Goal: Task Accomplishment & Management: Manage account settings

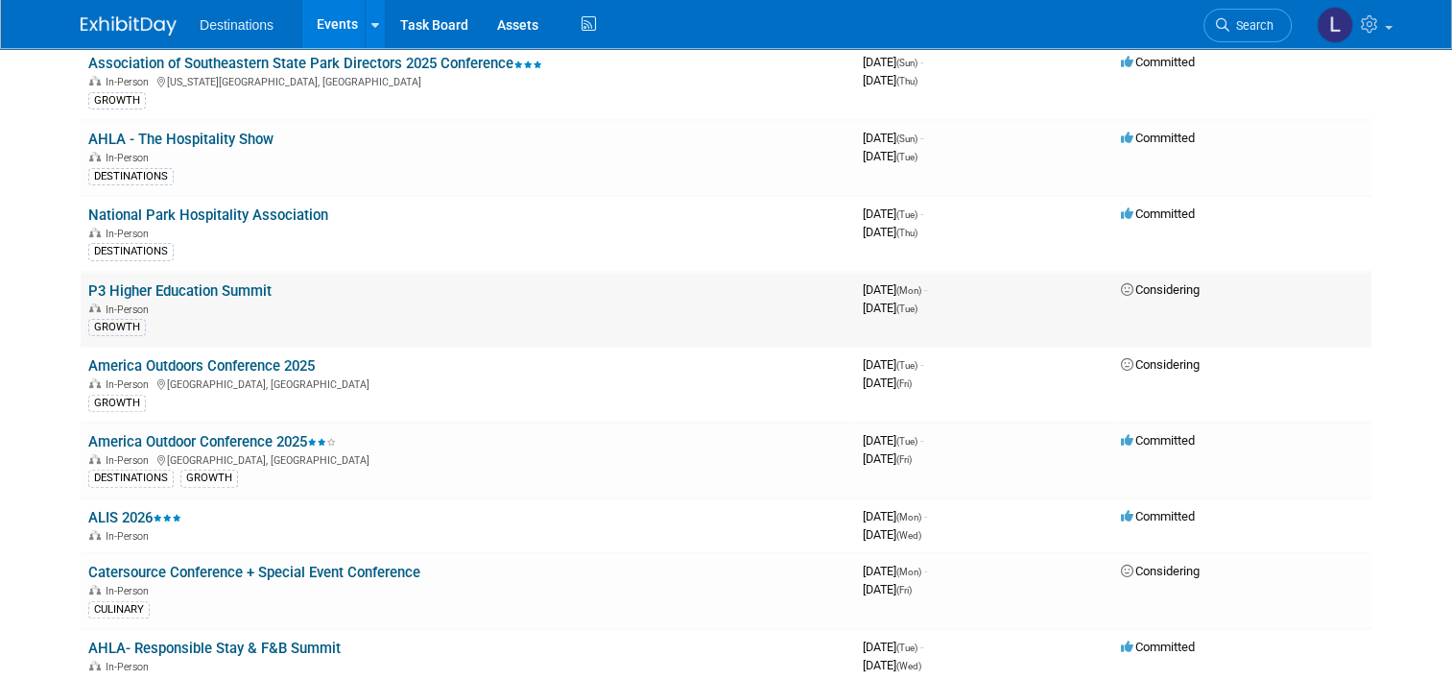
scroll to position [576, 0]
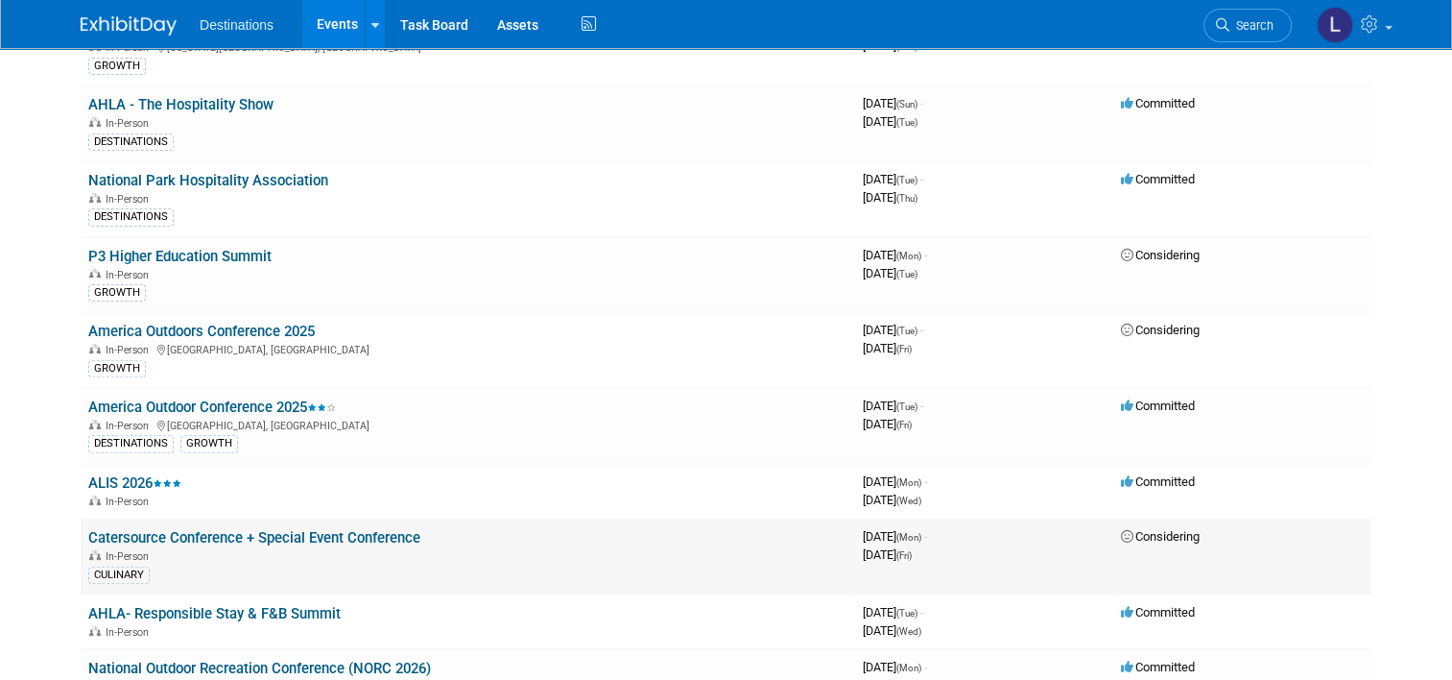
click at [289, 529] on link "Catersource Conference + Special Event Conference" at bounding box center [254, 537] width 332 height 17
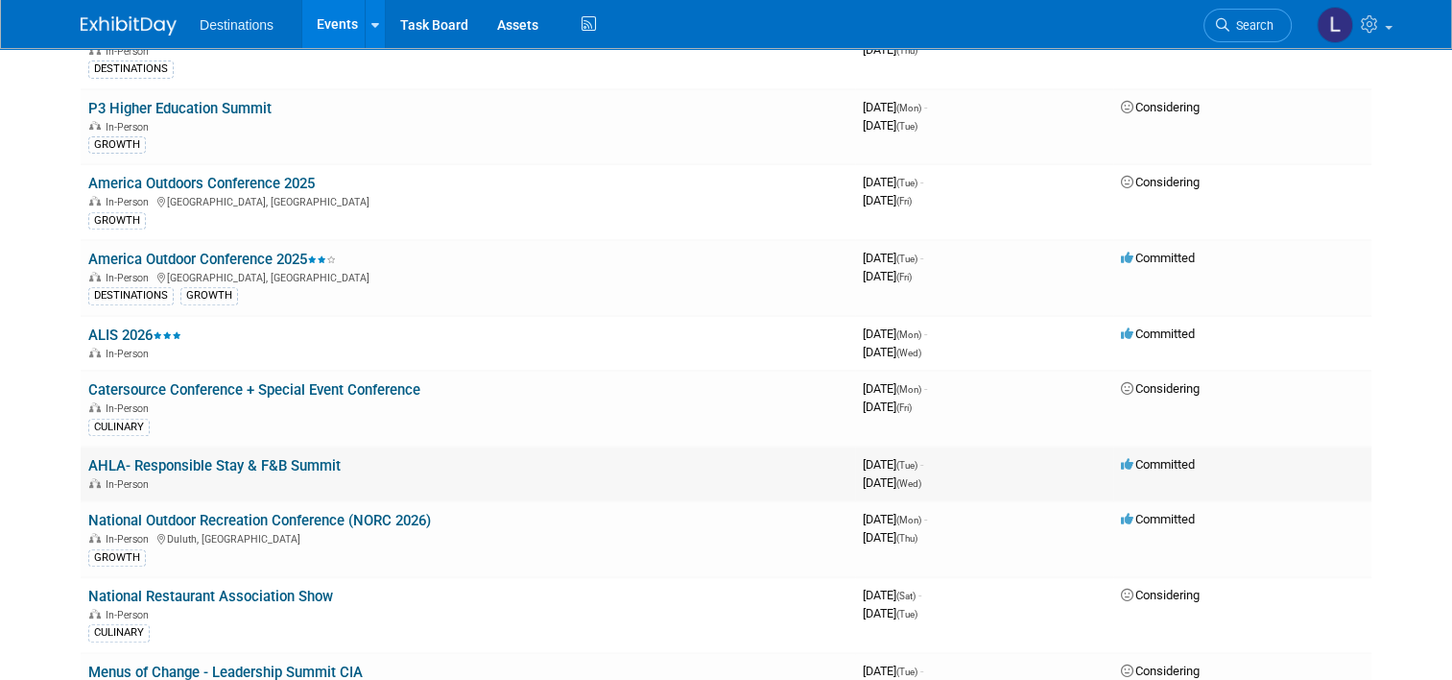
scroll to position [768, 0]
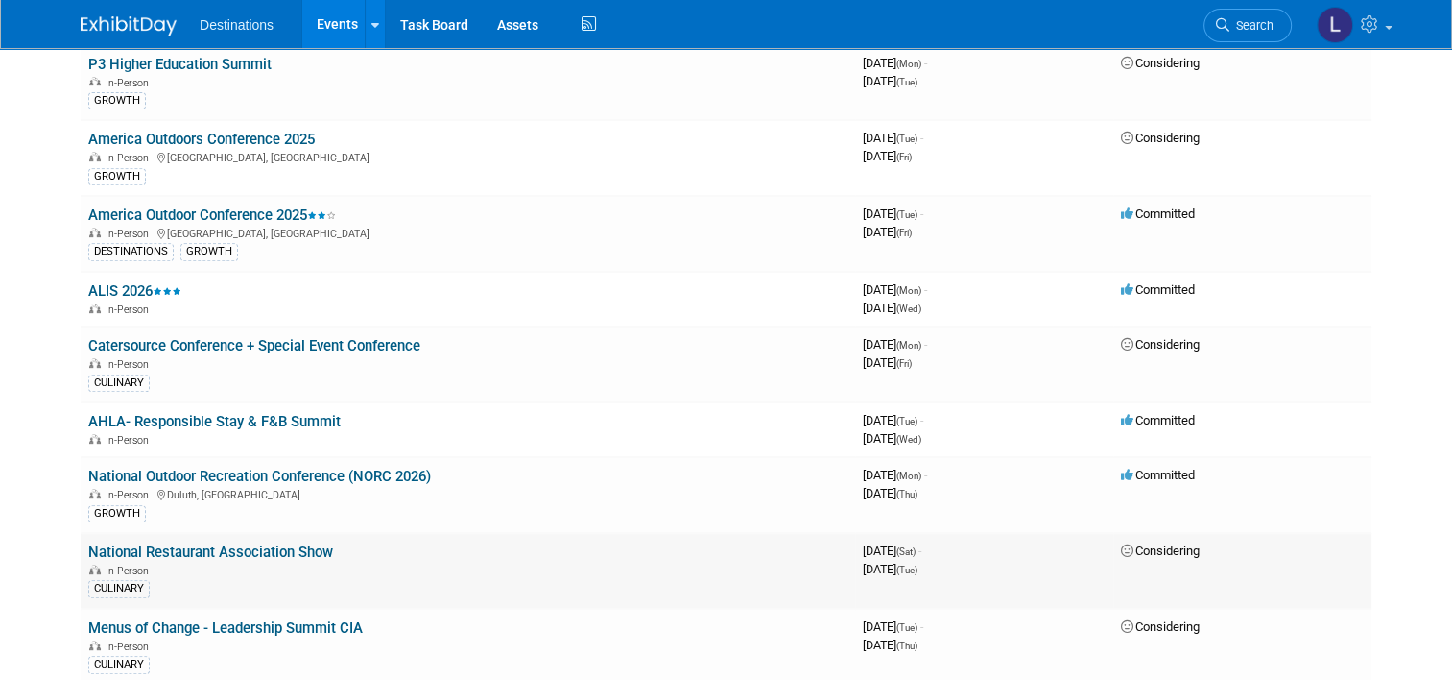
click at [144, 543] on link "National Restaurant Association Show" at bounding box center [210, 551] width 245 height 17
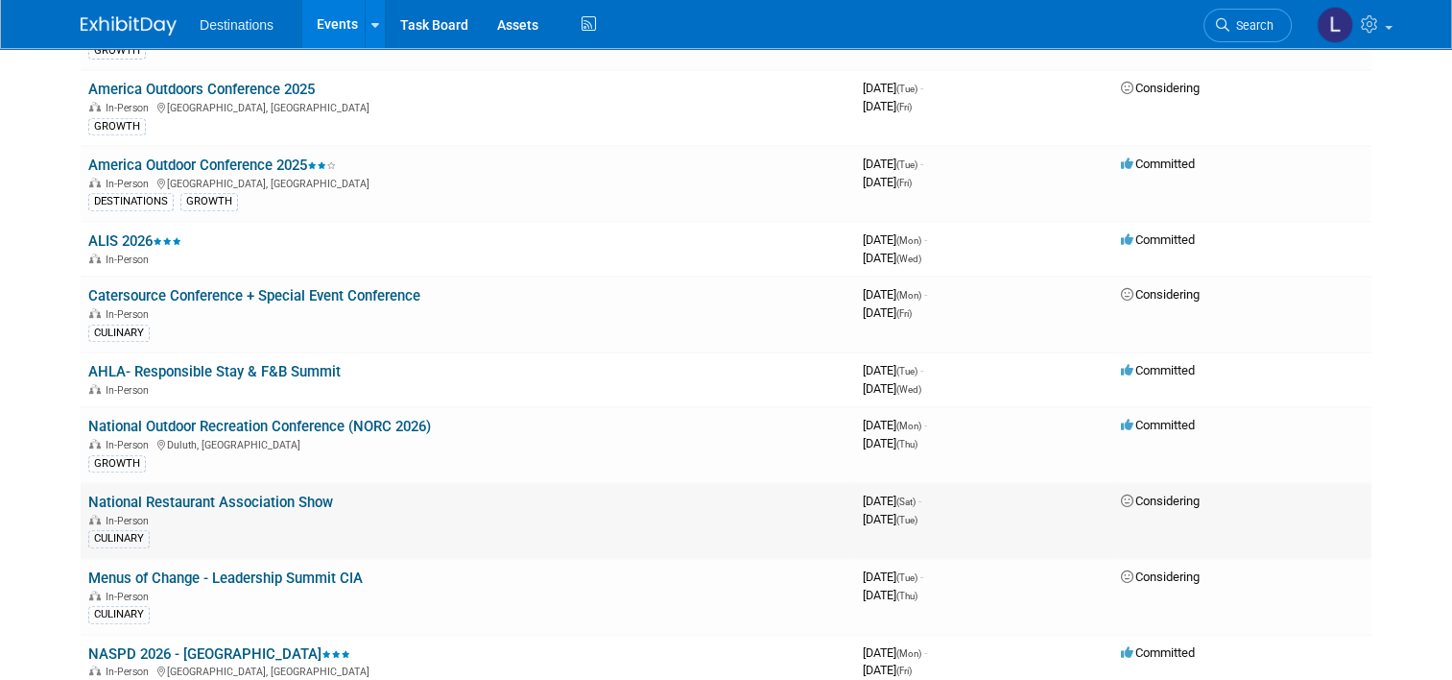
scroll to position [864, 0]
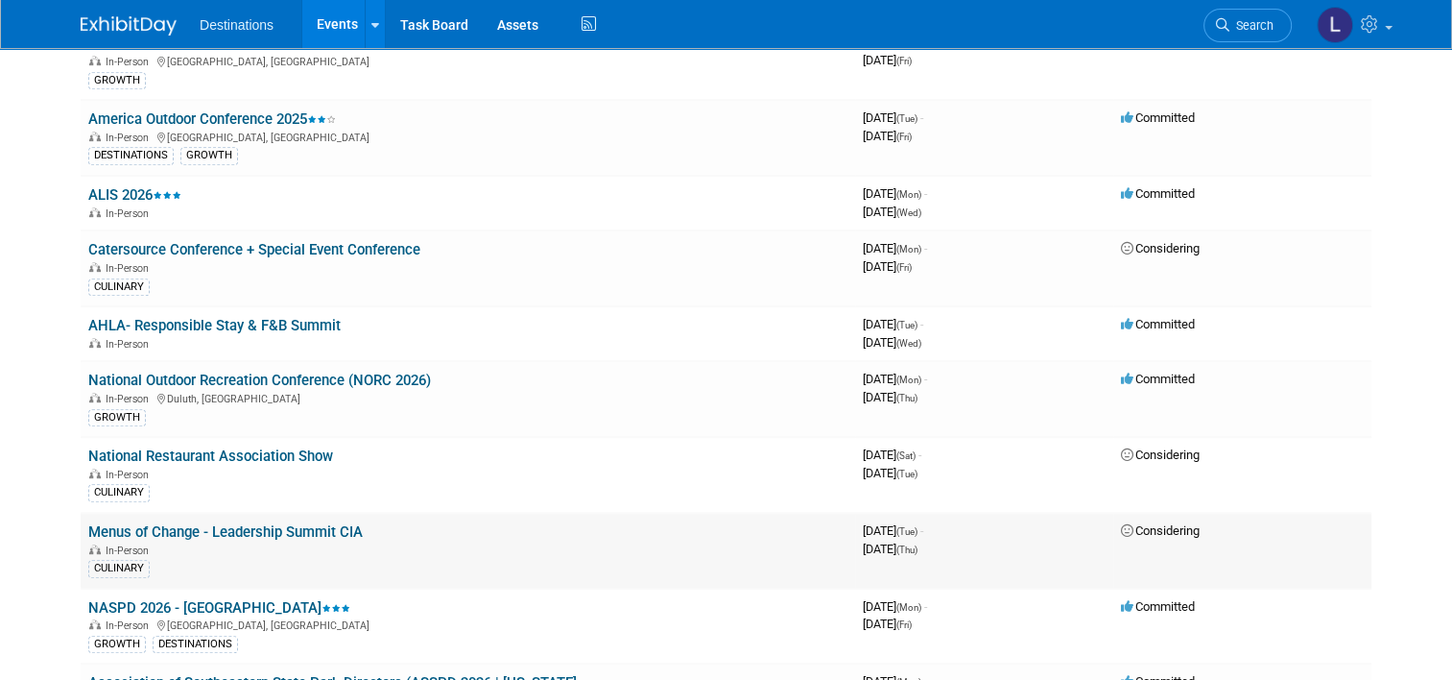
click at [184, 523] on link "Menus of Change - Leadership Summit CIA" at bounding box center [225, 531] width 275 height 17
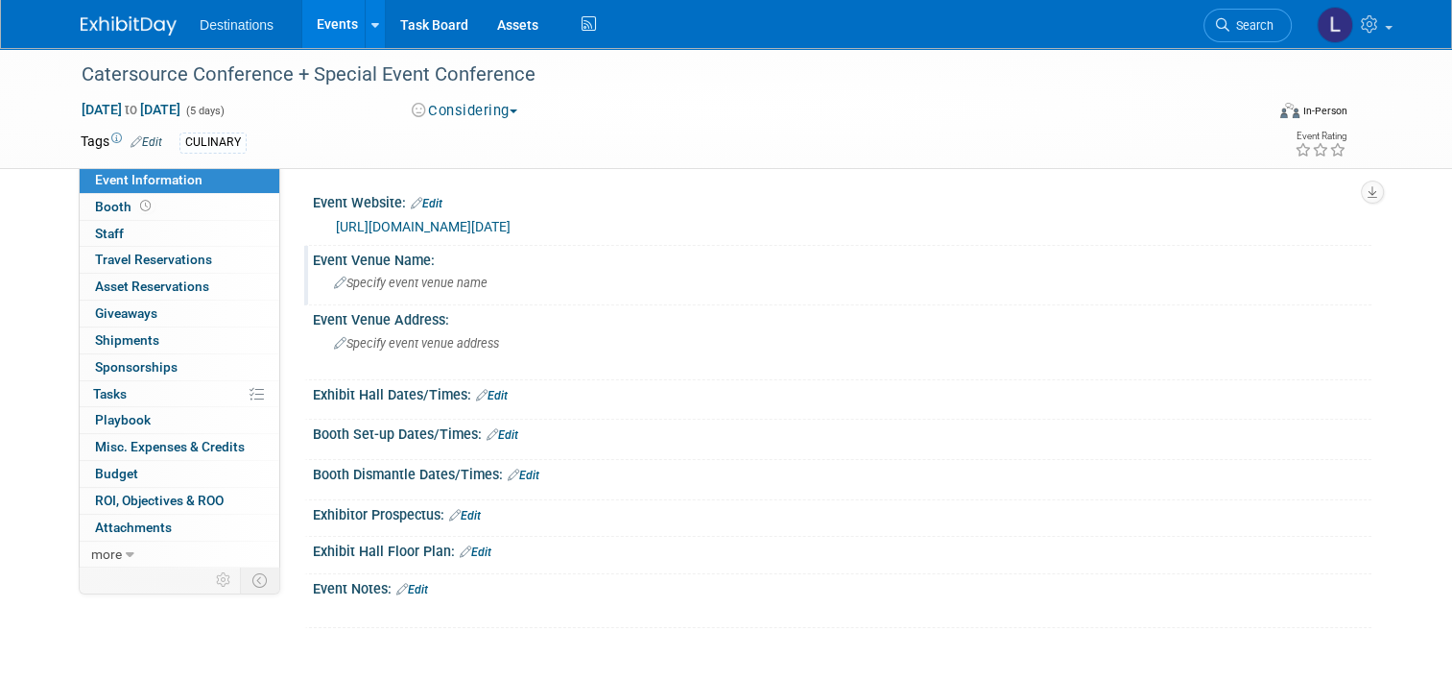
click at [369, 283] on span "Specify event venue name" at bounding box center [411, 283] width 154 height 14
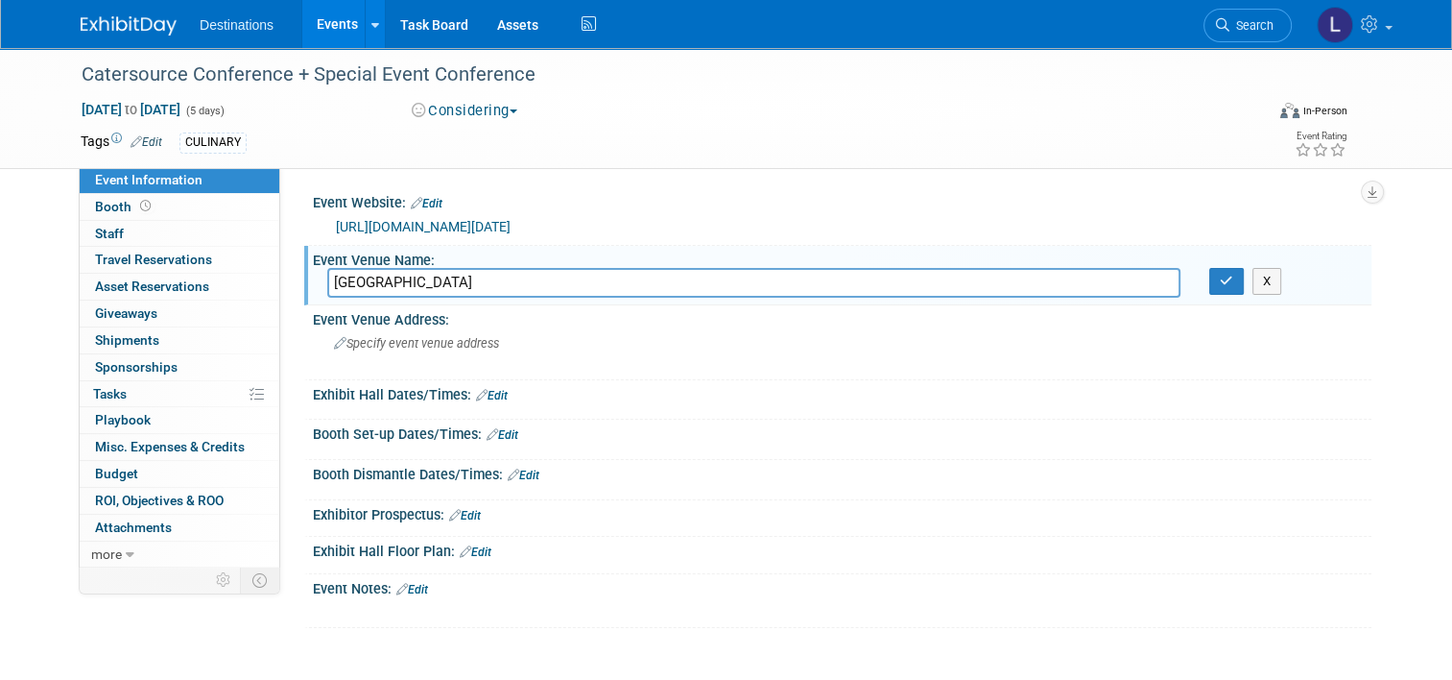
type input "Los Angeles Convention Center"
click at [1416, 379] on div "Catersource Conference + Special Event Conference Mar 2, 2026 to Mar 6, 2026 (5…" at bounding box center [726, 357] width 1452 height 618
click at [113, 472] on span "Budget" at bounding box center [116, 473] width 43 height 15
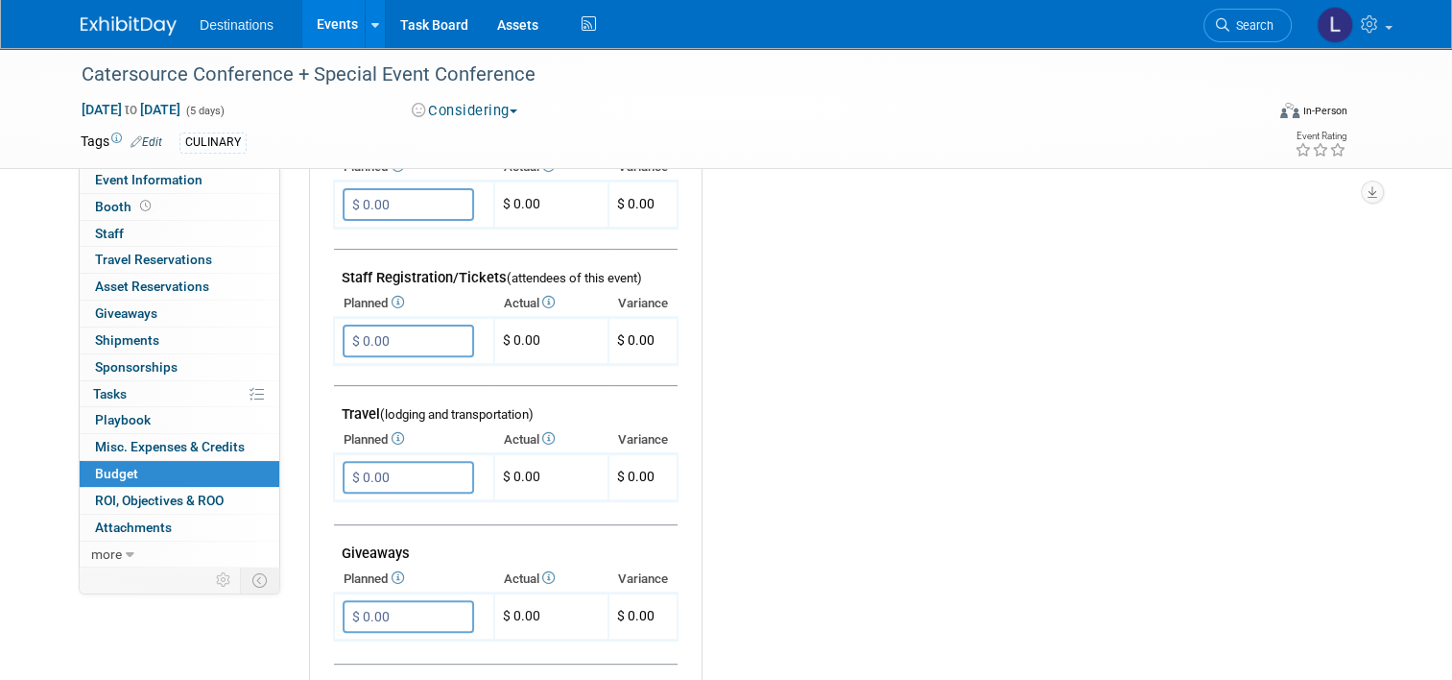
scroll to position [576, 0]
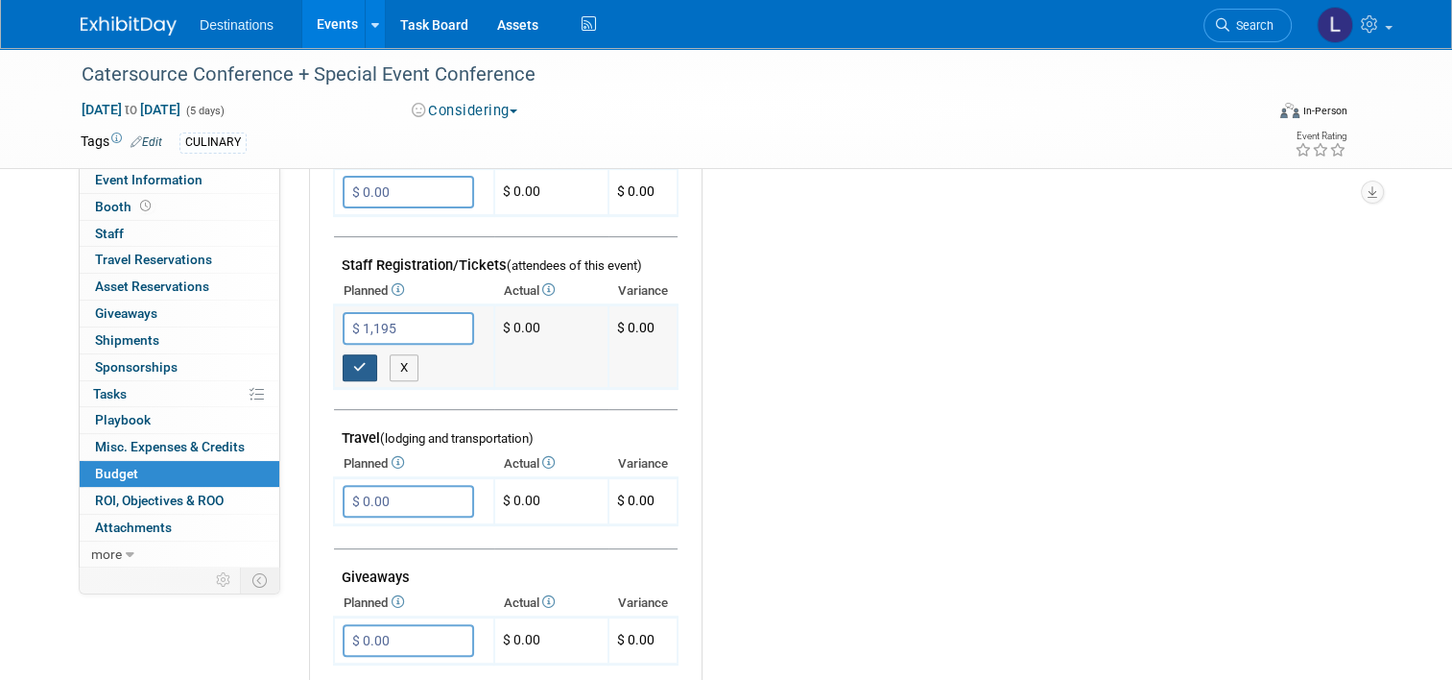
type input "$ 1,195.00"
click at [343, 357] on button "button" at bounding box center [360, 367] width 35 height 27
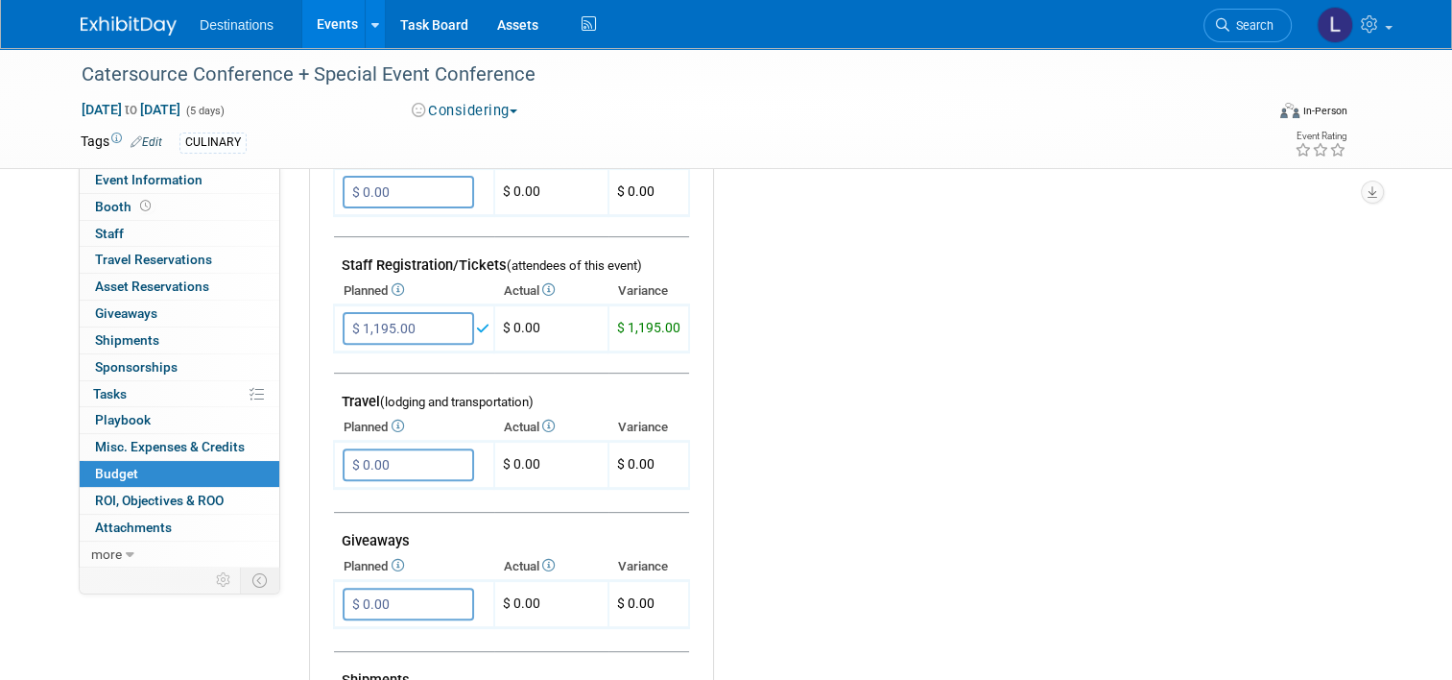
click at [940, 480] on div "Budget Notes: Edit X" at bounding box center [1027, 462] width 628 height 996
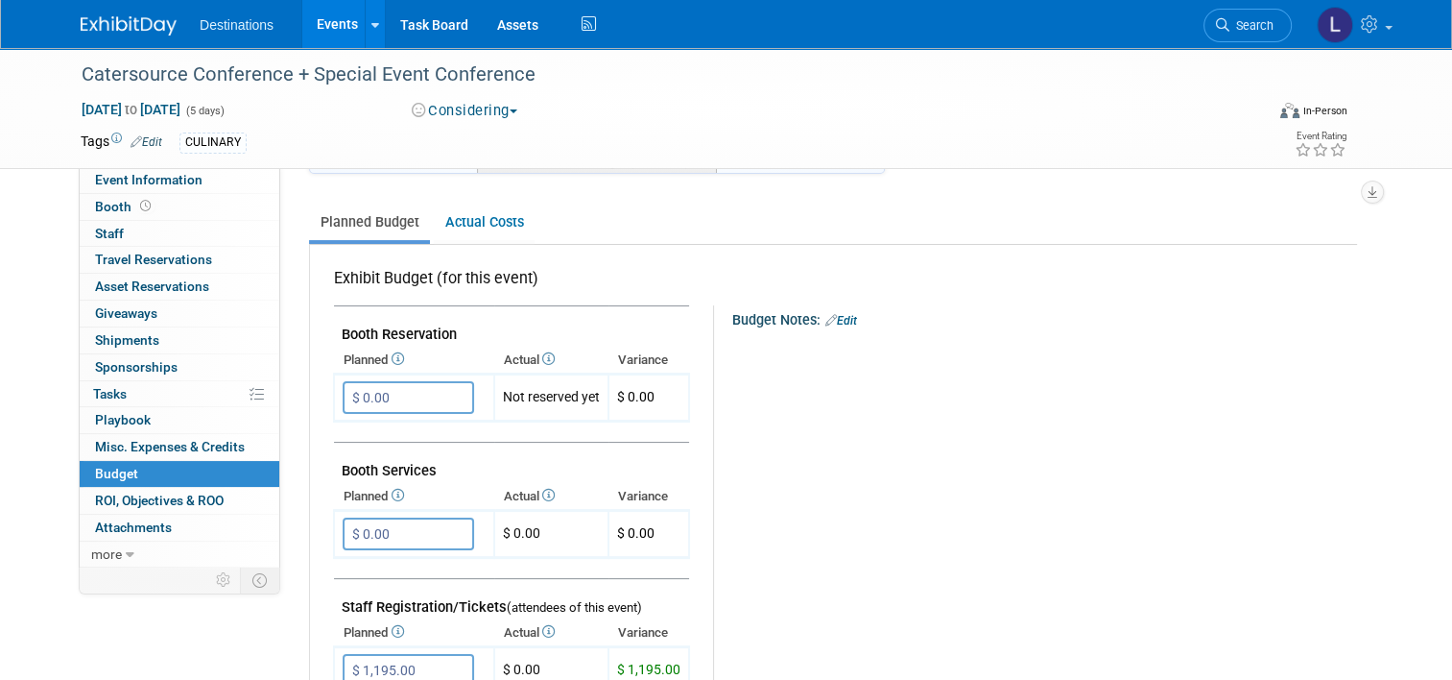
scroll to position [192, 0]
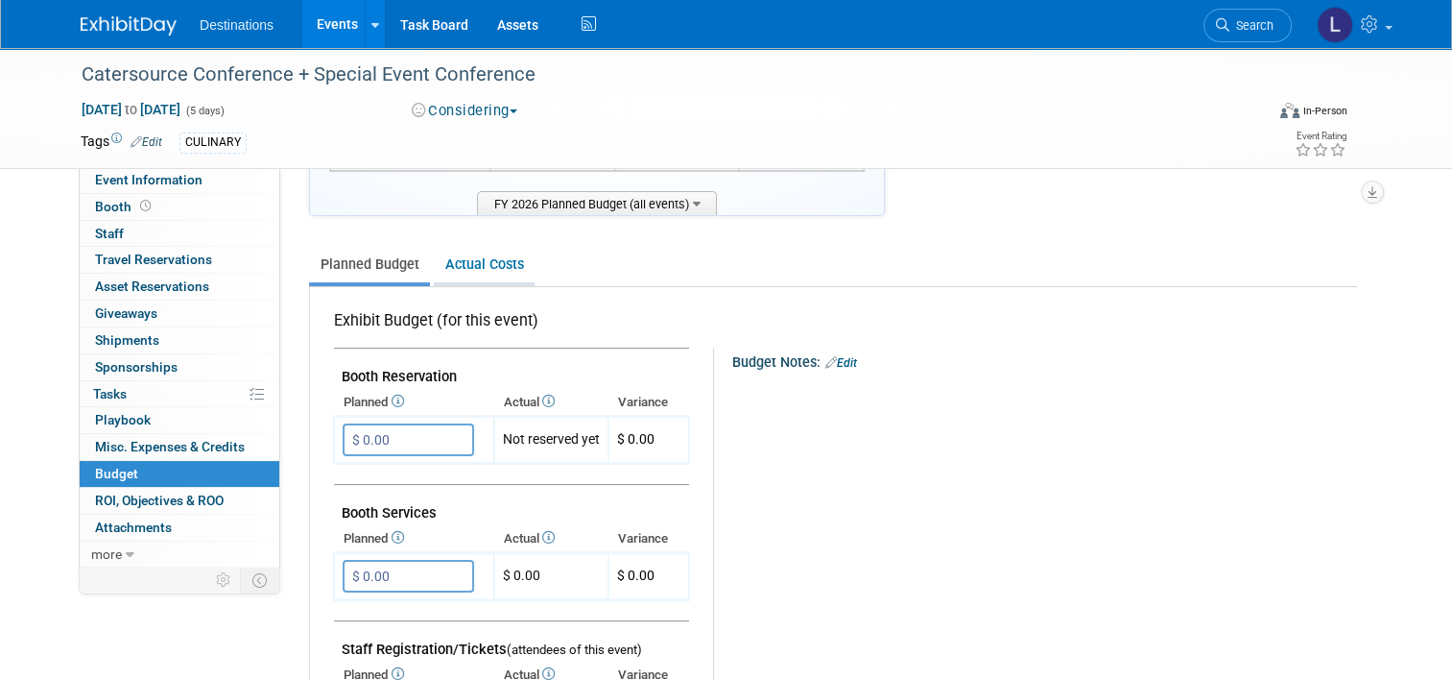
click at [468, 265] on link "Actual Costs" at bounding box center [484, 265] width 101 height 36
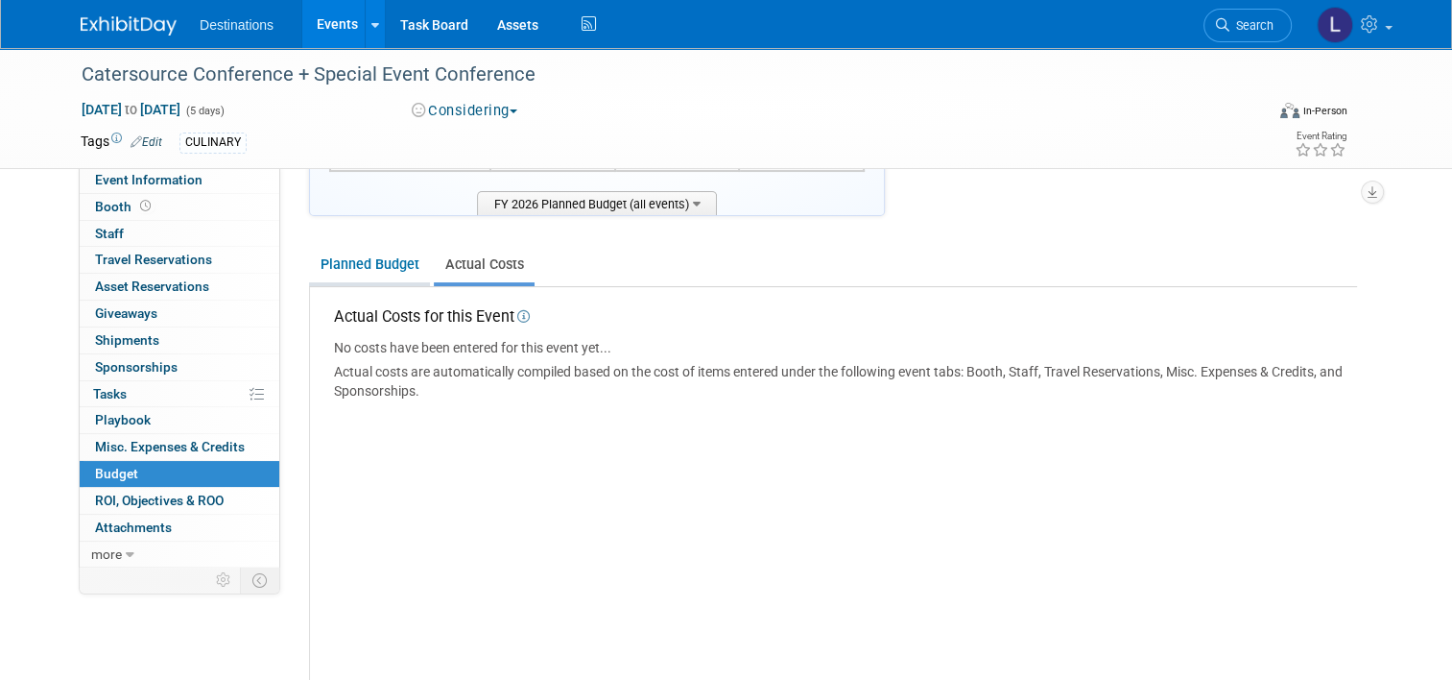
click at [374, 257] on link "Planned Budget" at bounding box center [369, 265] width 121 height 36
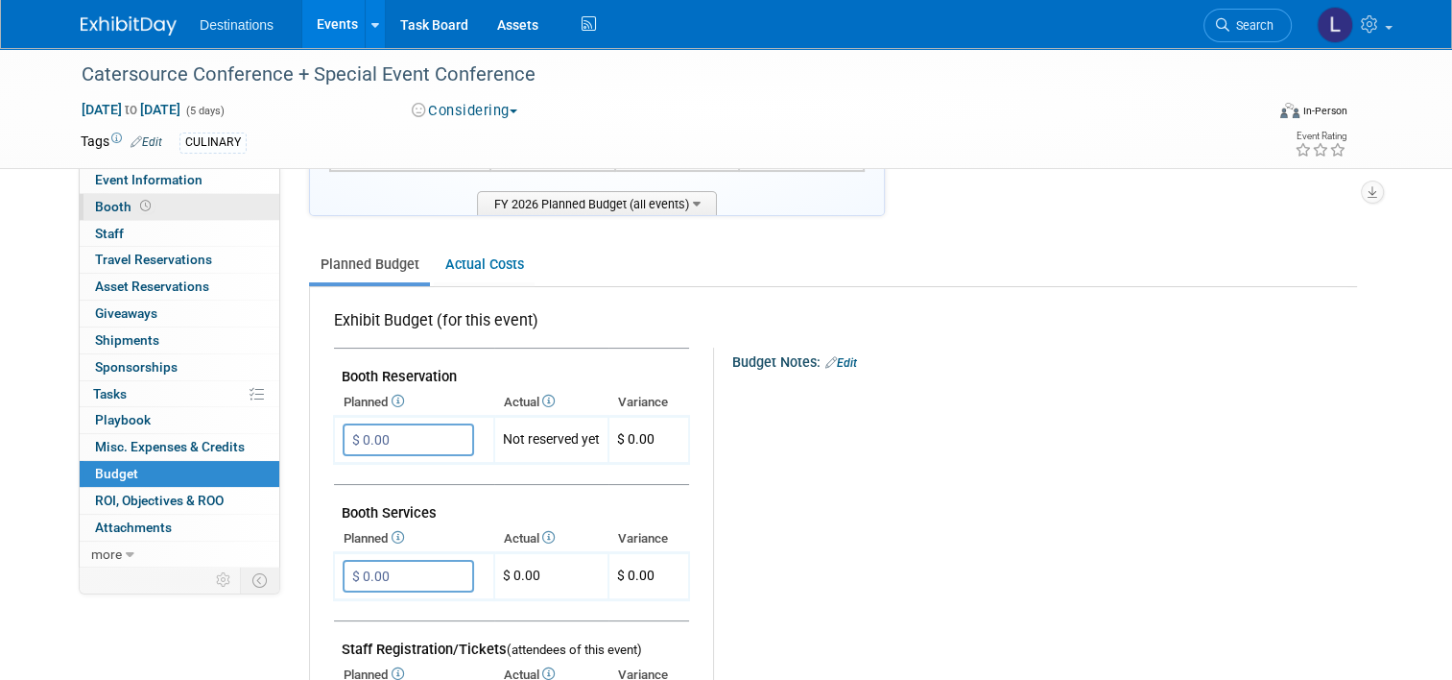
scroll to position [0, 0]
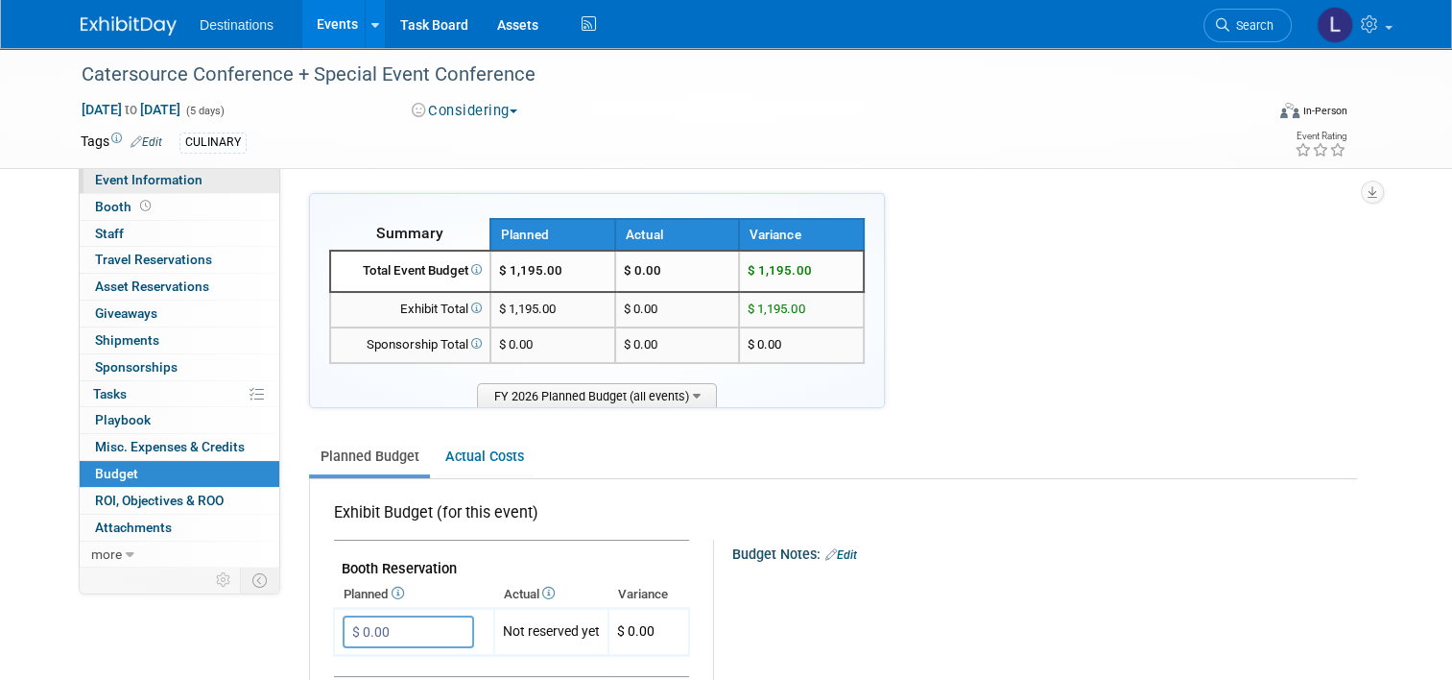
click at [132, 178] on span "Event Information" at bounding box center [149, 179] width 108 height 15
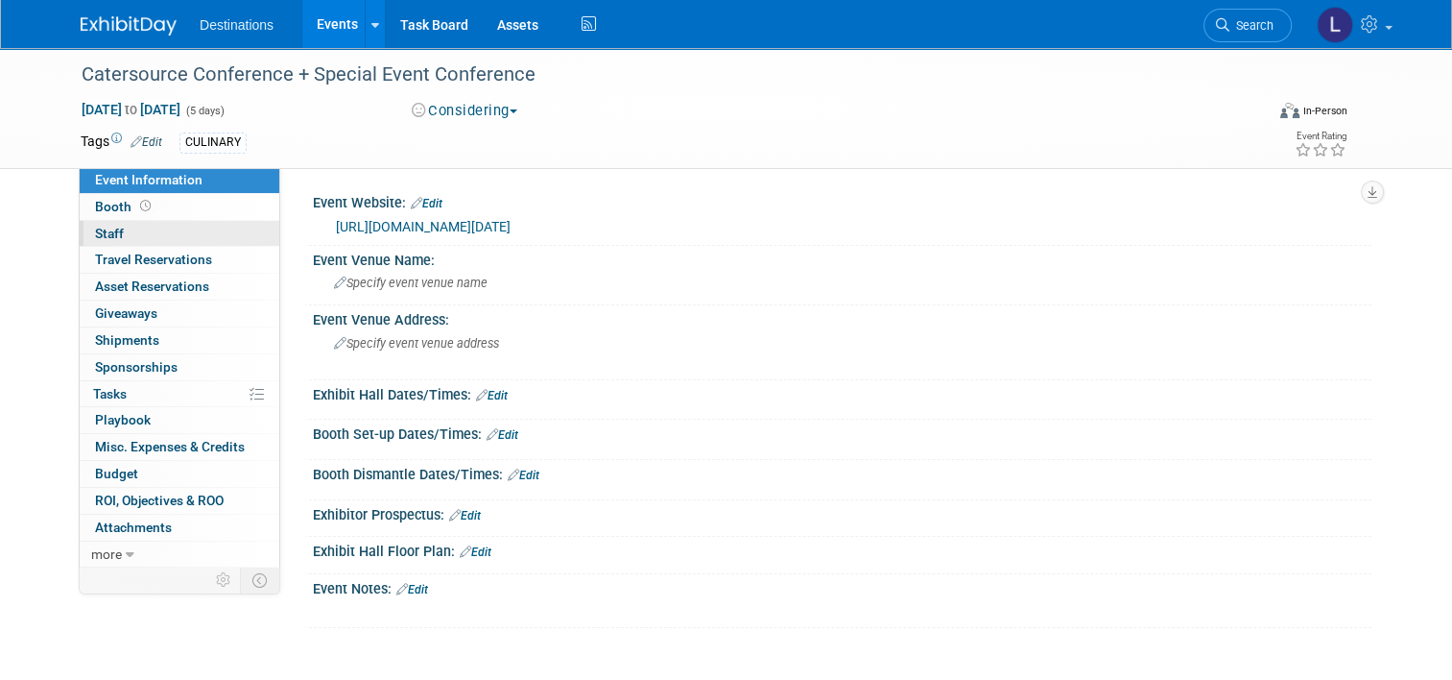
click at [112, 229] on link "0 Staff 0" at bounding box center [180, 234] width 200 height 26
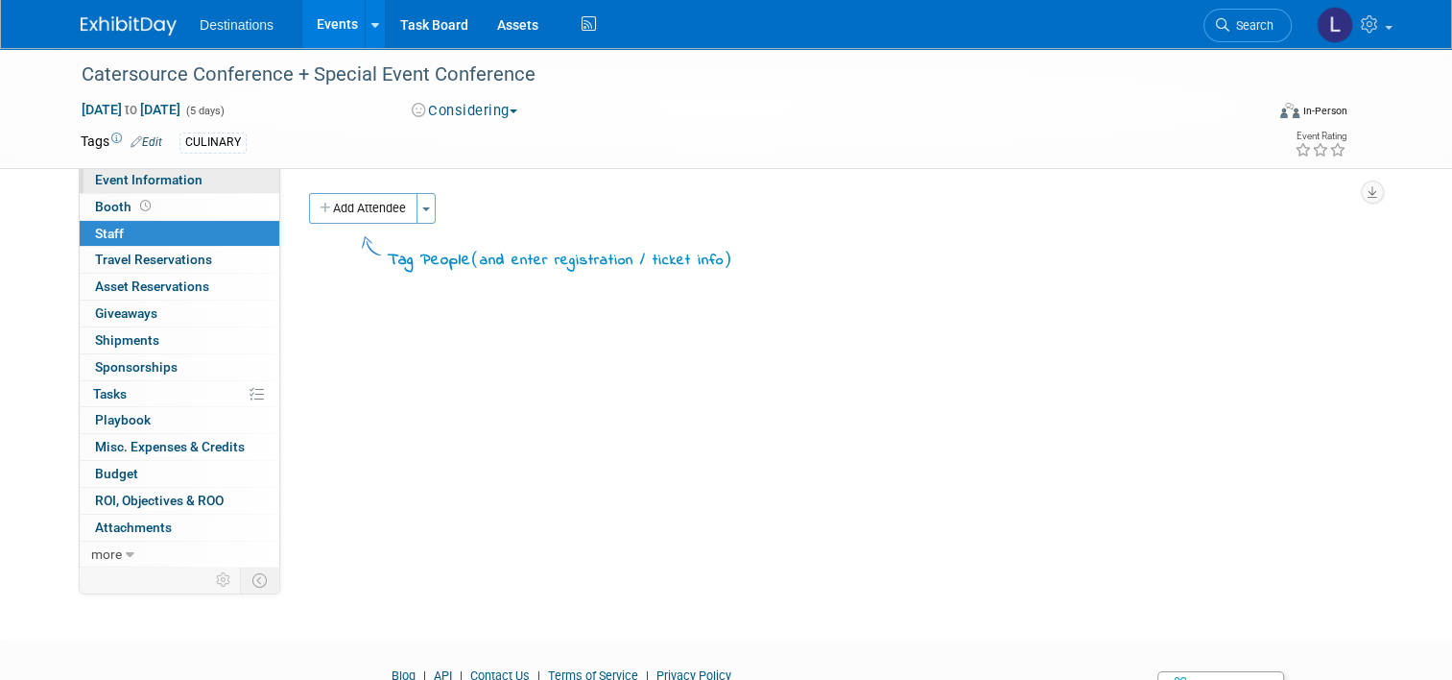
click at [115, 181] on span "Event Information" at bounding box center [149, 179] width 108 height 15
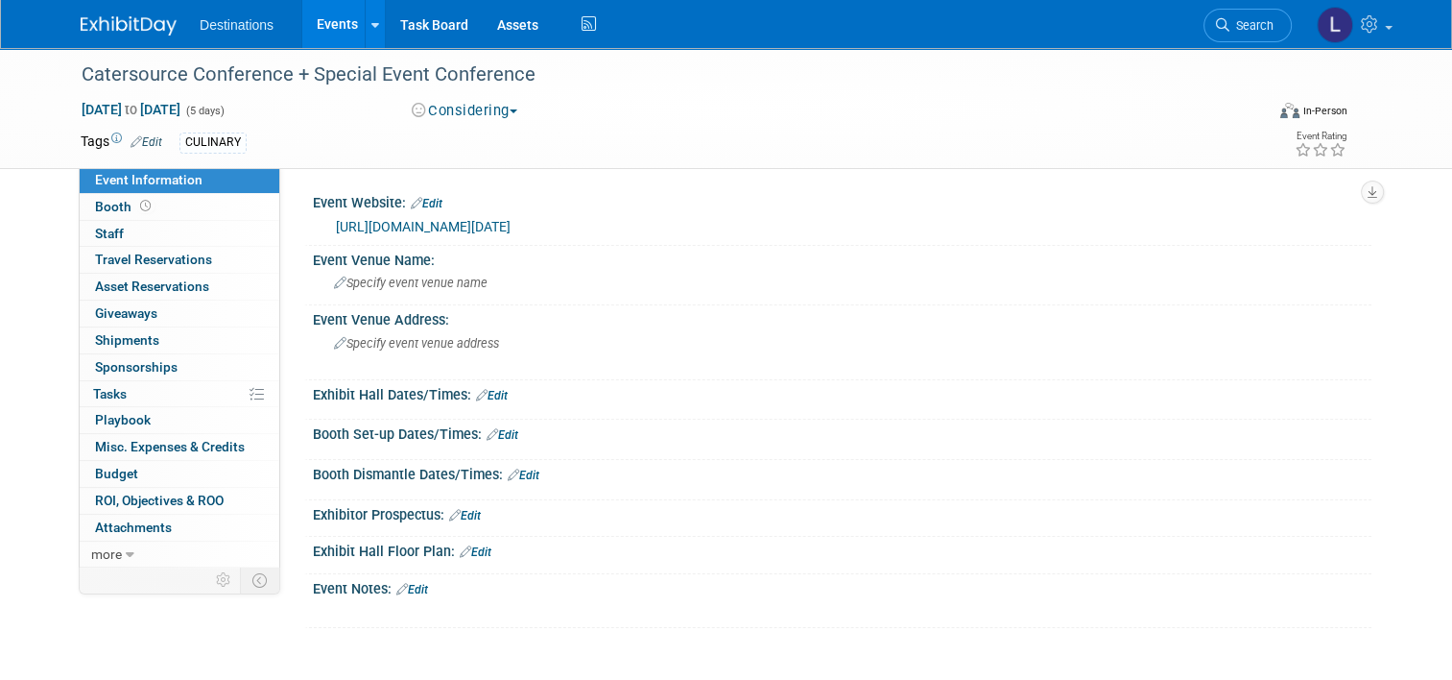
click at [411, 587] on link "Edit" at bounding box center [412, 589] width 32 height 13
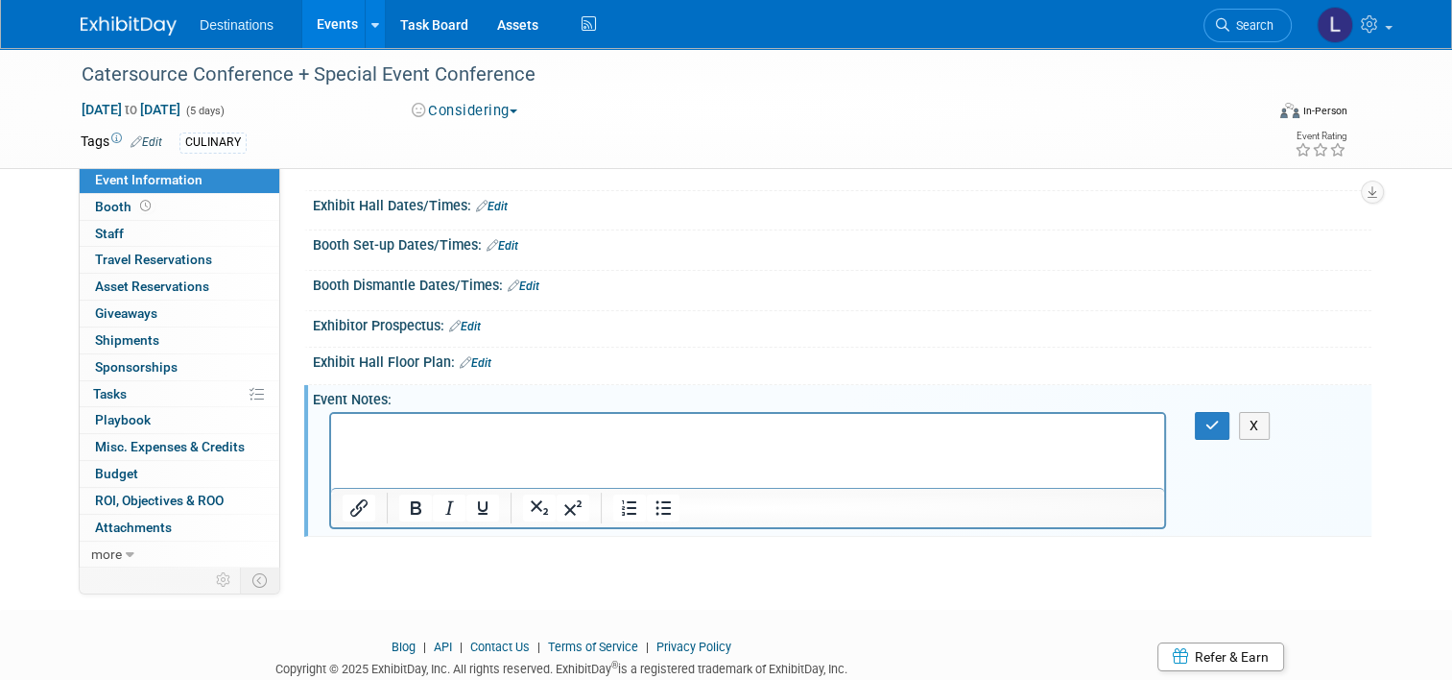
scroll to position [250, 0]
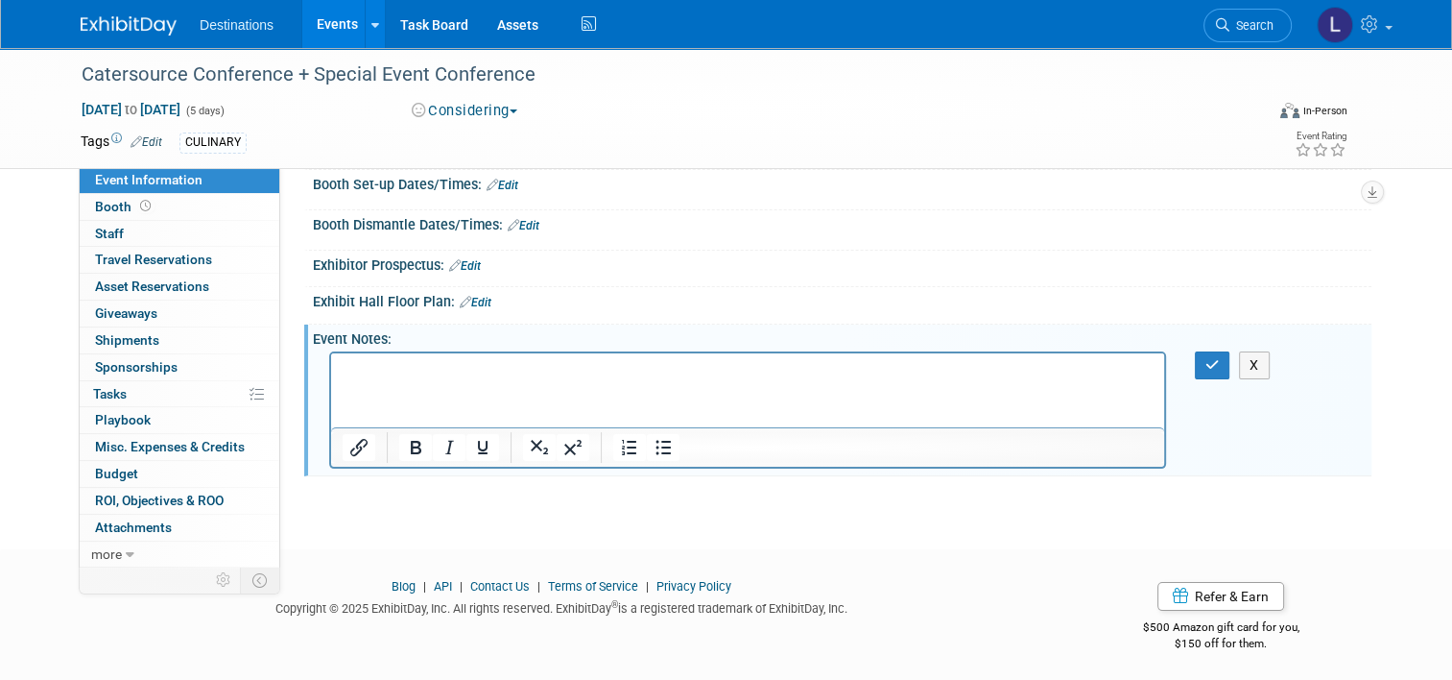
click at [375, 377] on p "Rich Text Area. Press ALT-0 for help." at bounding box center [748, 370] width 811 height 19
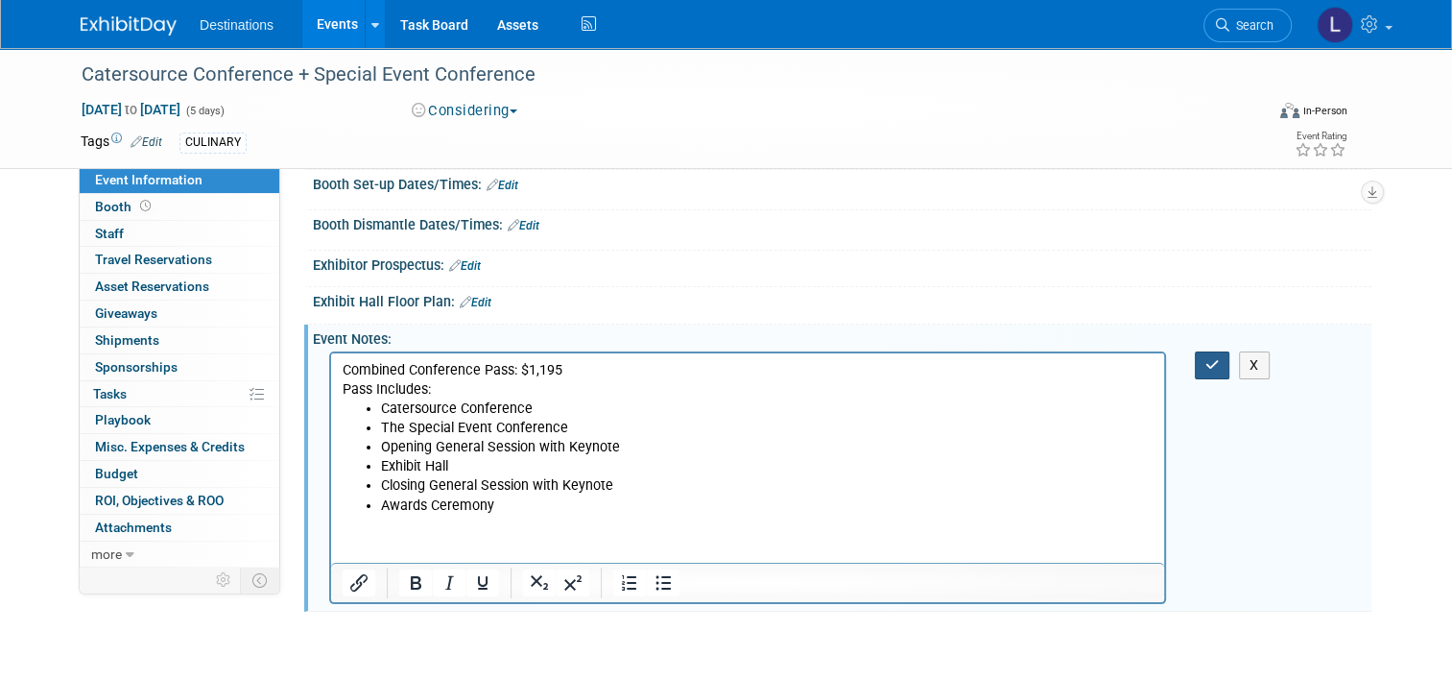
click at [1220, 358] on icon "button" at bounding box center [1213, 364] width 14 height 13
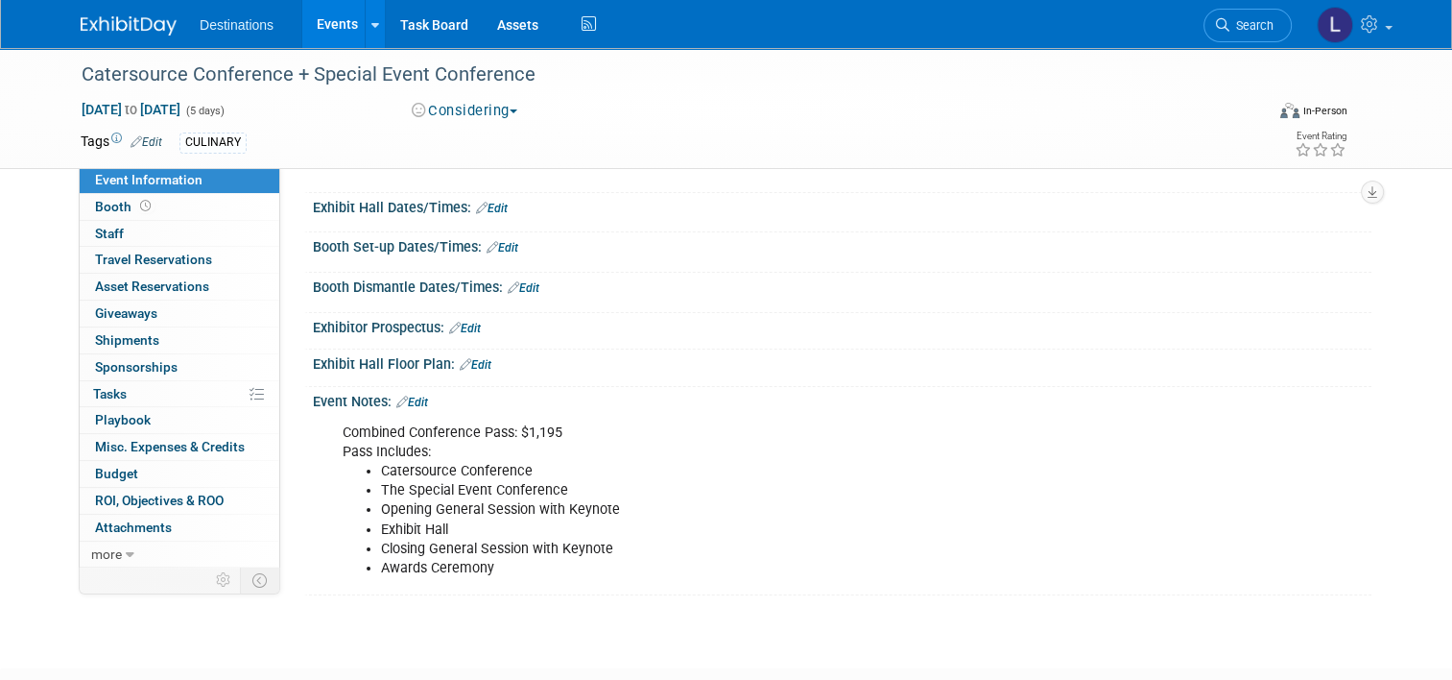
scroll to position [154, 0]
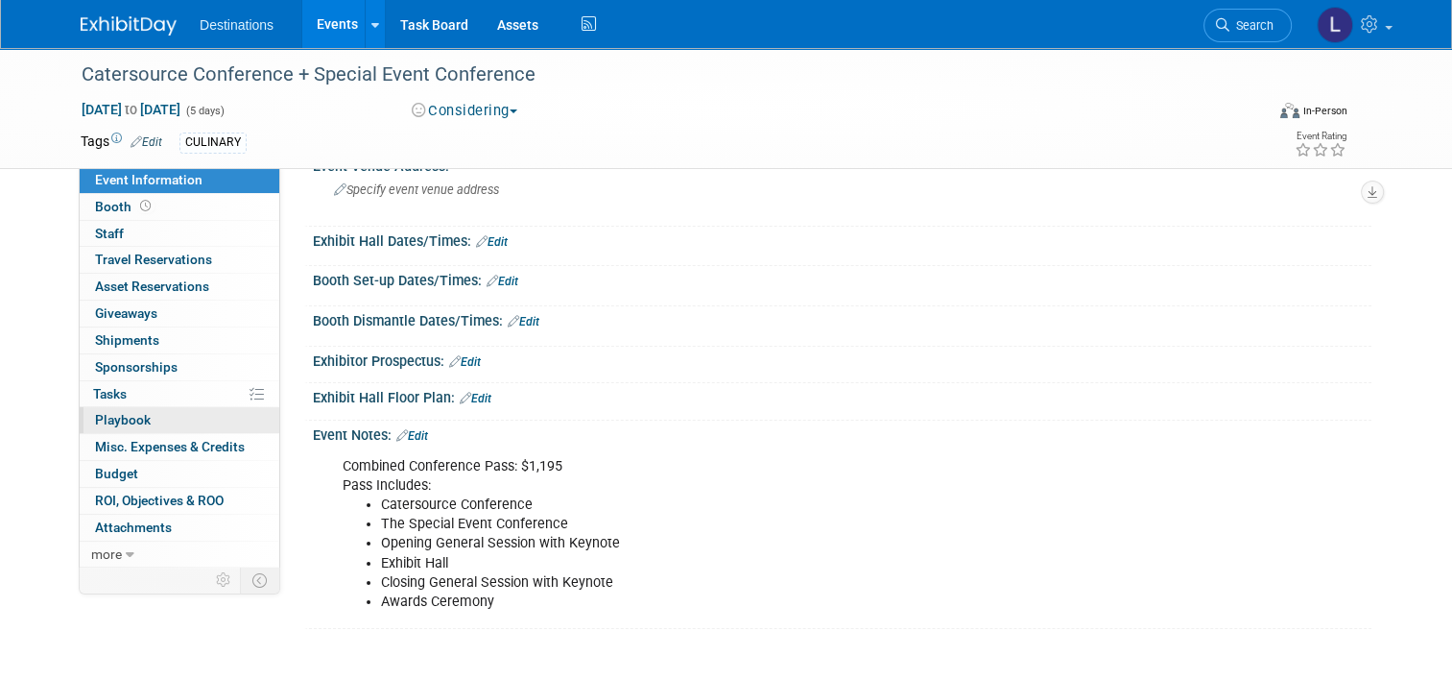
click at [125, 415] on span "Playbook 0" at bounding box center [123, 419] width 56 height 15
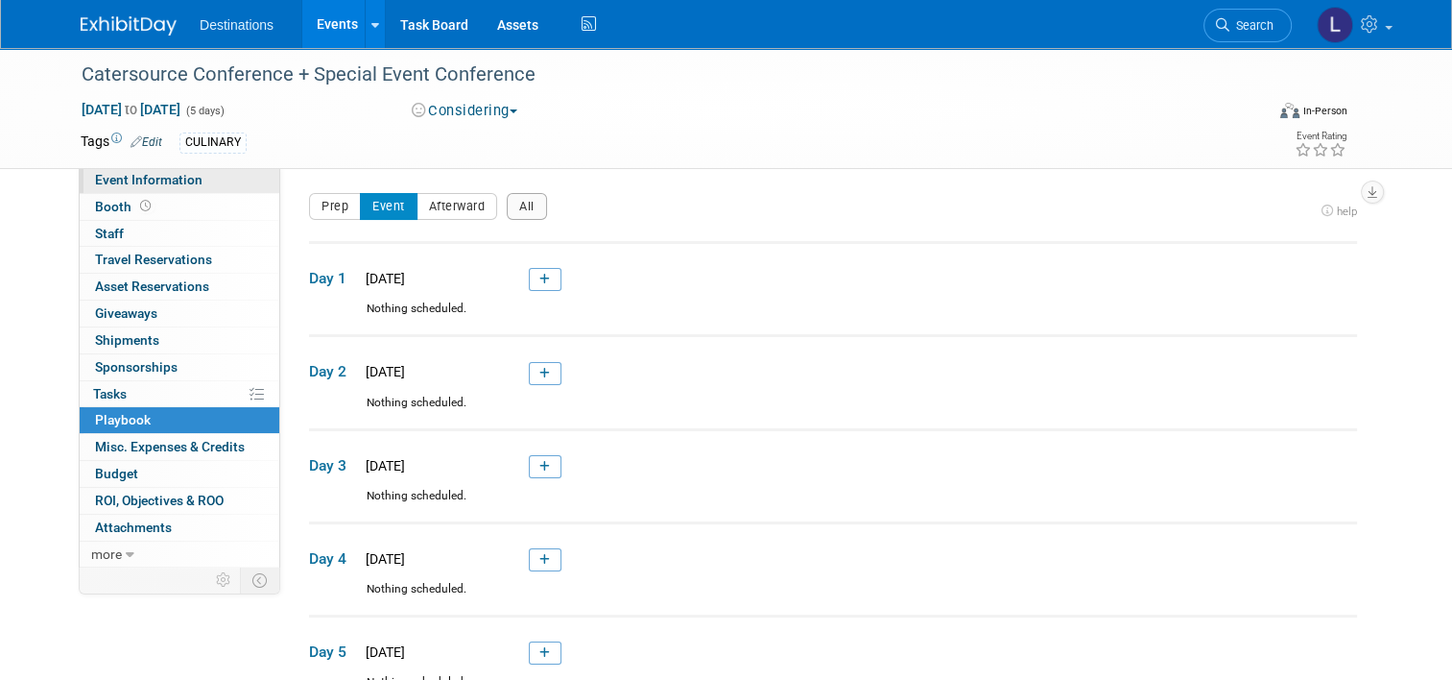
click at [129, 184] on span "Event Information" at bounding box center [149, 179] width 108 height 15
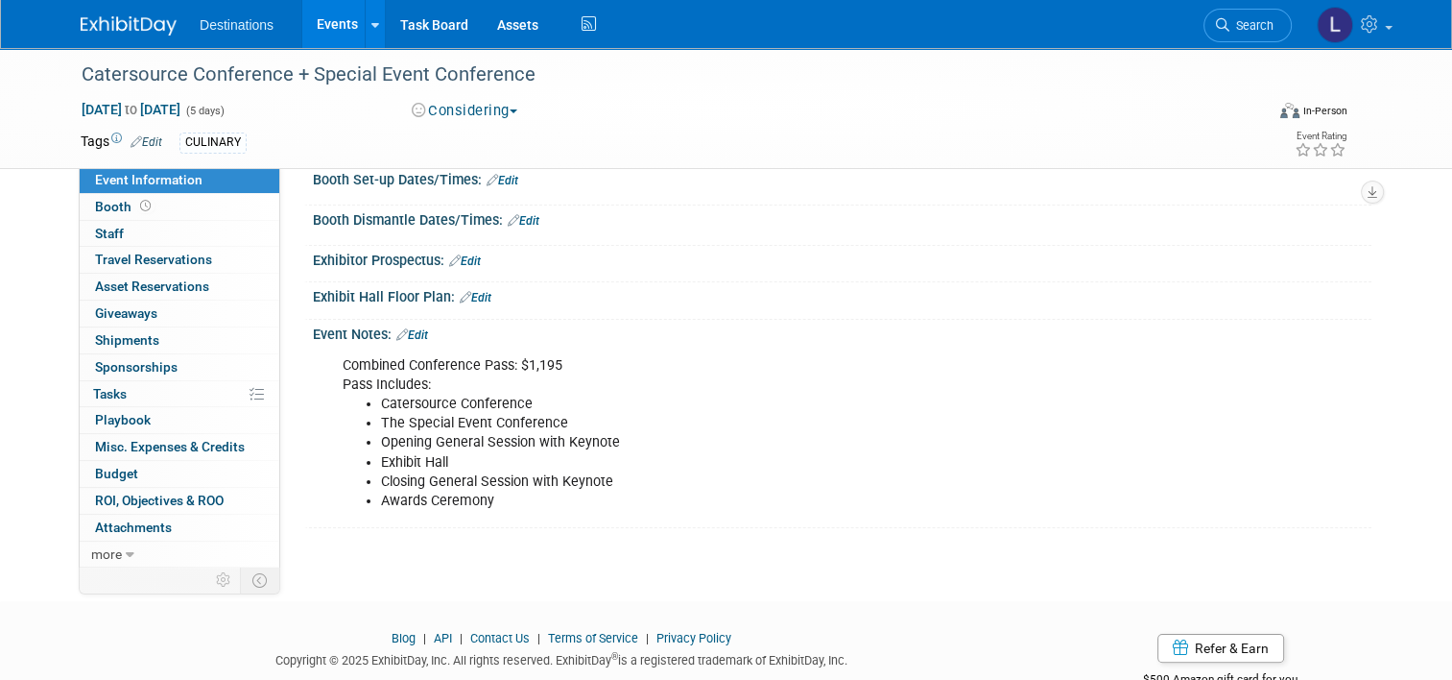
scroll to position [288, 0]
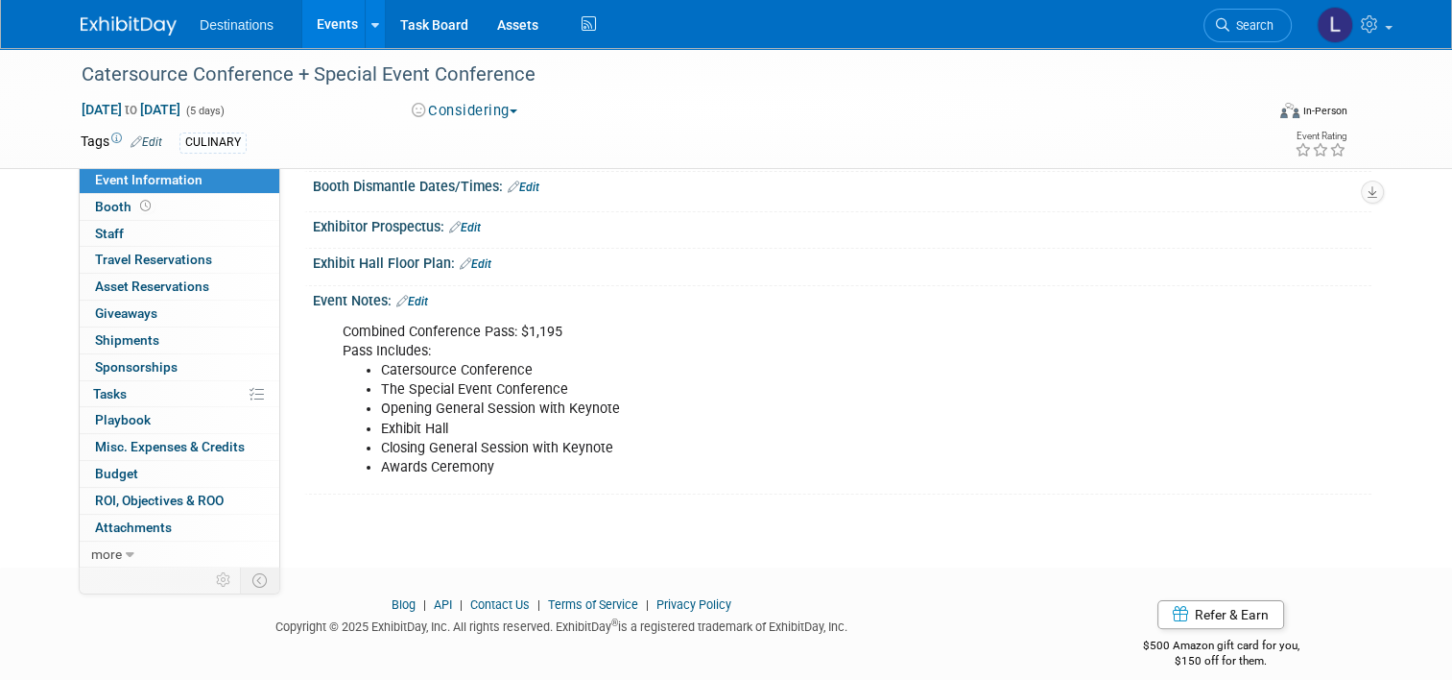
click at [408, 296] on link "Edit" at bounding box center [412, 301] width 32 height 13
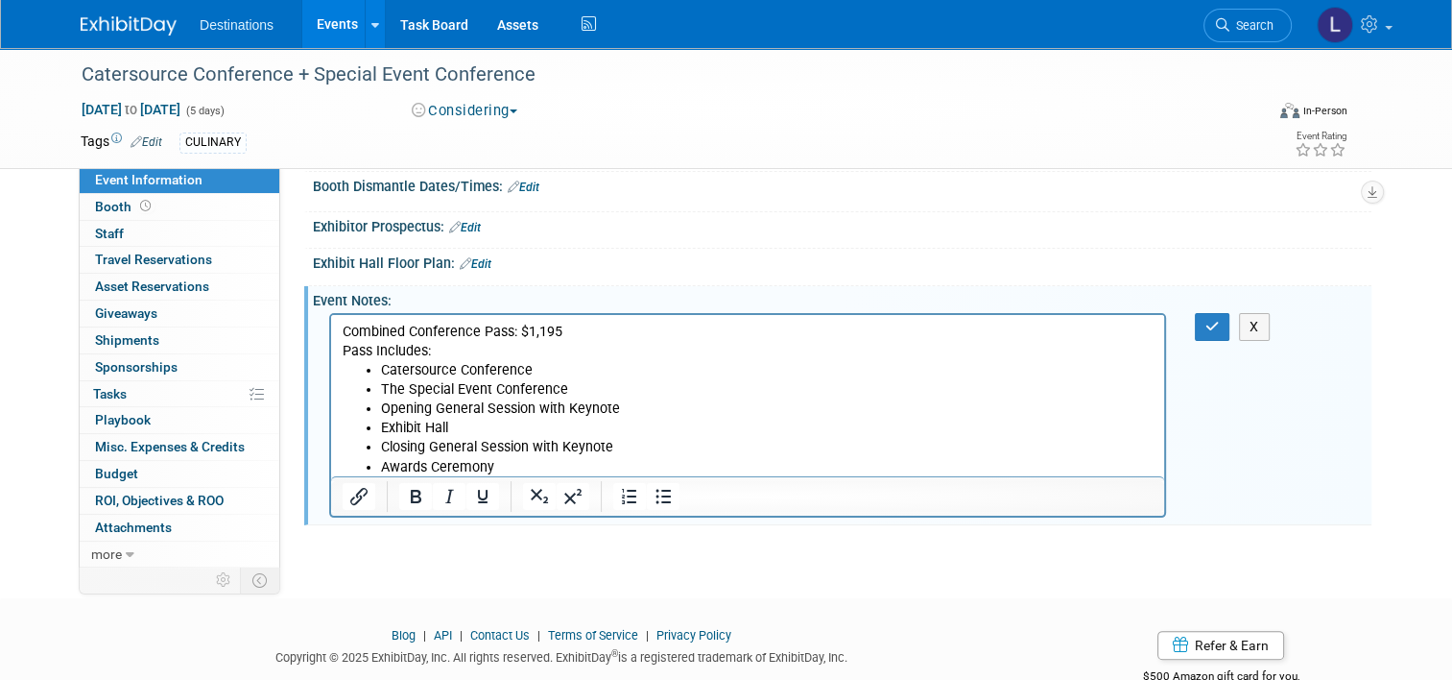
scroll to position [0, 0]
click at [548, 464] on li "Awards Ceremony" at bounding box center [767, 467] width 773 height 19
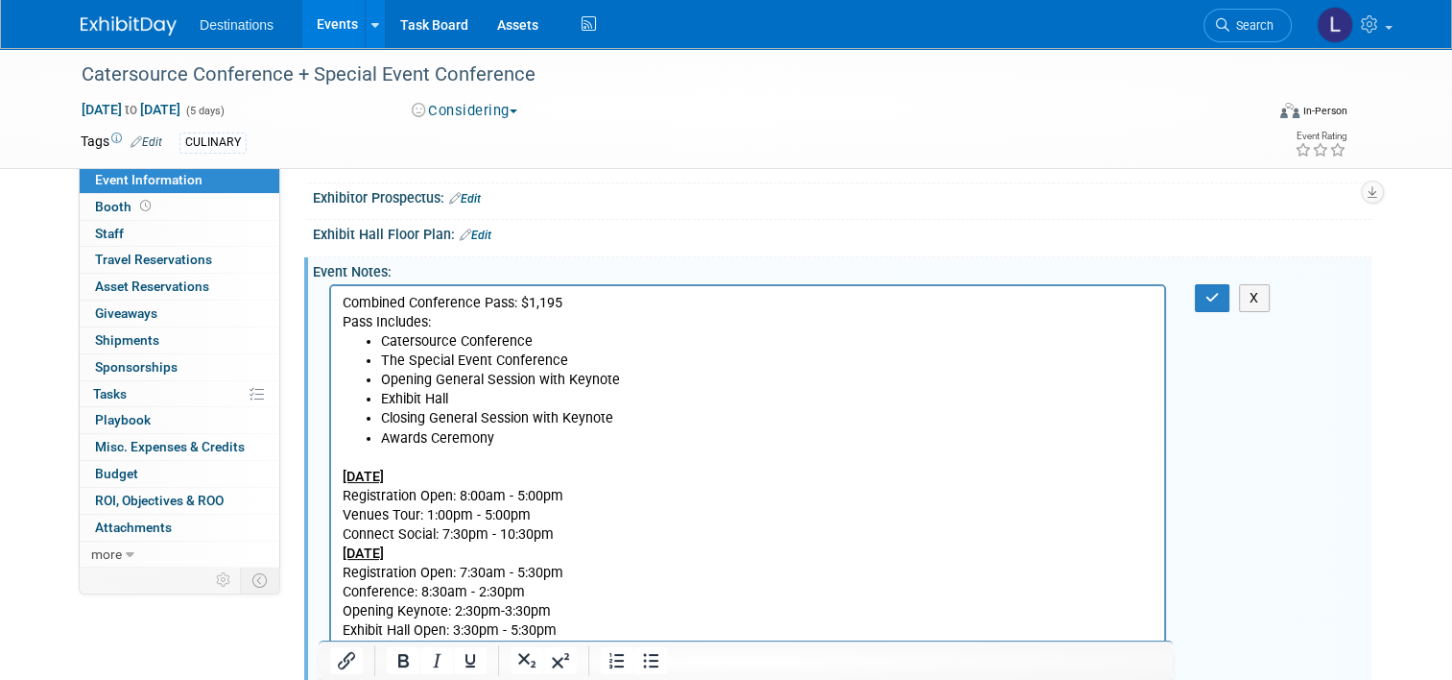
scroll to position [315, 0]
click at [1200, 300] on div "X" at bounding box center [1223, 300] width 85 height 28
click at [1210, 296] on button "button" at bounding box center [1213, 300] width 36 height 28
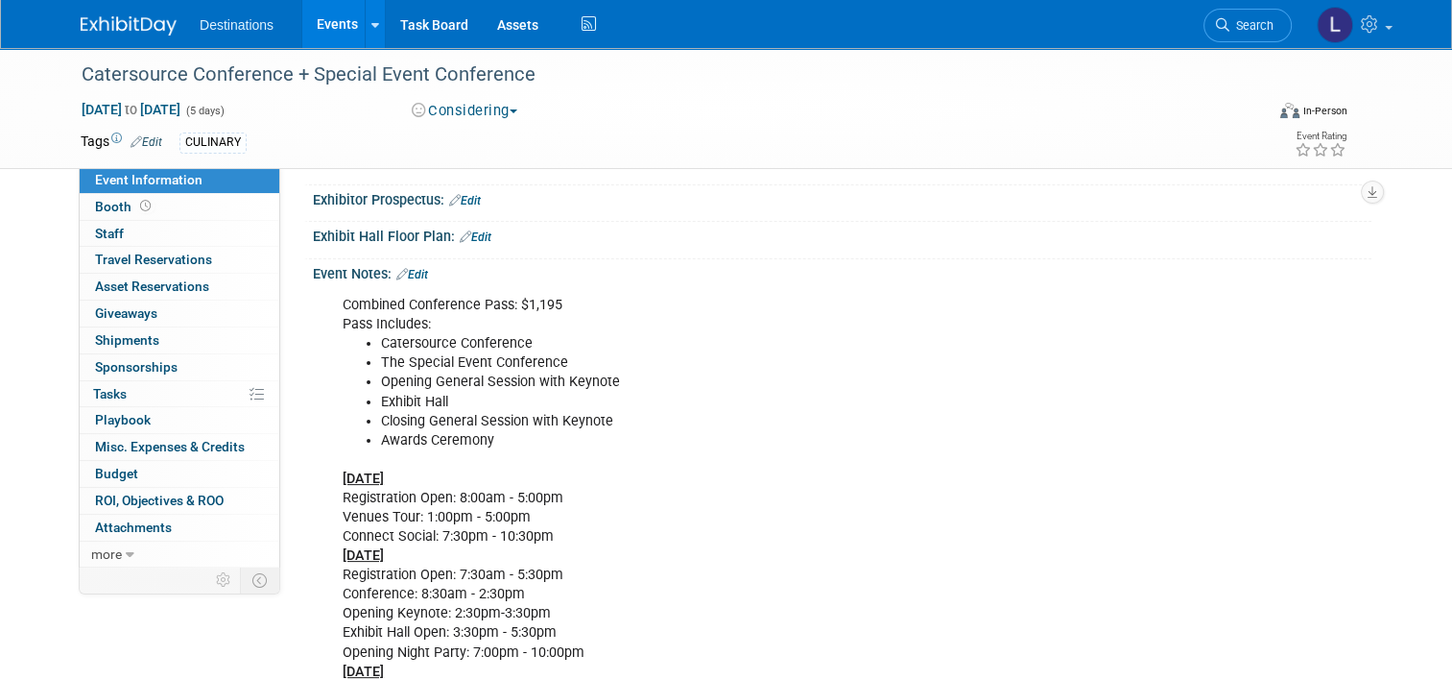
scroll to position [0, 0]
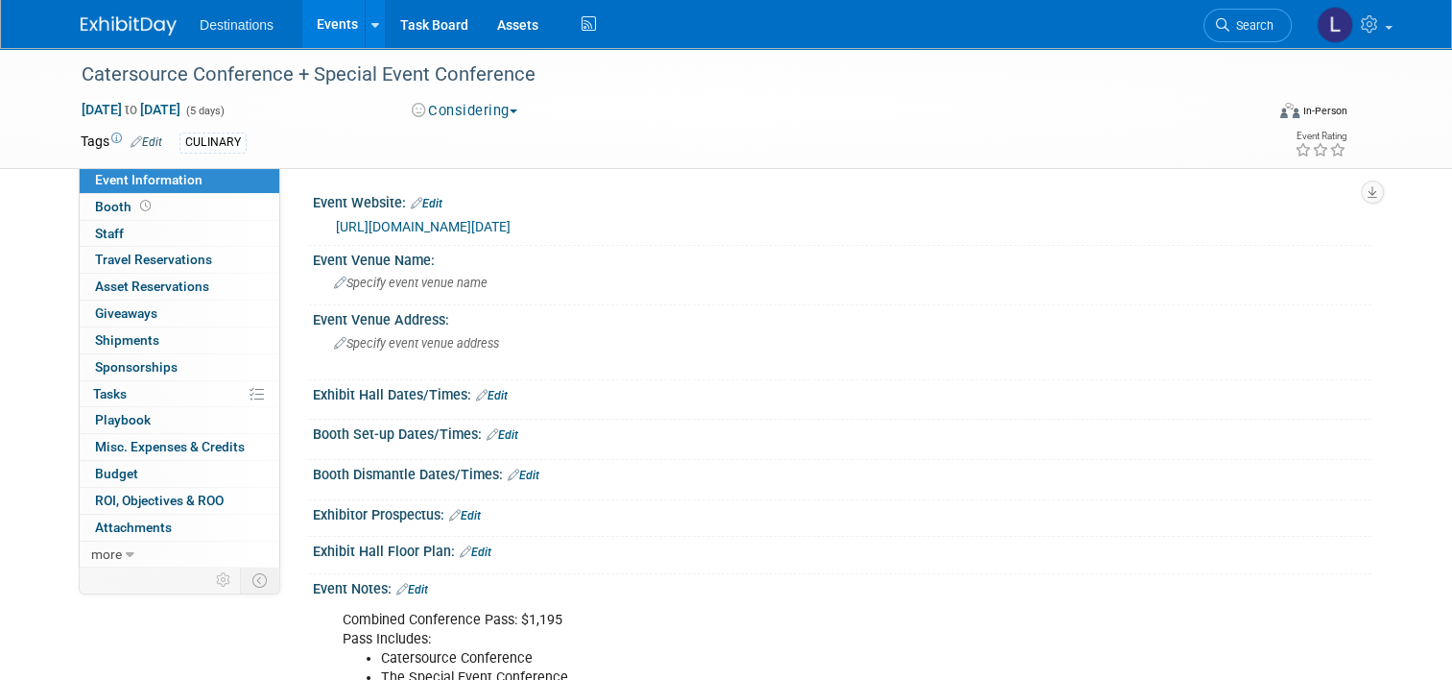
click at [487, 391] on link "Edit" at bounding box center [492, 395] width 32 height 13
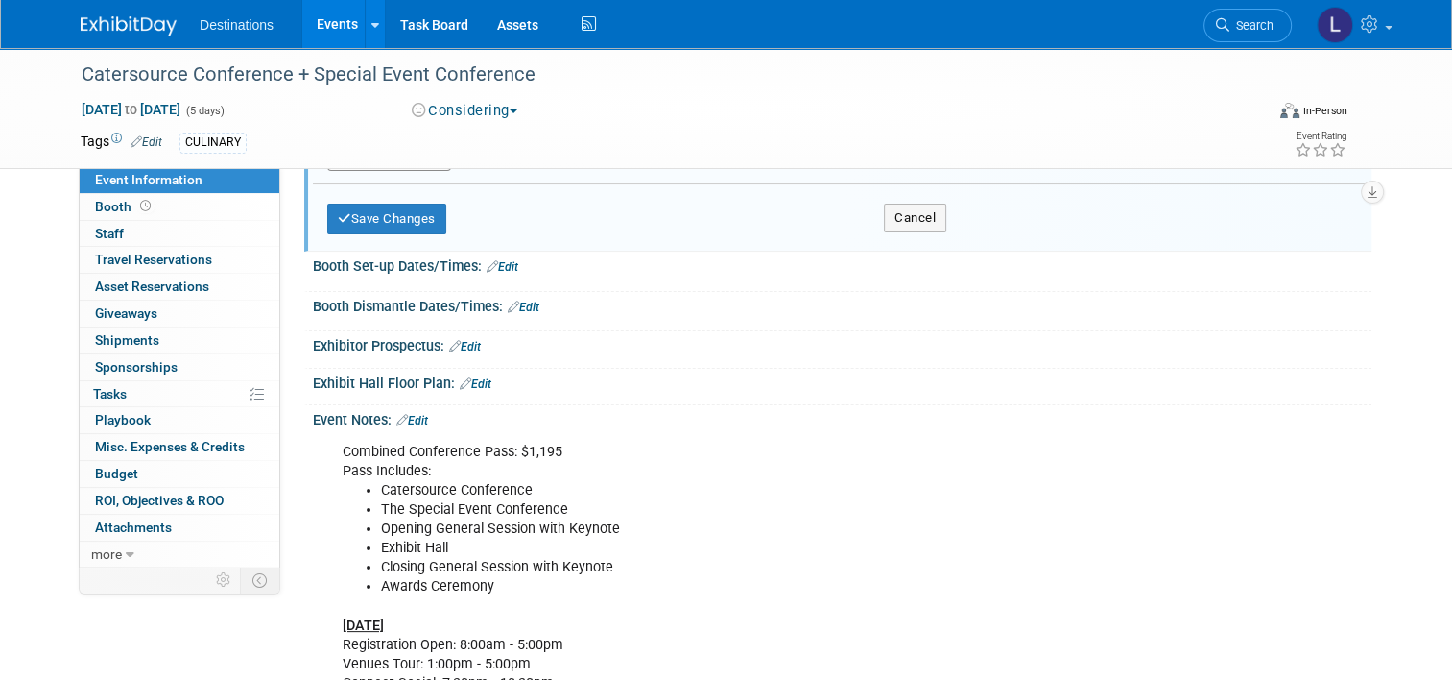
scroll to position [288, 0]
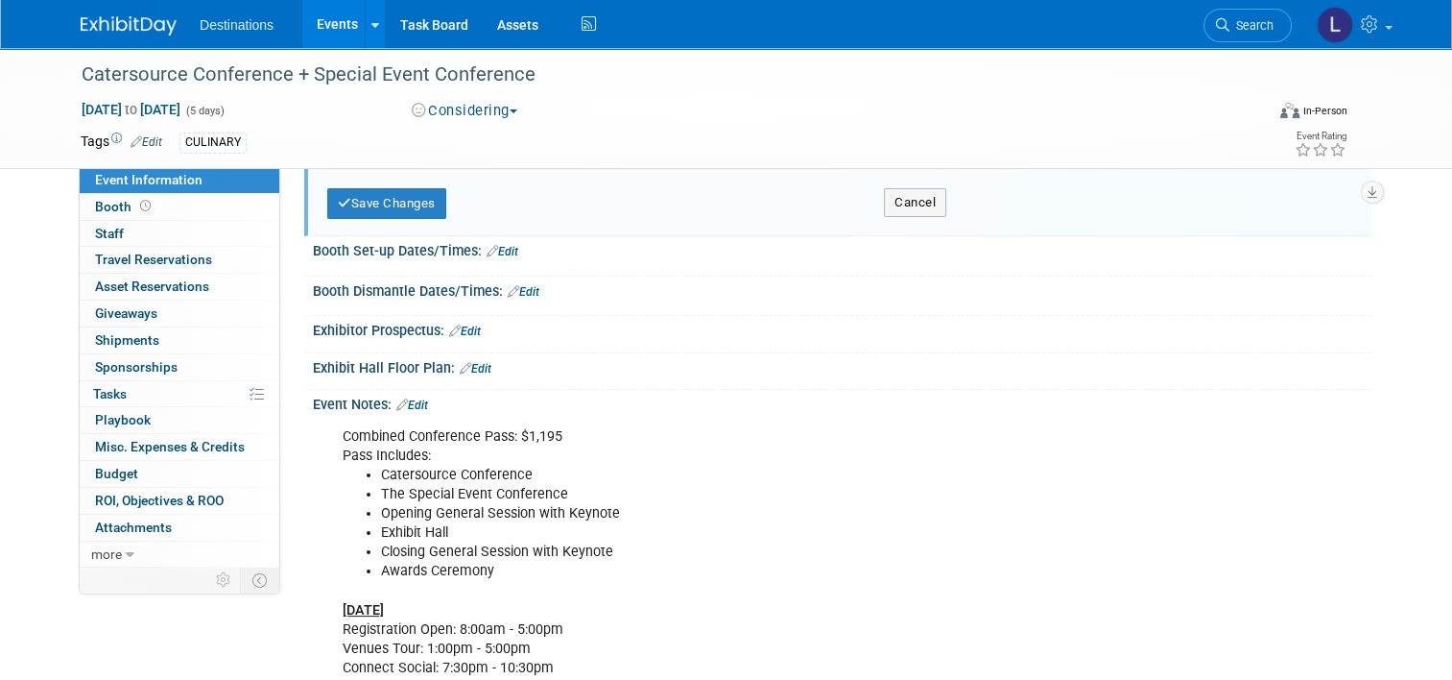
click at [413, 399] on link "Edit" at bounding box center [412, 404] width 32 height 13
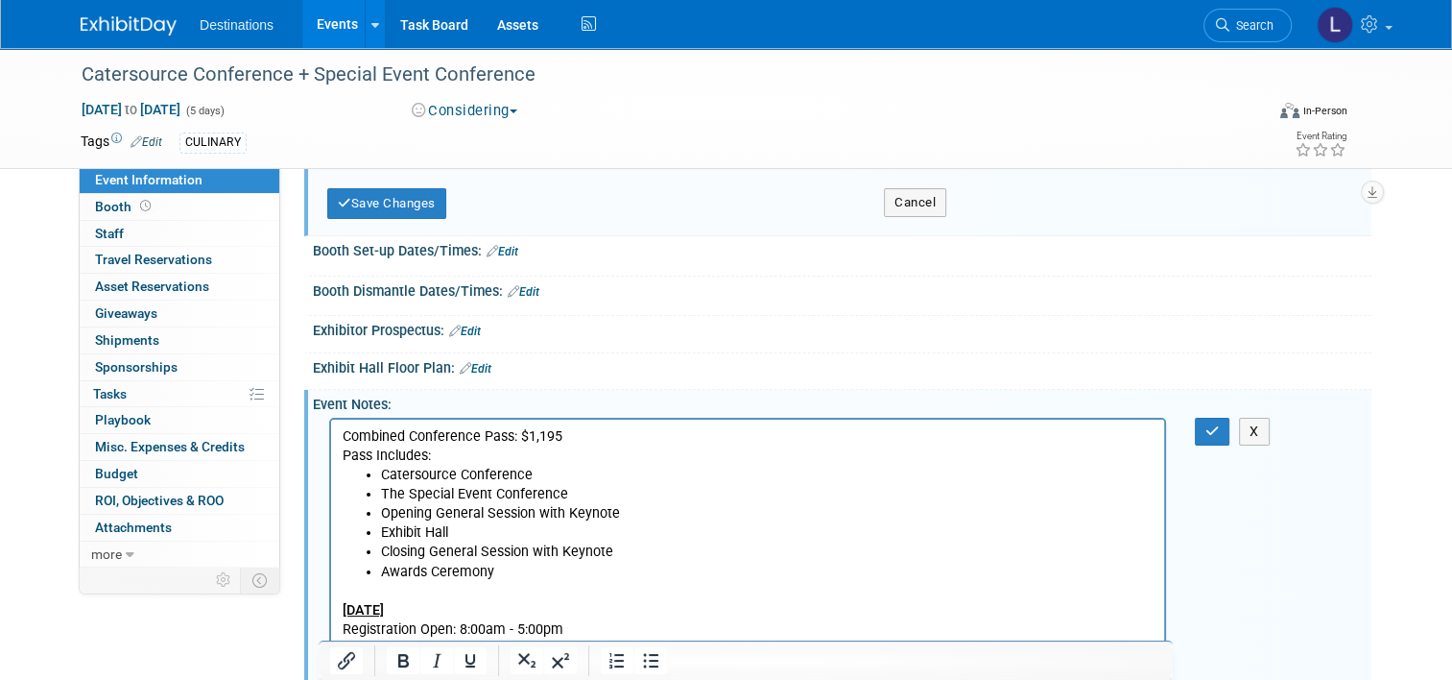
scroll to position [0, 0]
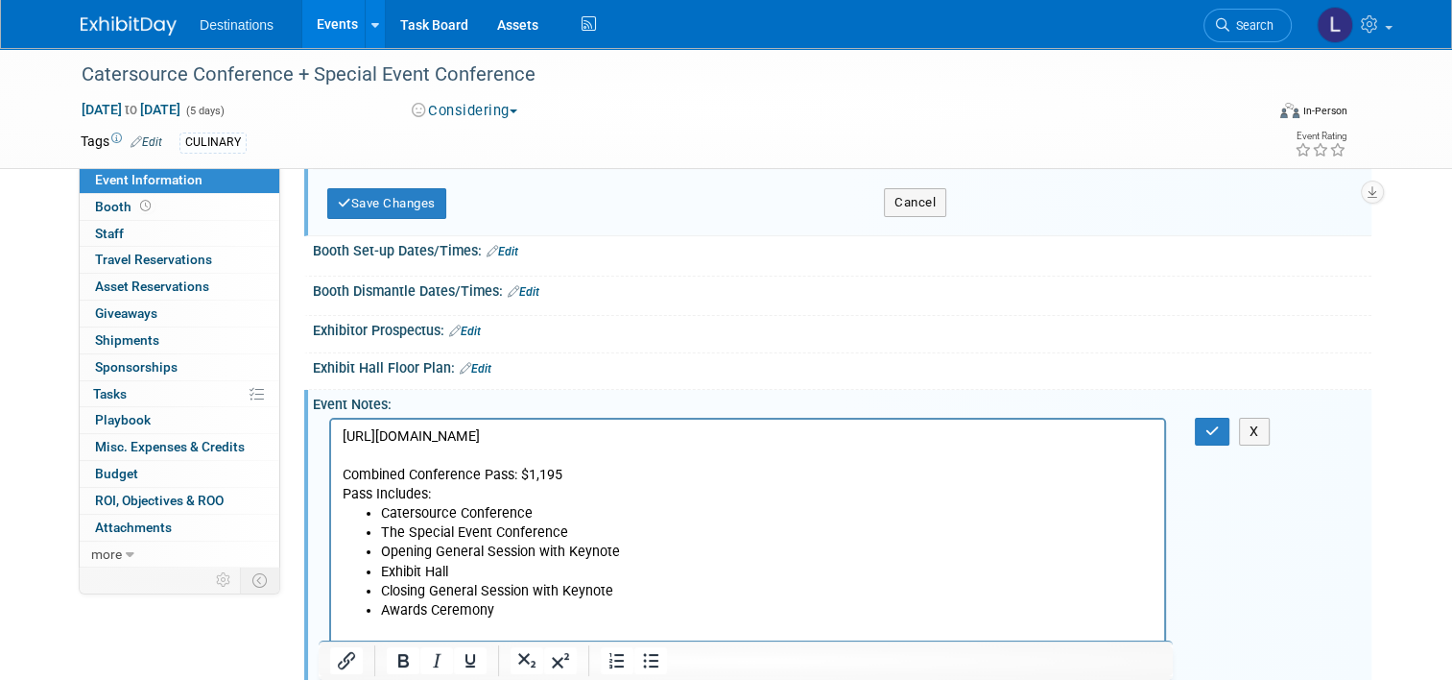
click at [1219, 424] on icon "button" at bounding box center [1213, 430] width 14 height 13
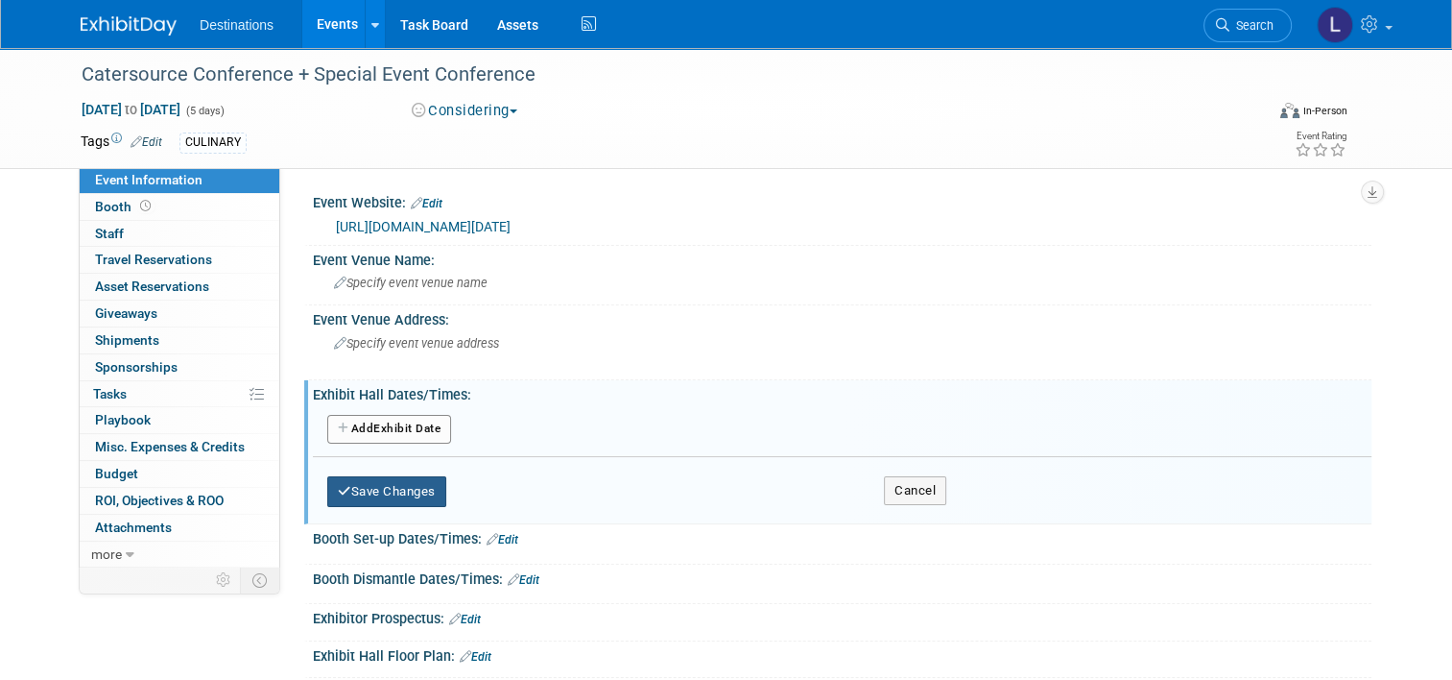
click at [348, 492] on button "Save Changes" at bounding box center [386, 491] width 119 height 31
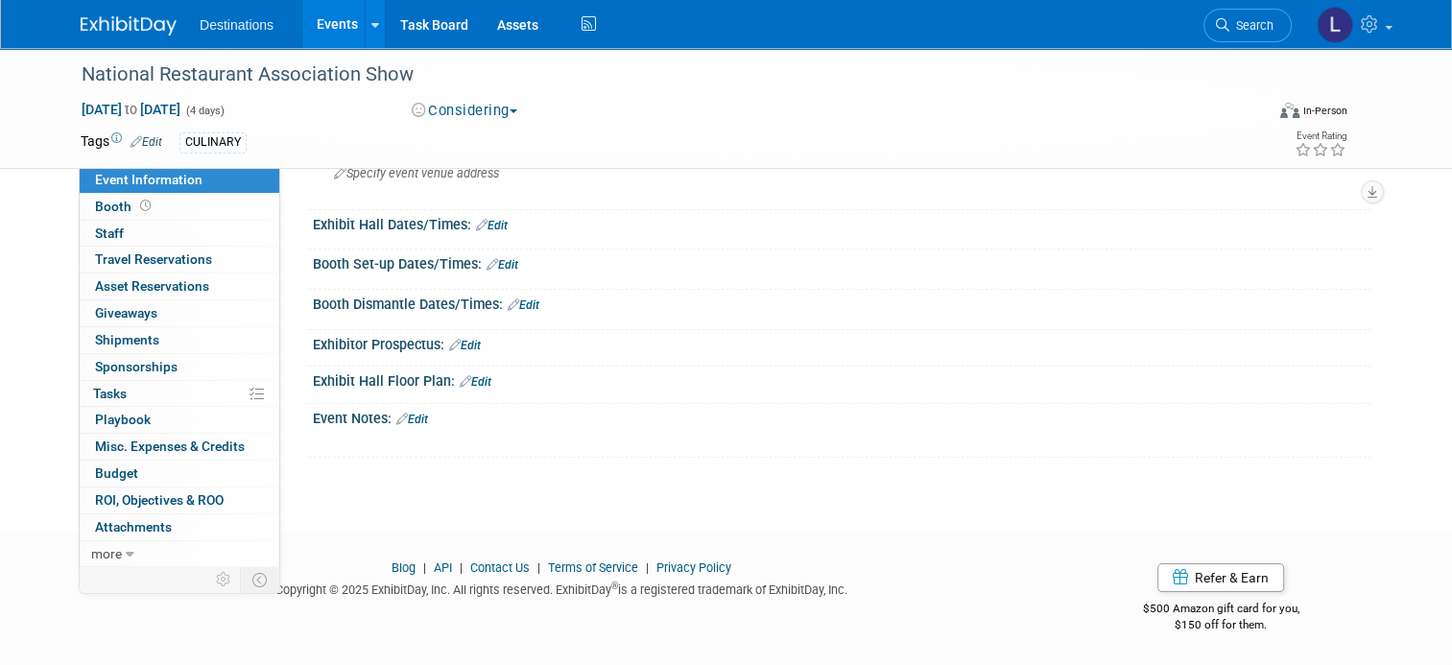
scroll to position [204, 0]
click at [415, 422] on link "Edit" at bounding box center [412, 419] width 32 height 13
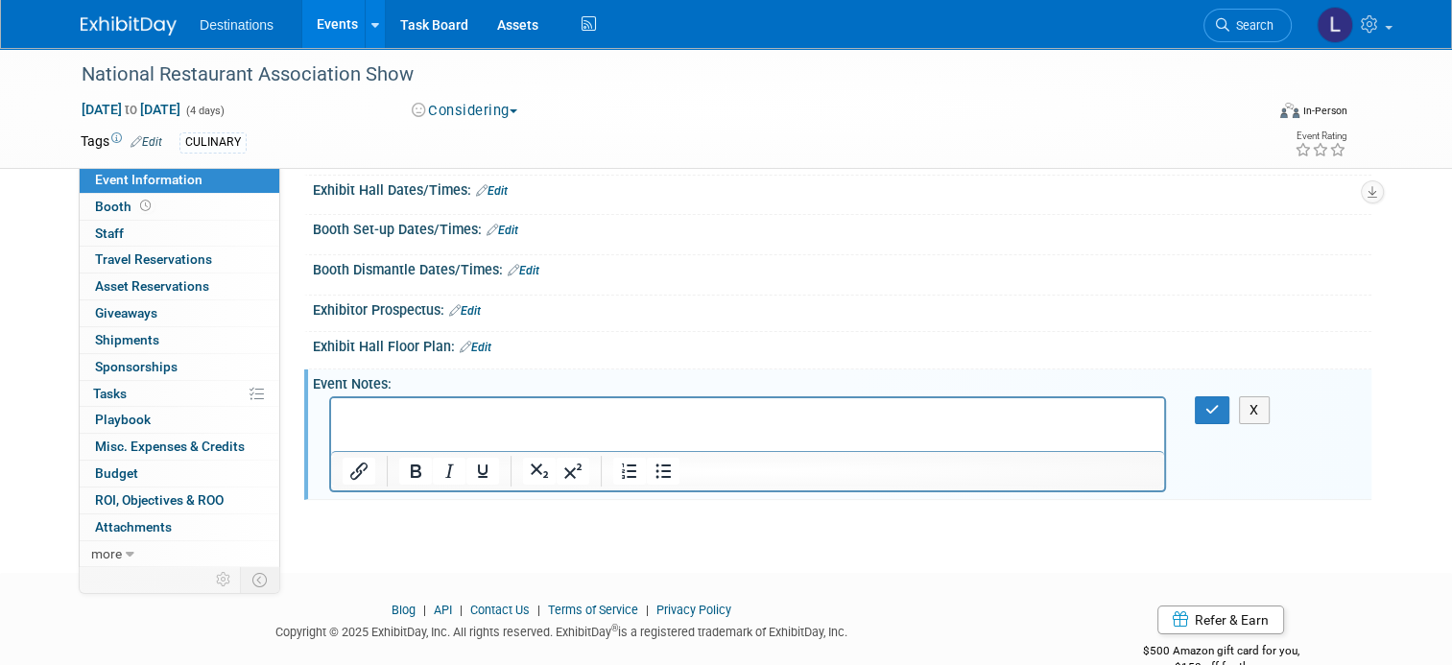
scroll to position [0, 0]
click at [456, 409] on p "Rich Text Area. Press ALT-0 for help." at bounding box center [748, 415] width 811 height 19
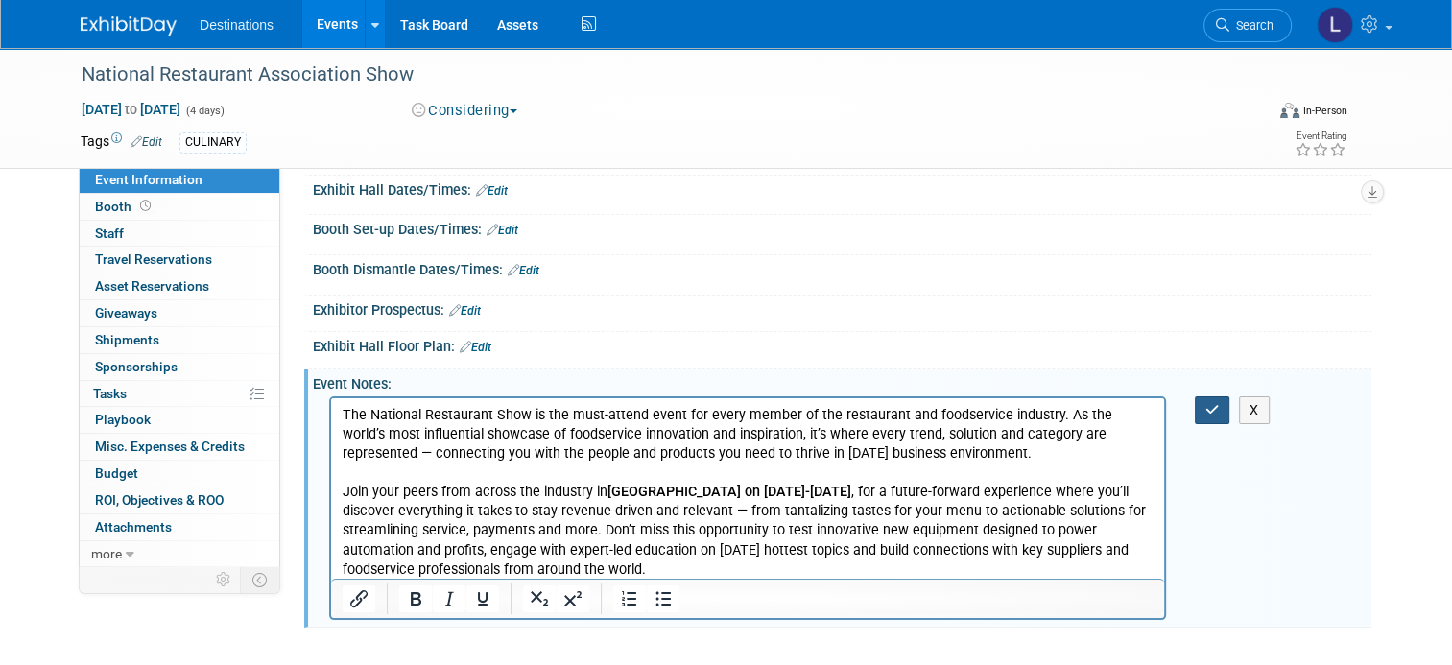
click at [1231, 424] on button "button" at bounding box center [1213, 410] width 36 height 28
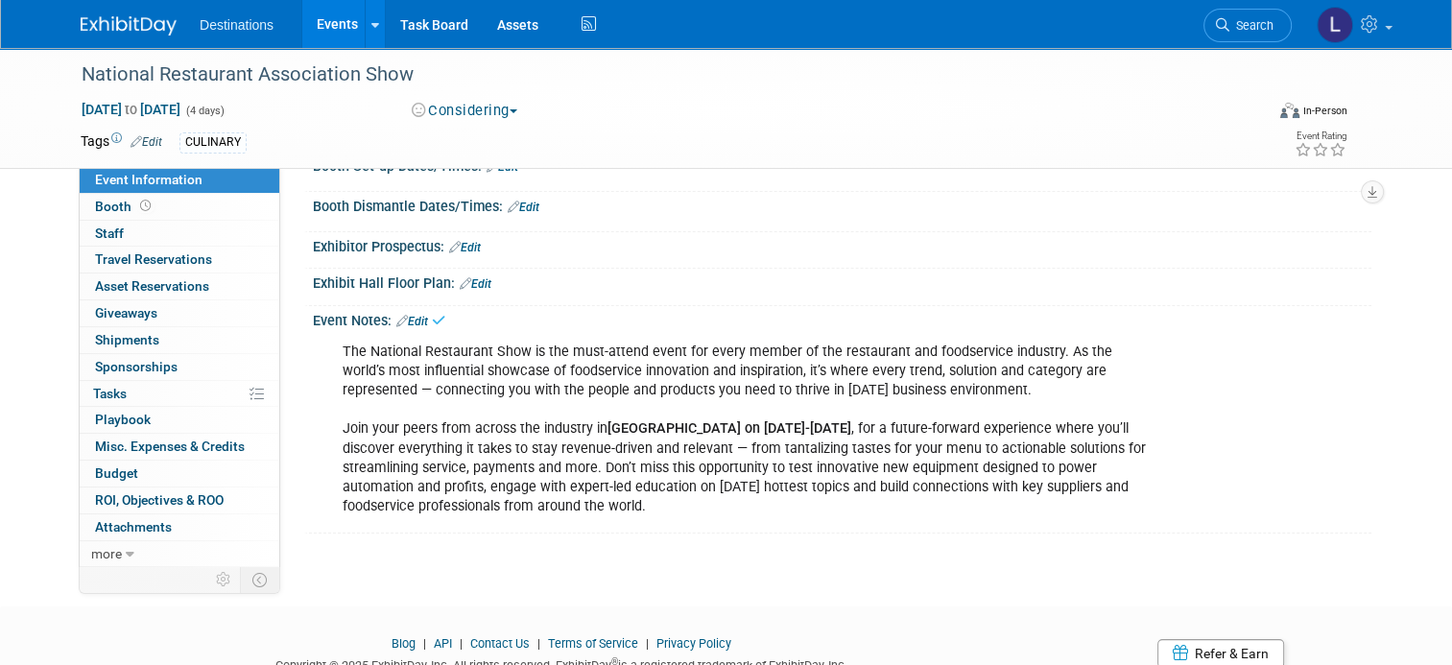
scroll to position [300, 0]
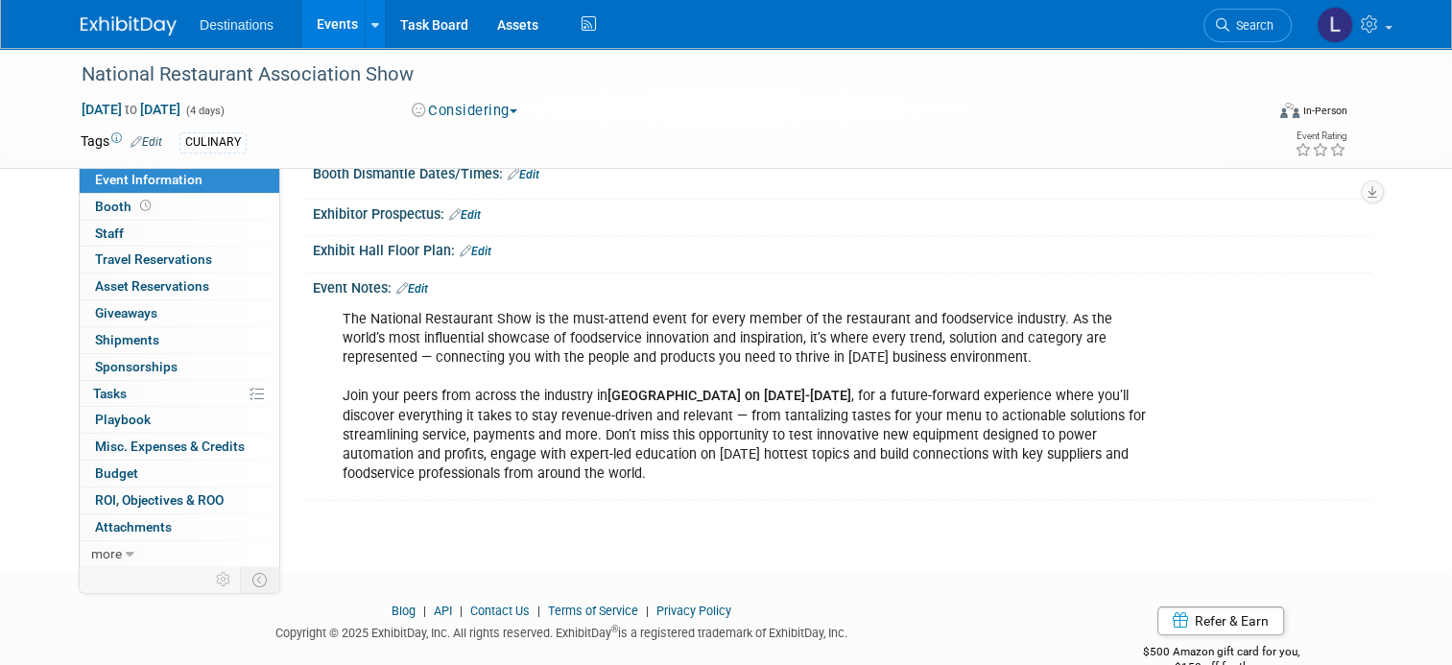
click at [411, 296] on link "Edit" at bounding box center [412, 288] width 32 height 13
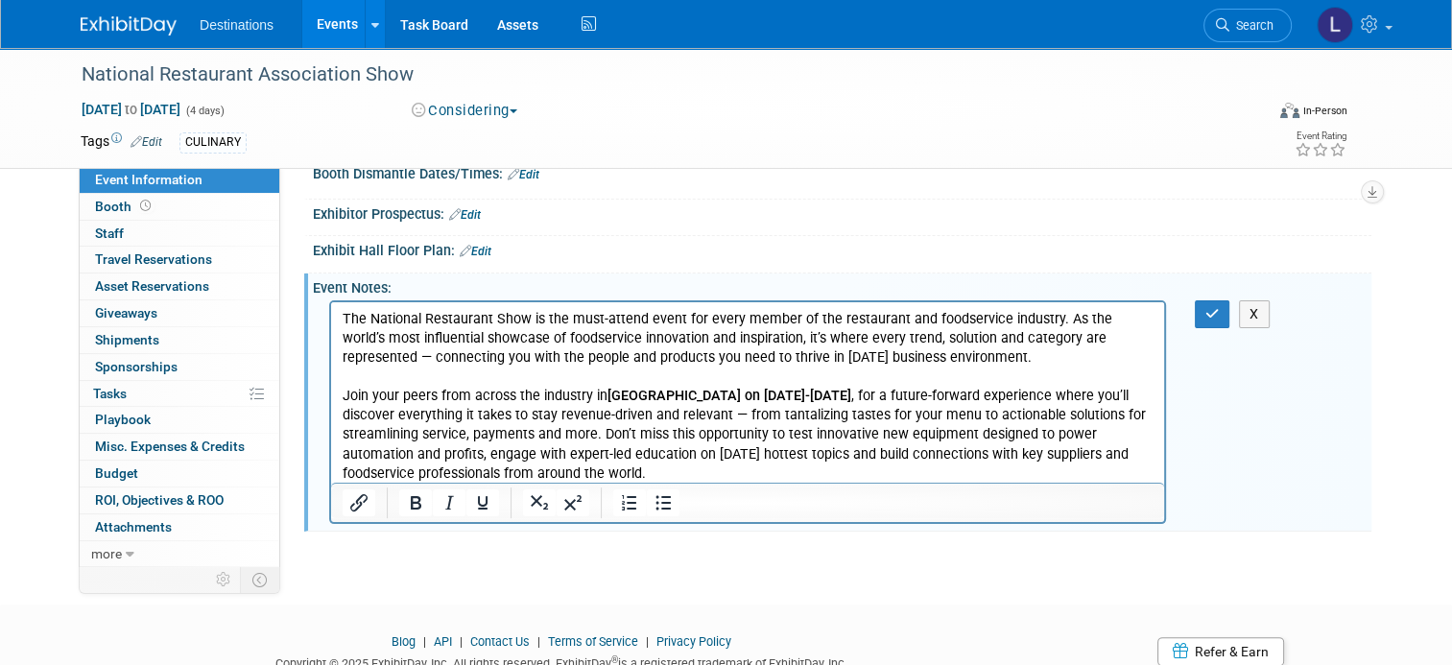
scroll to position [0, 0]
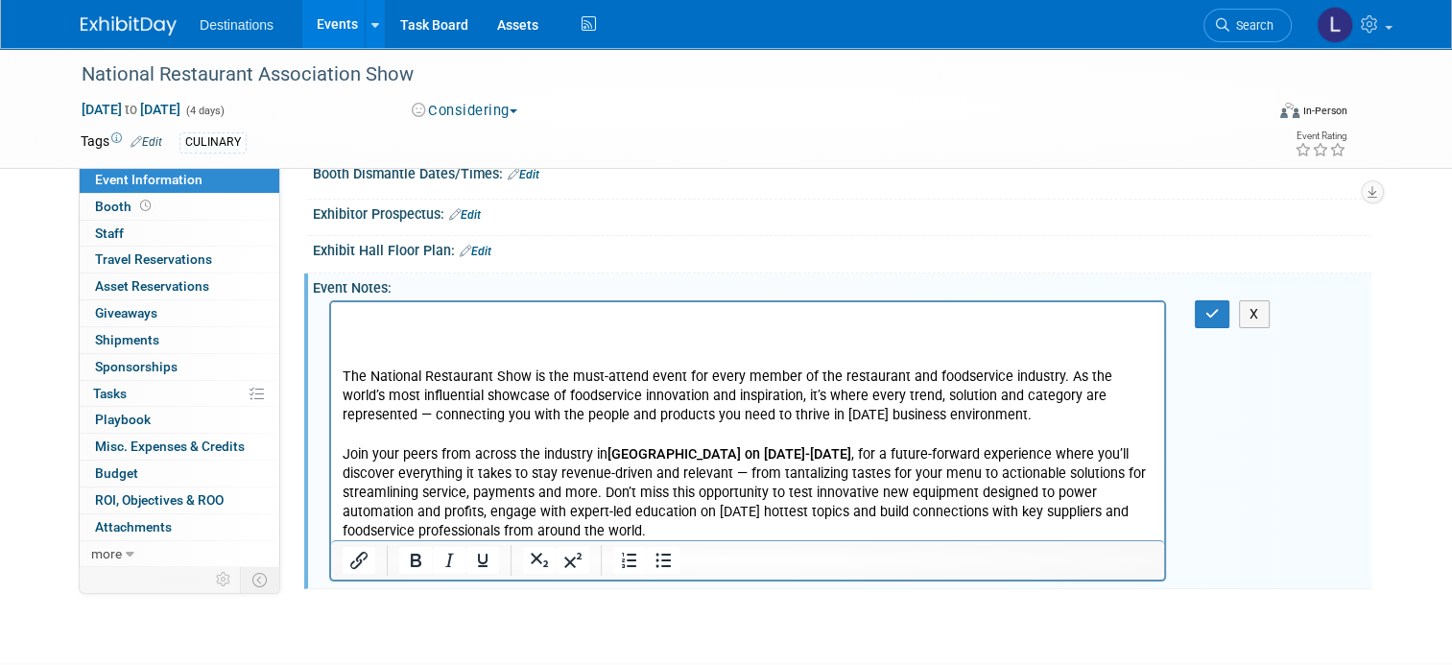
click at [351, 315] on p "Rich Text Area. Press ALT-0 for help." at bounding box center [748, 319] width 811 height 19
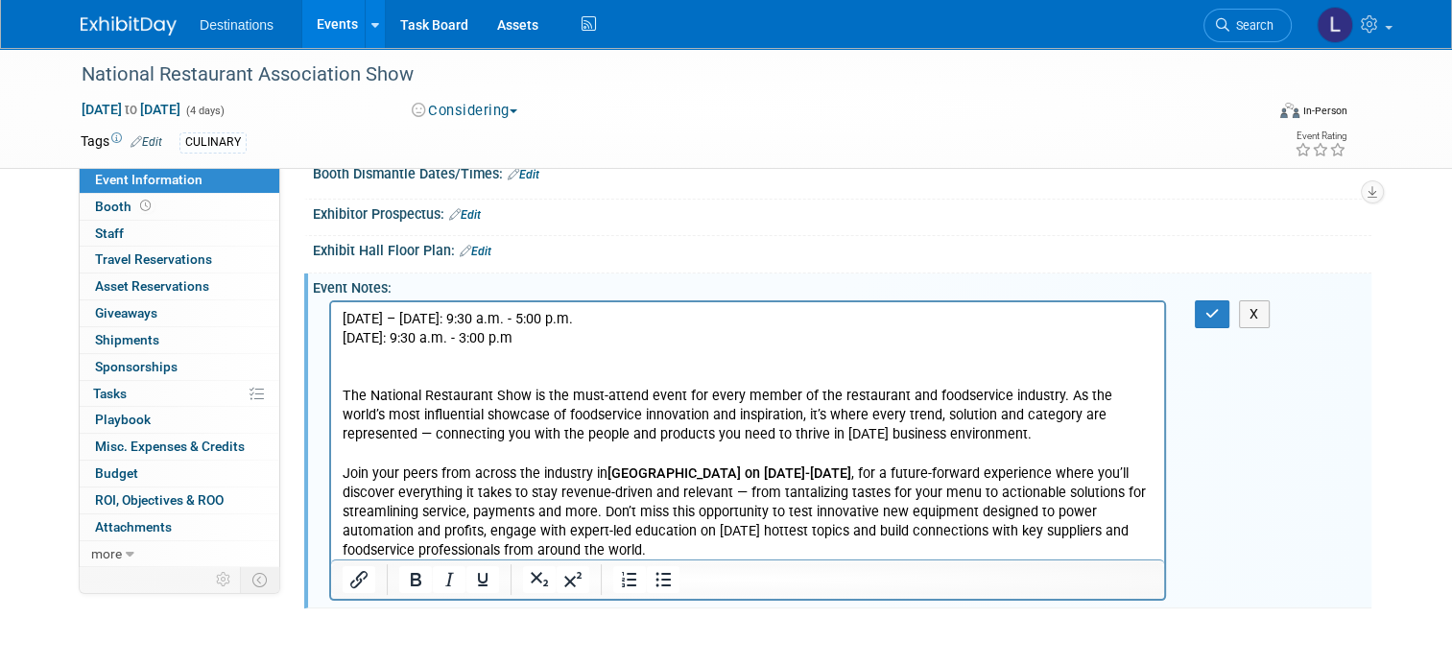
click at [1197, 328] on div "X" at bounding box center [1223, 314] width 85 height 28
click at [1210, 328] on button "button" at bounding box center [1213, 314] width 36 height 28
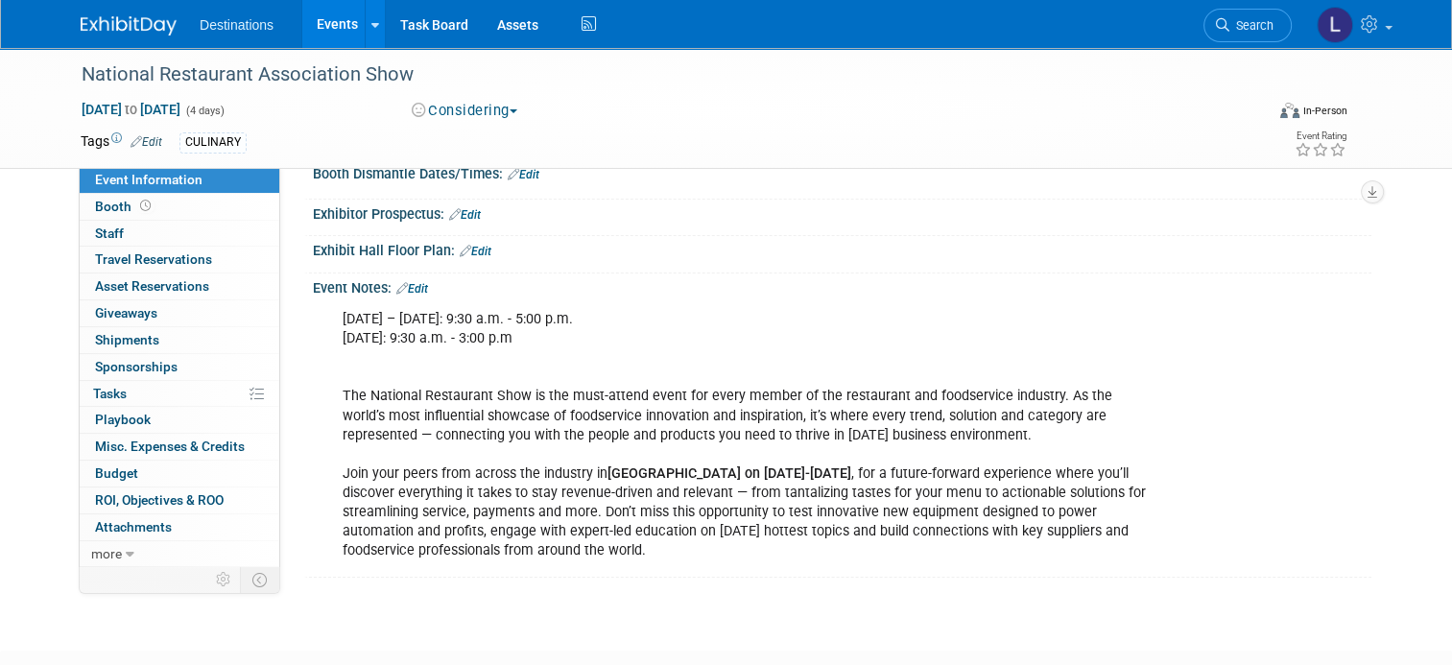
click at [410, 305] on div "Saturday, May 16 – Monday, May 18: 9:30 a.m. - 5:00 p.m. Tuesday, May 19: 9:30 …" at bounding box center [840, 301] width 1035 height 10
click at [411, 296] on link "Edit" at bounding box center [412, 288] width 32 height 13
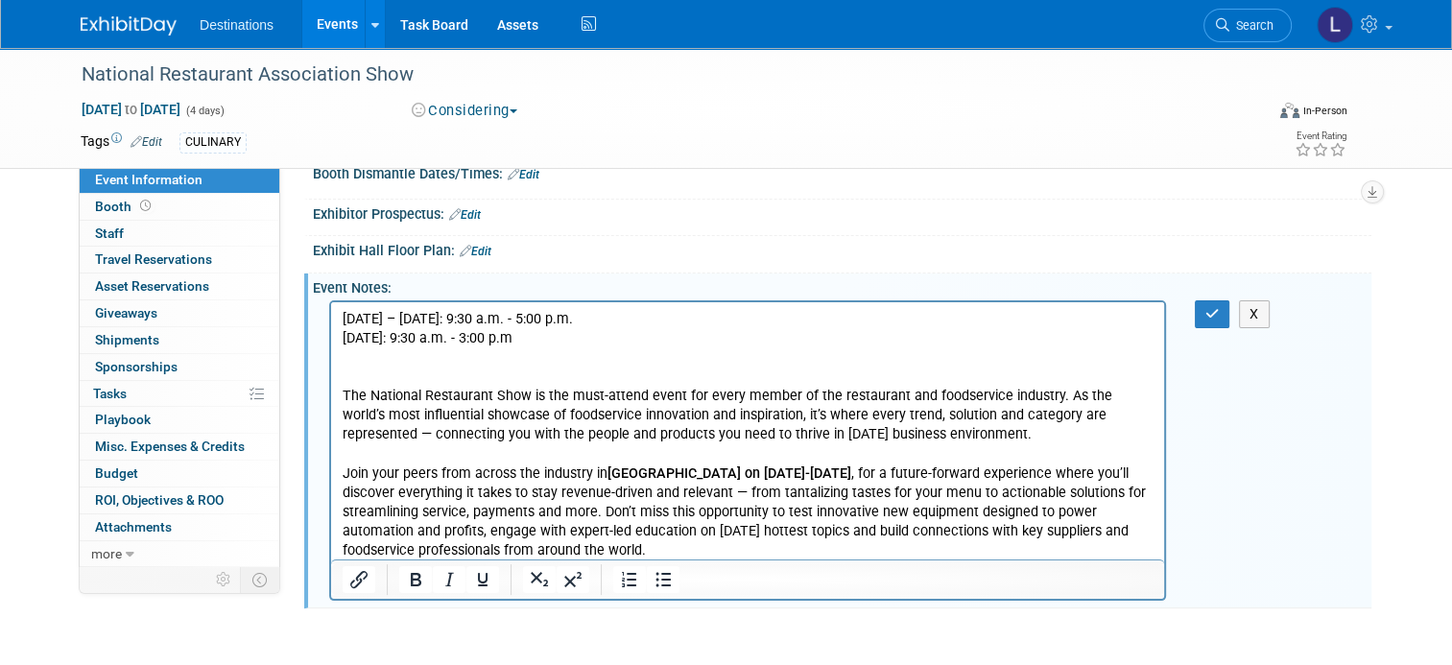
click at [652, 361] on p "Saturday, May 16 – Monday, May 18: 9:30 a.m. - 5:00 p.m. Tuesday, May 19: 9:30 …" at bounding box center [748, 435] width 811 height 251
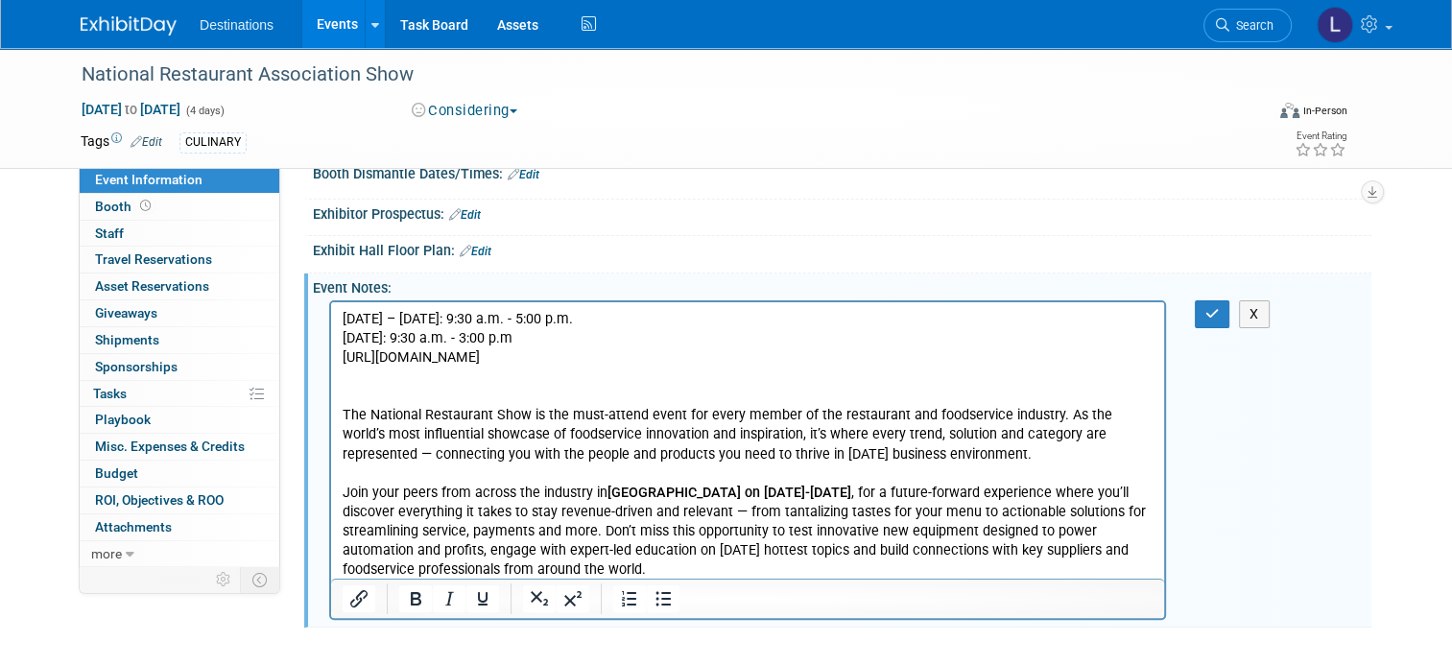
click at [651, 334] on p "Saturday, May 16 – Monday, May 18: 9:30 a.m. - 5:00 p.m. Tuesday, May 19: 9:30 …" at bounding box center [748, 329] width 811 height 38
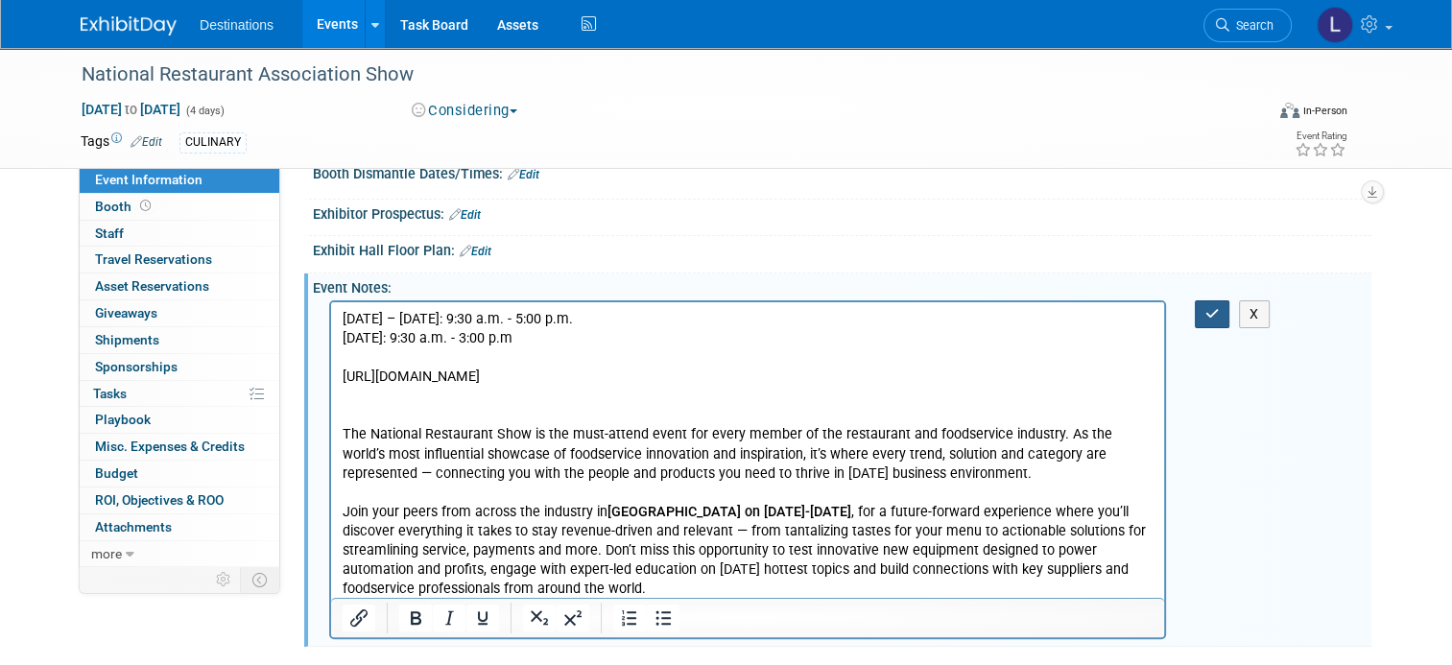
click at [1215, 321] on icon "button" at bounding box center [1213, 313] width 14 height 13
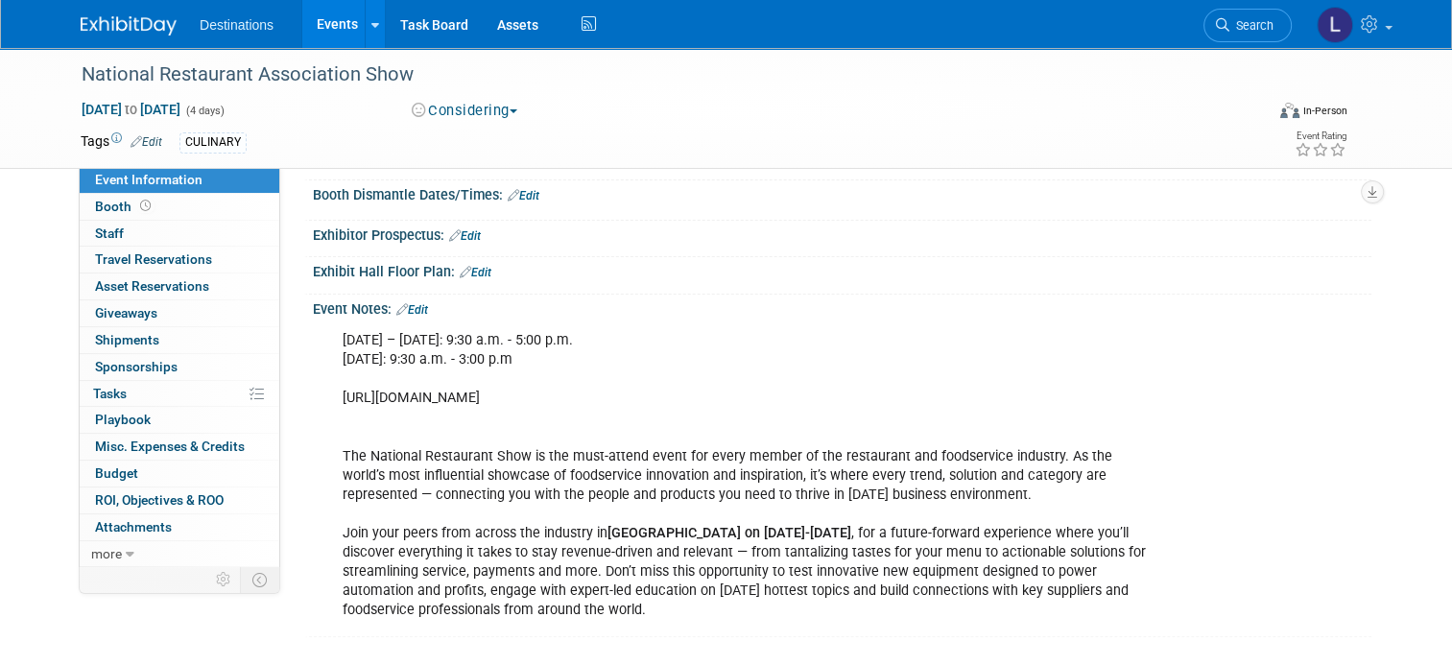
scroll to position [206, 0]
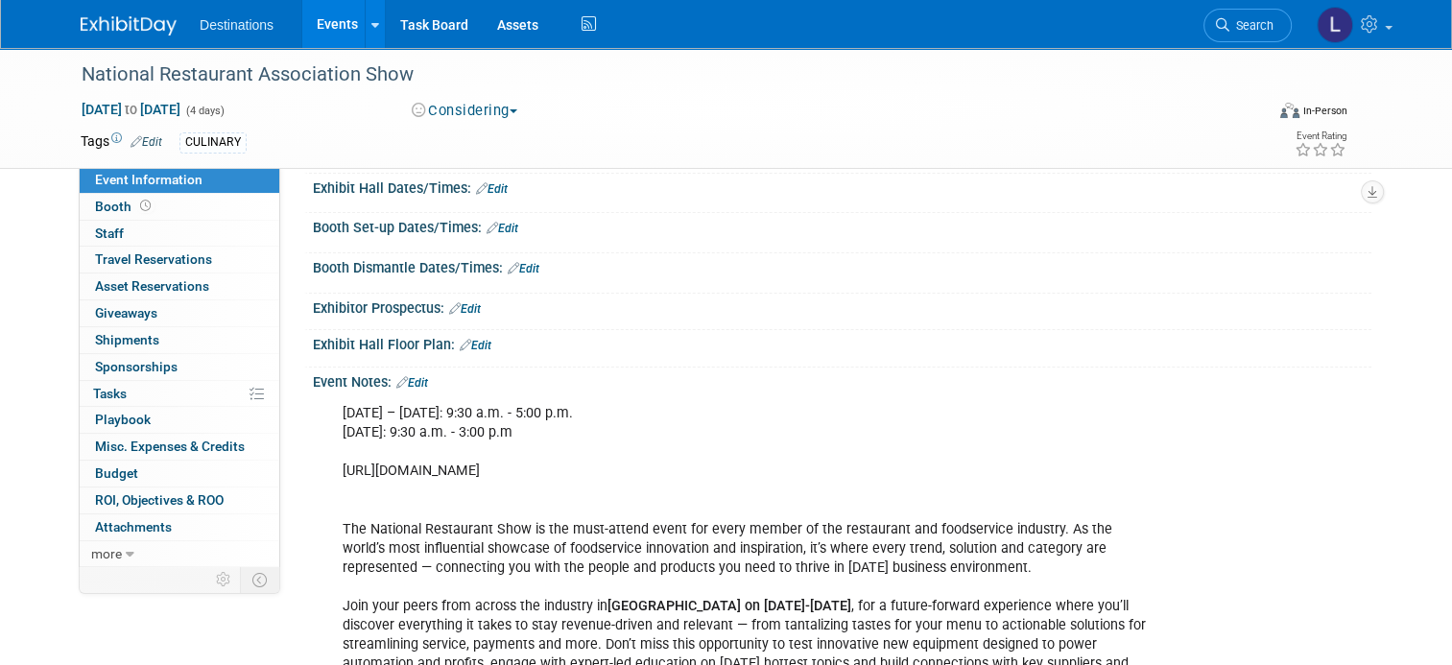
click at [406, 390] on link "Edit" at bounding box center [412, 382] width 32 height 13
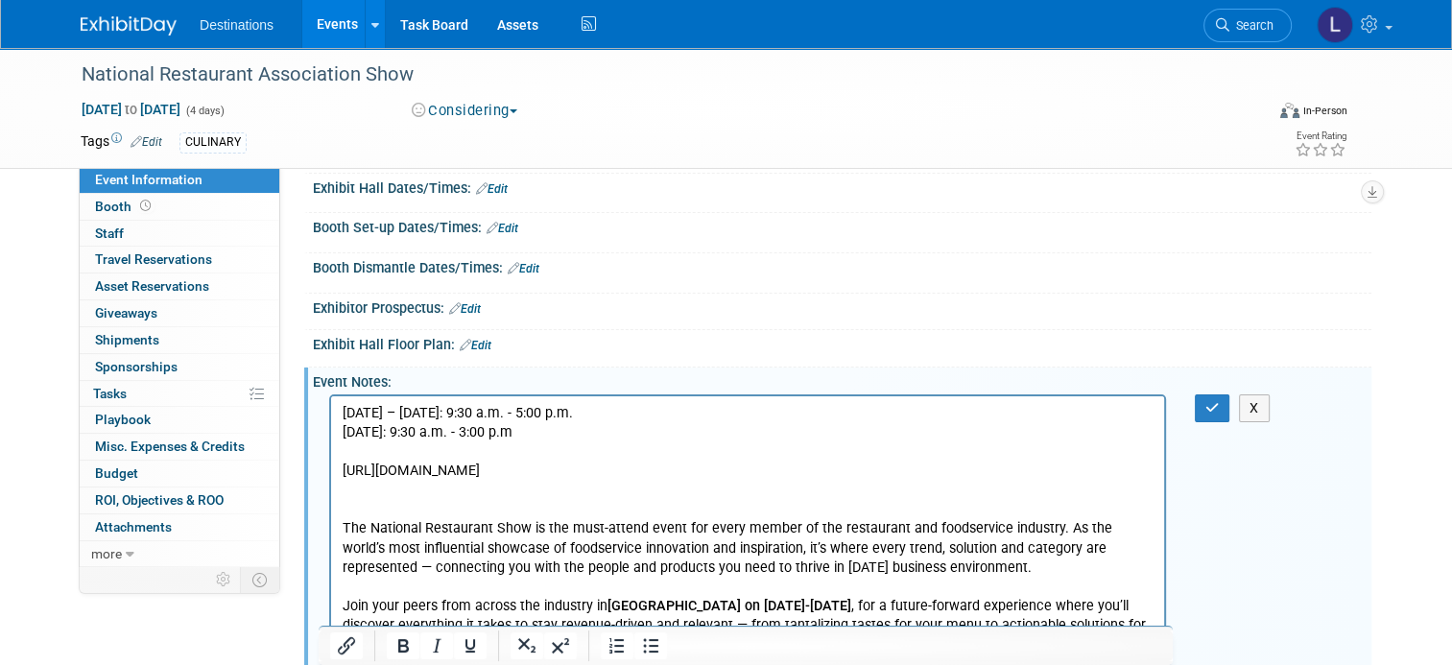
scroll to position [0, 0]
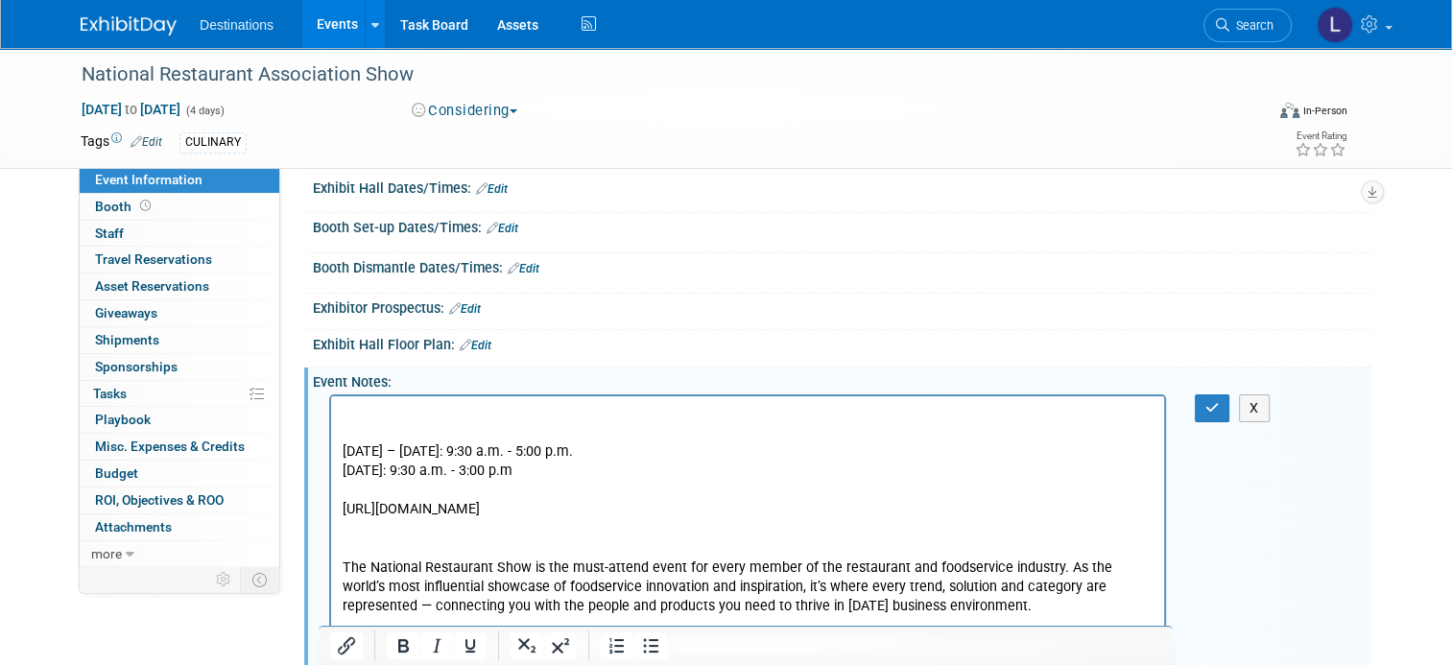
click at [380, 420] on p "Rich Text Area. Press ALT-0 for help." at bounding box center [748, 413] width 811 height 19
drag, startPoint x: 379, startPoint y: 412, endPoint x: 912, endPoint y: 820, distance: 671.1
click at [379, 412] on p "$300/.person" at bounding box center [748, 413] width 811 height 19
click at [500, 415] on p "$300/person" at bounding box center [748, 413] width 811 height 19
click at [1220, 415] on icon "button" at bounding box center [1213, 407] width 14 height 13
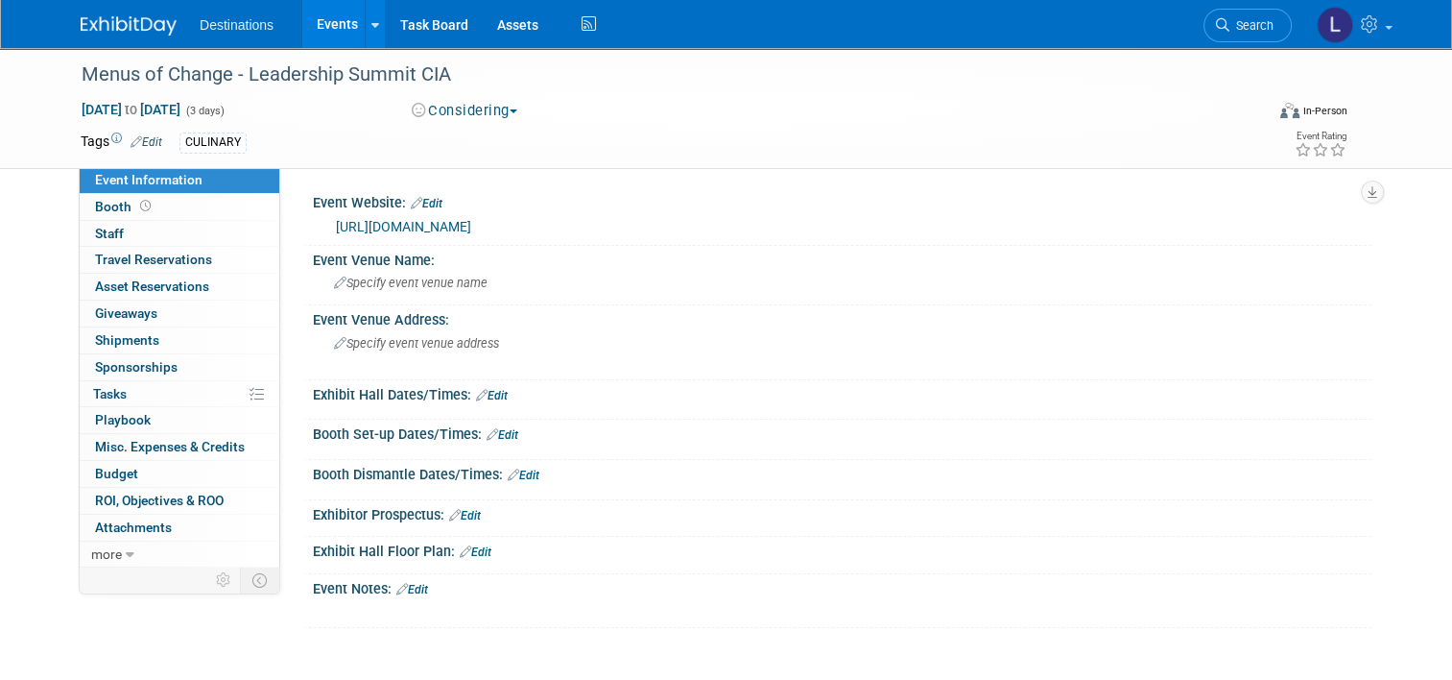
click at [426, 222] on link "https://www.menusofchange.org/" at bounding box center [403, 226] width 135 height 15
click at [410, 584] on link "Edit" at bounding box center [412, 589] width 32 height 13
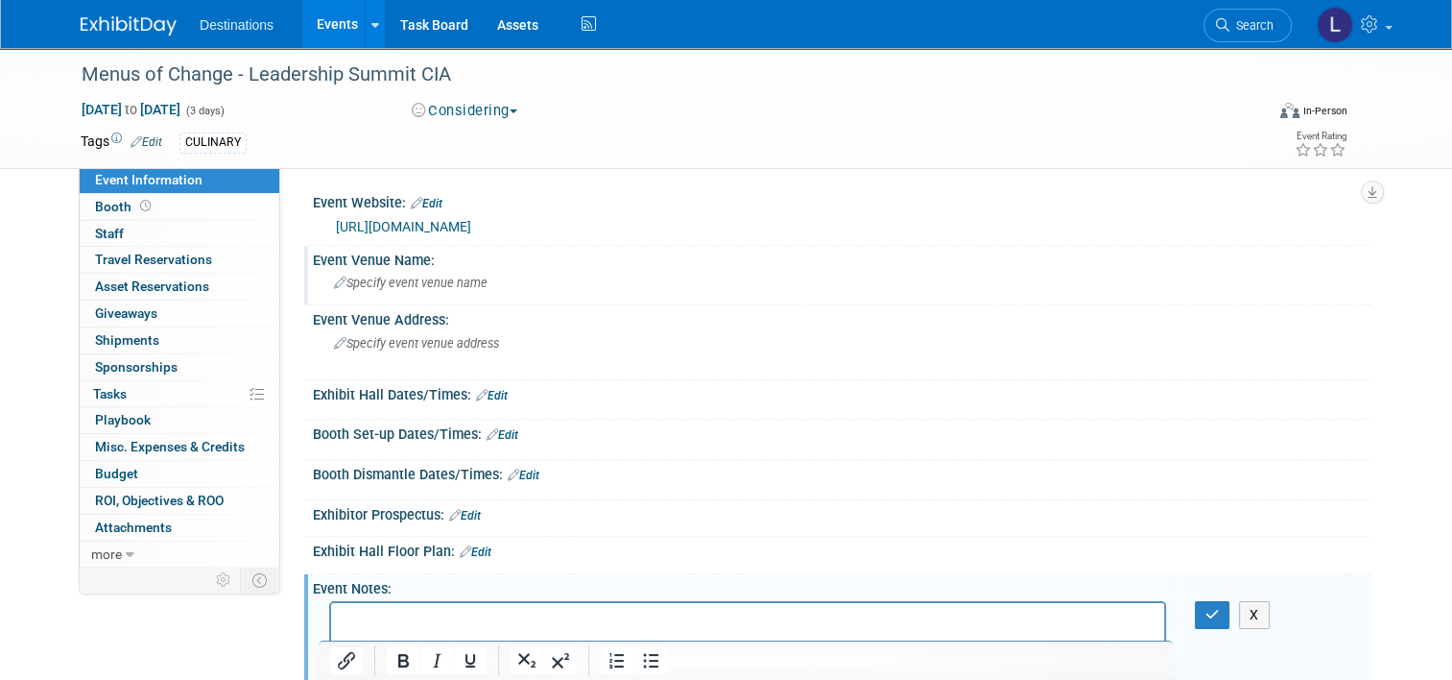
click at [408, 278] on span "Specify event venue name" at bounding box center [411, 283] width 154 height 14
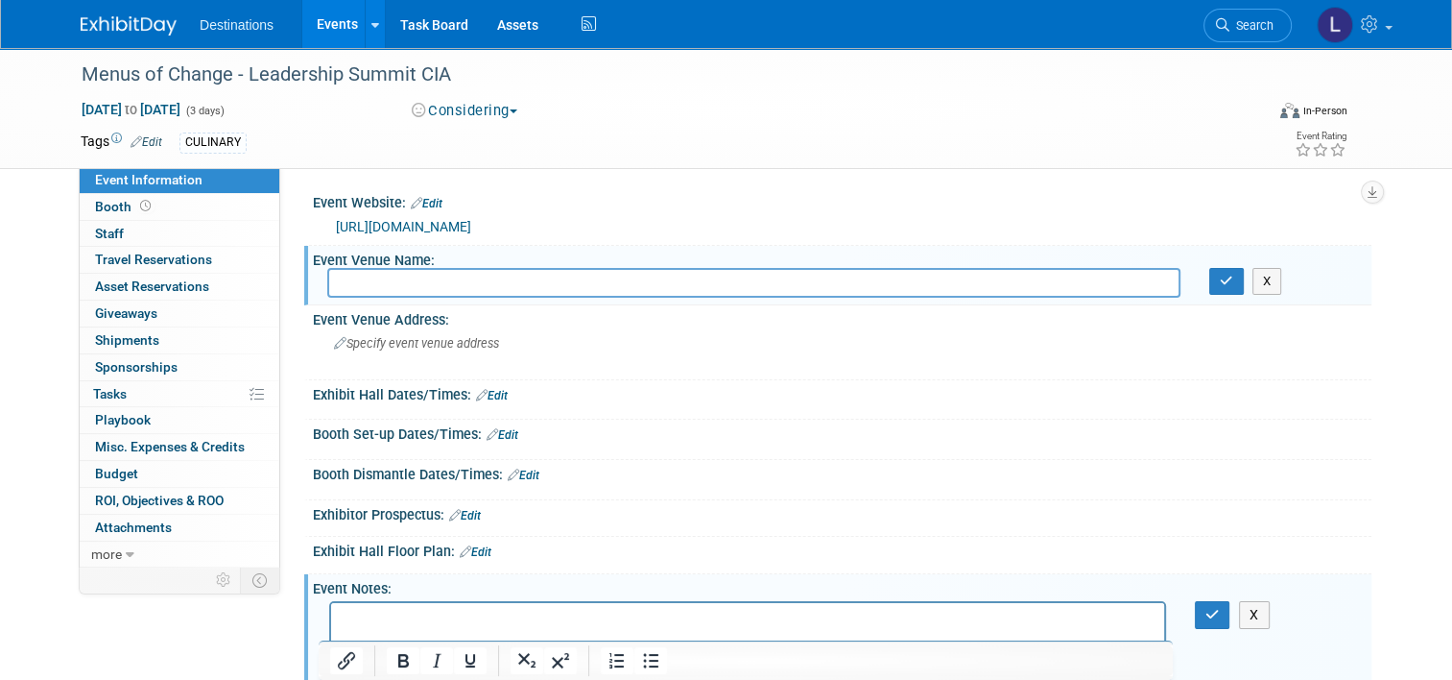
click at [378, 620] on p "Rich Text Area. Press ALT-0 for help." at bounding box center [748, 620] width 811 height 19
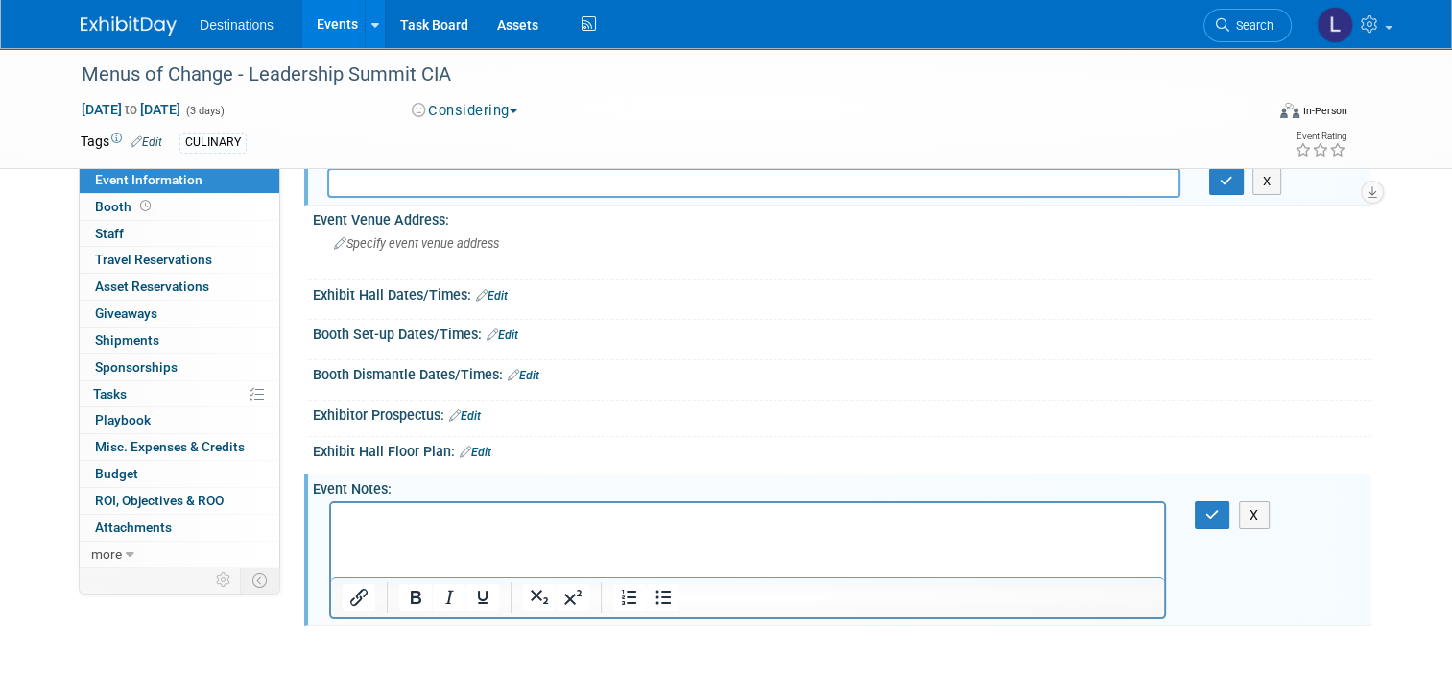
scroll to position [192, 0]
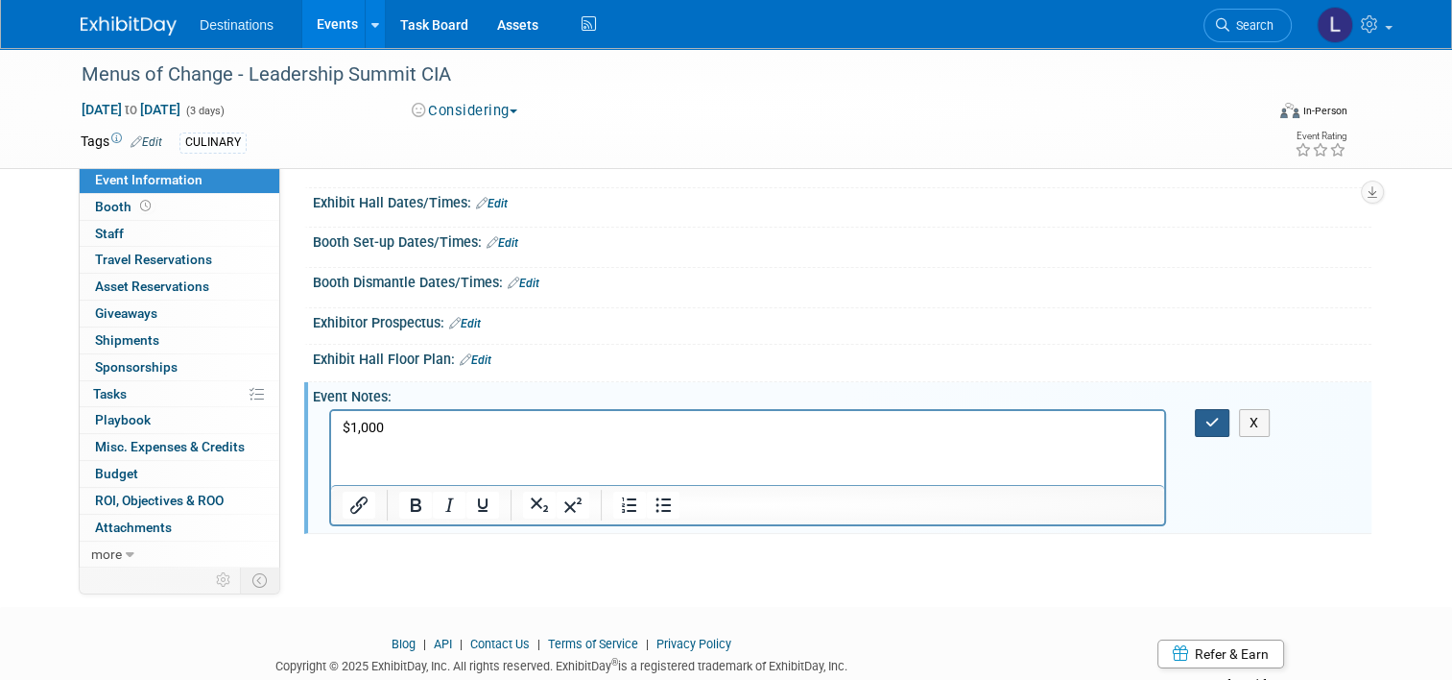
click at [1229, 419] on button "button" at bounding box center [1213, 423] width 36 height 28
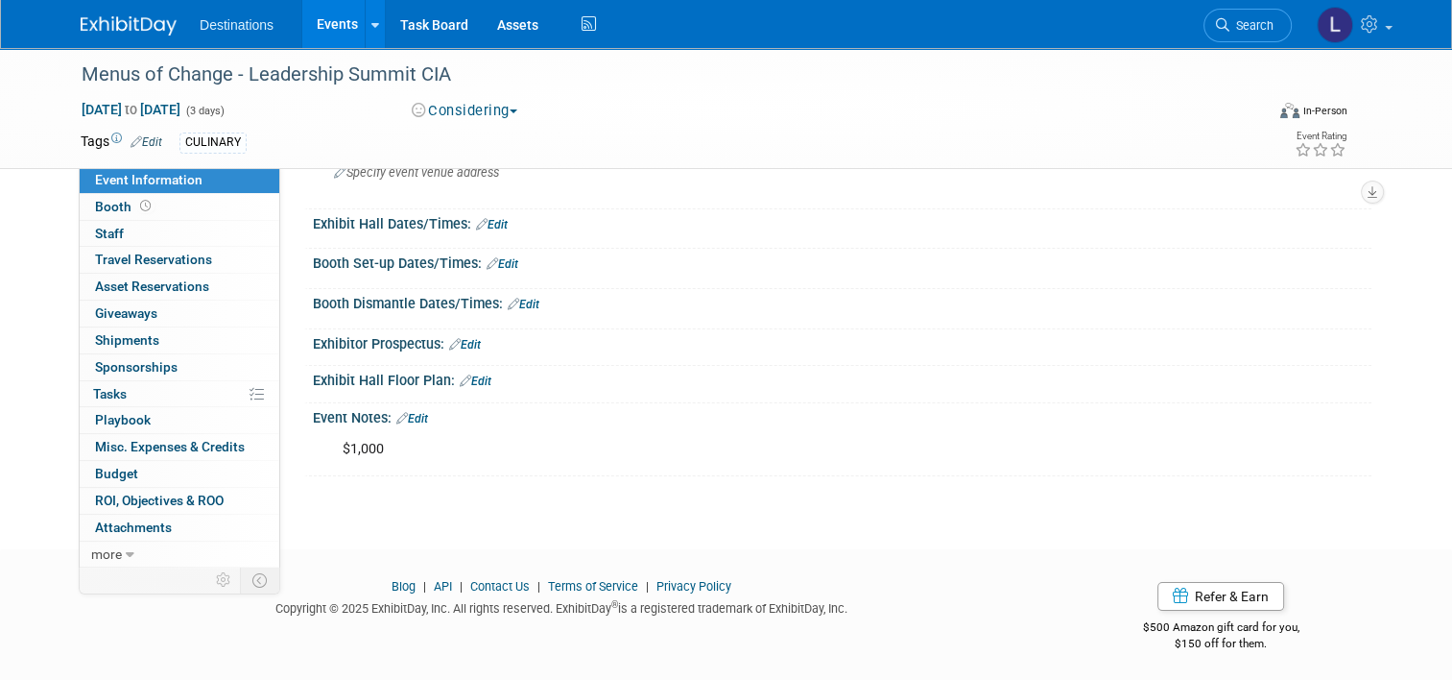
scroll to position [0, 0]
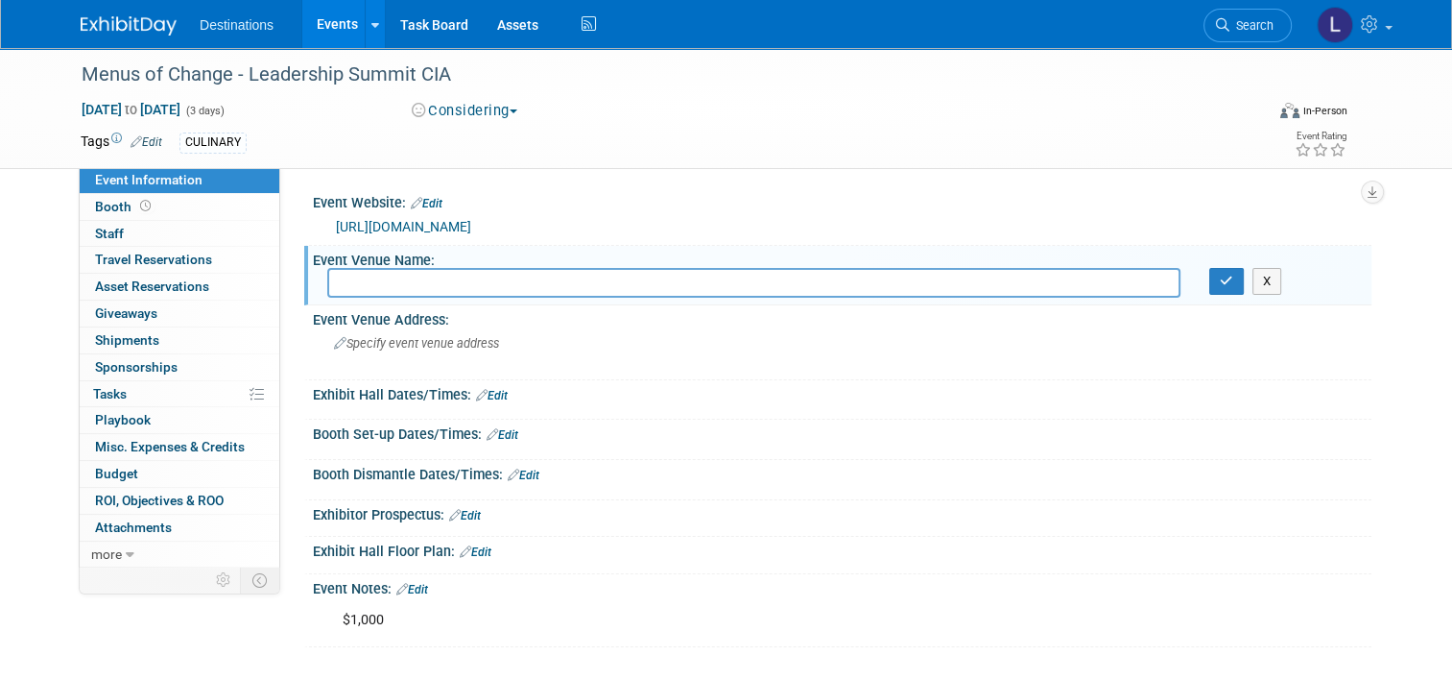
click at [362, 286] on input "text" at bounding box center [753, 283] width 853 height 30
type input "The CIA - 1946 Campus Drive Hyde Park NY 12538"
click at [1244, 279] on button "button" at bounding box center [1227, 281] width 35 height 27
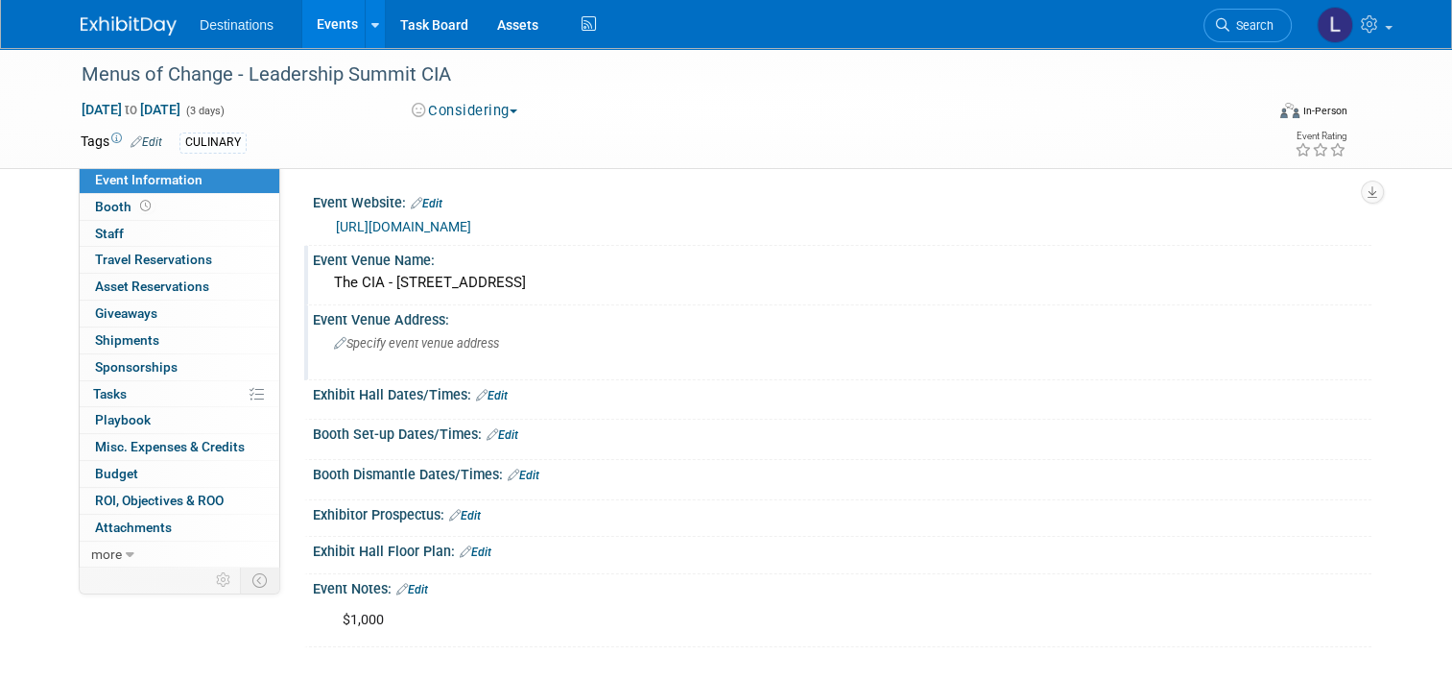
click at [392, 347] on span "Specify event venue address" at bounding box center [416, 343] width 165 height 14
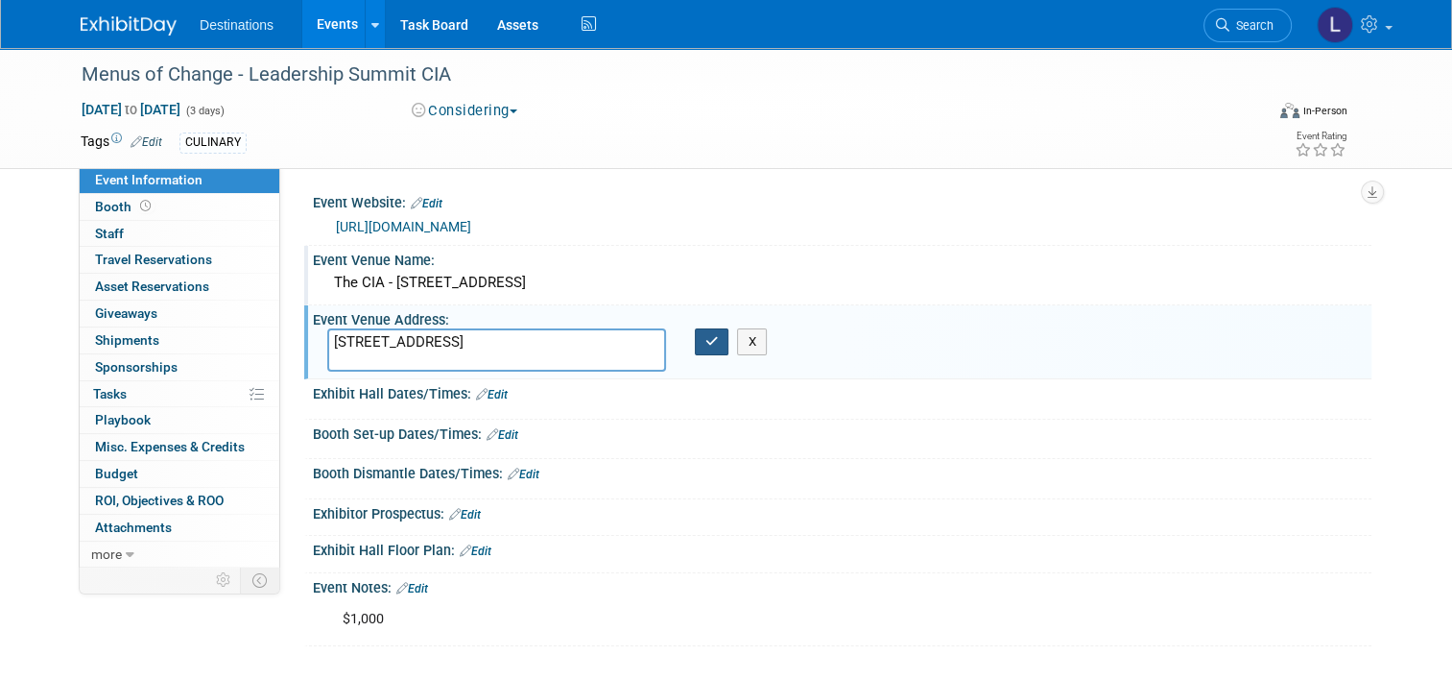
type textarea "1946 Campus Drive Hyde Park, ny 12538"
click at [712, 340] on icon "button" at bounding box center [712, 341] width 13 height 12
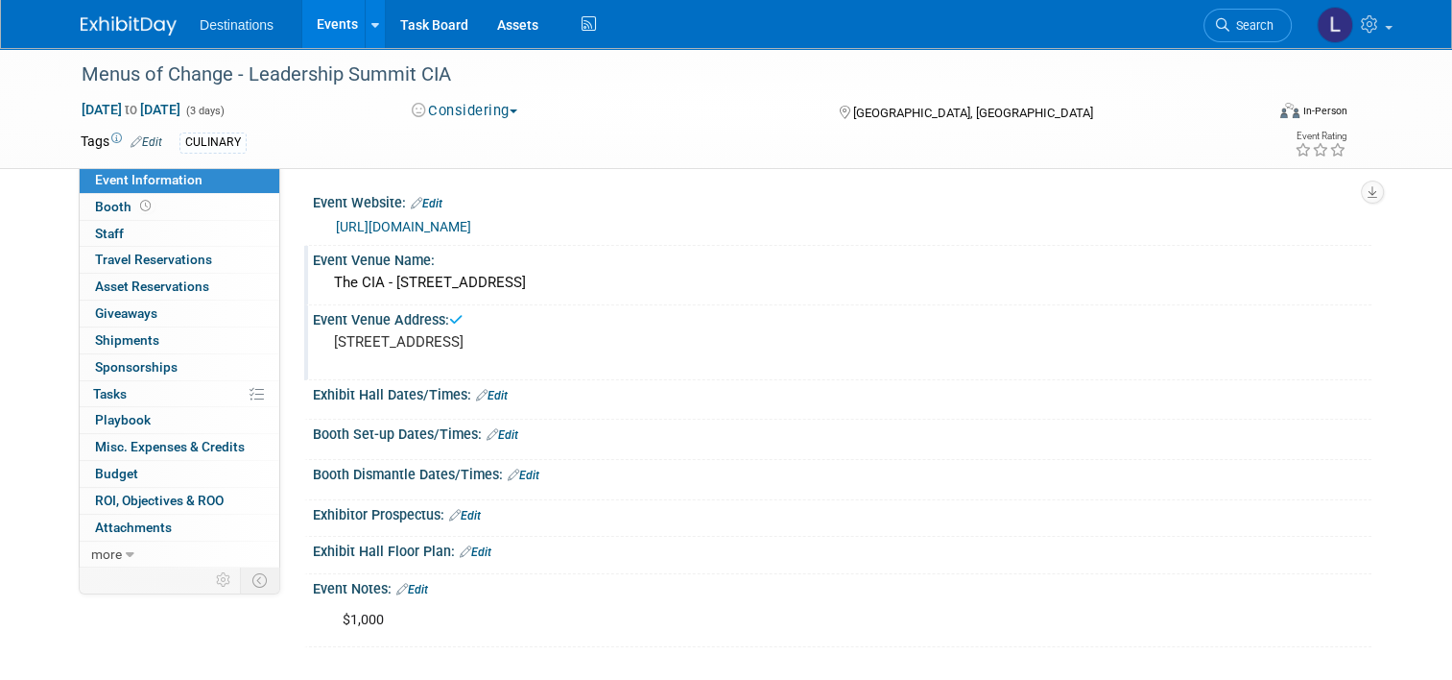
click at [484, 284] on div "The CIA - 1946 Campus Drive Hyde Park NY 12538" at bounding box center [842, 283] width 1030 height 30
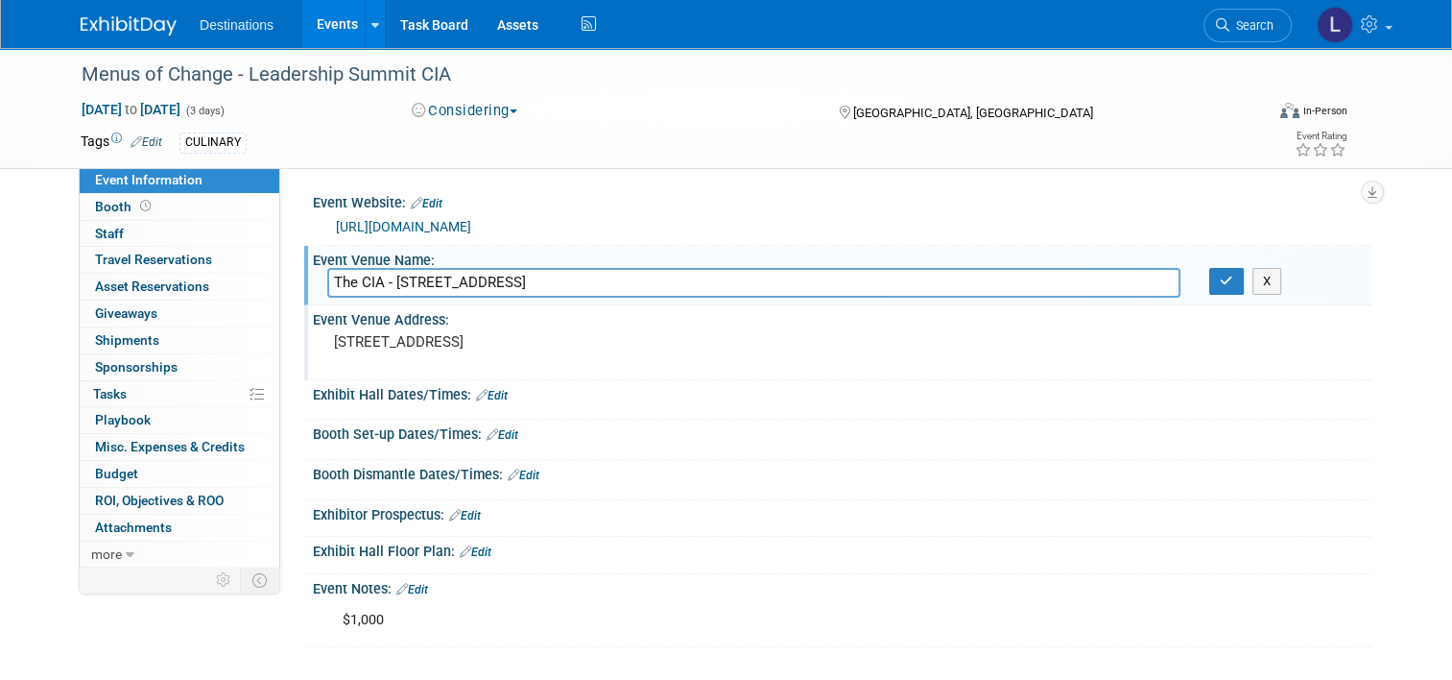
drag, startPoint x: 727, startPoint y: 290, endPoint x: 376, endPoint y: 285, distance: 350.4
click at [376, 285] on input "The CIA - 1946 Campus Drive Hyde Park NY 12538" at bounding box center [753, 283] width 853 height 30
type input "The CIA"
click at [1226, 284] on button "button" at bounding box center [1227, 281] width 35 height 27
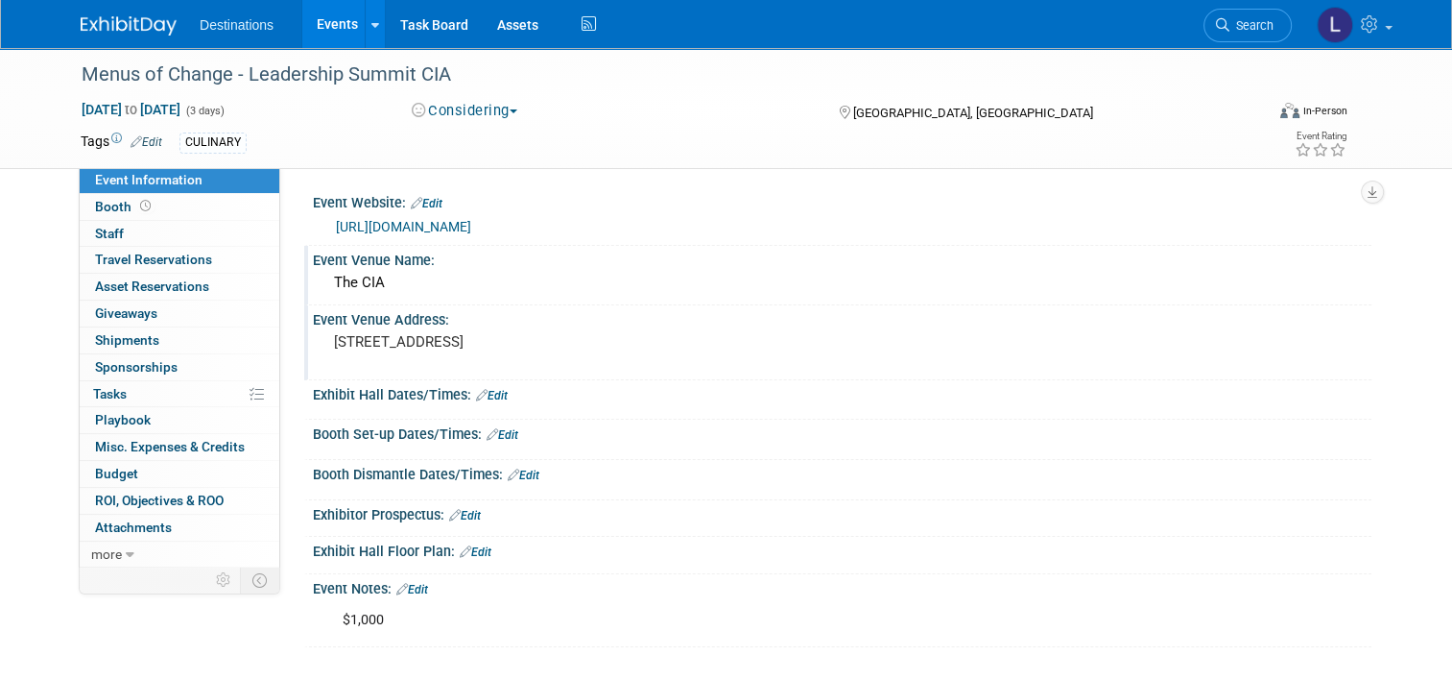
click at [97, 36] on div "Destinations Events Add Event Bulk Upload Events Shareable Event Boards Recentl…" at bounding box center [726, 24] width 1291 height 48
click at [107, 27] on img at bounding box center [129, 25] width 96 height 19
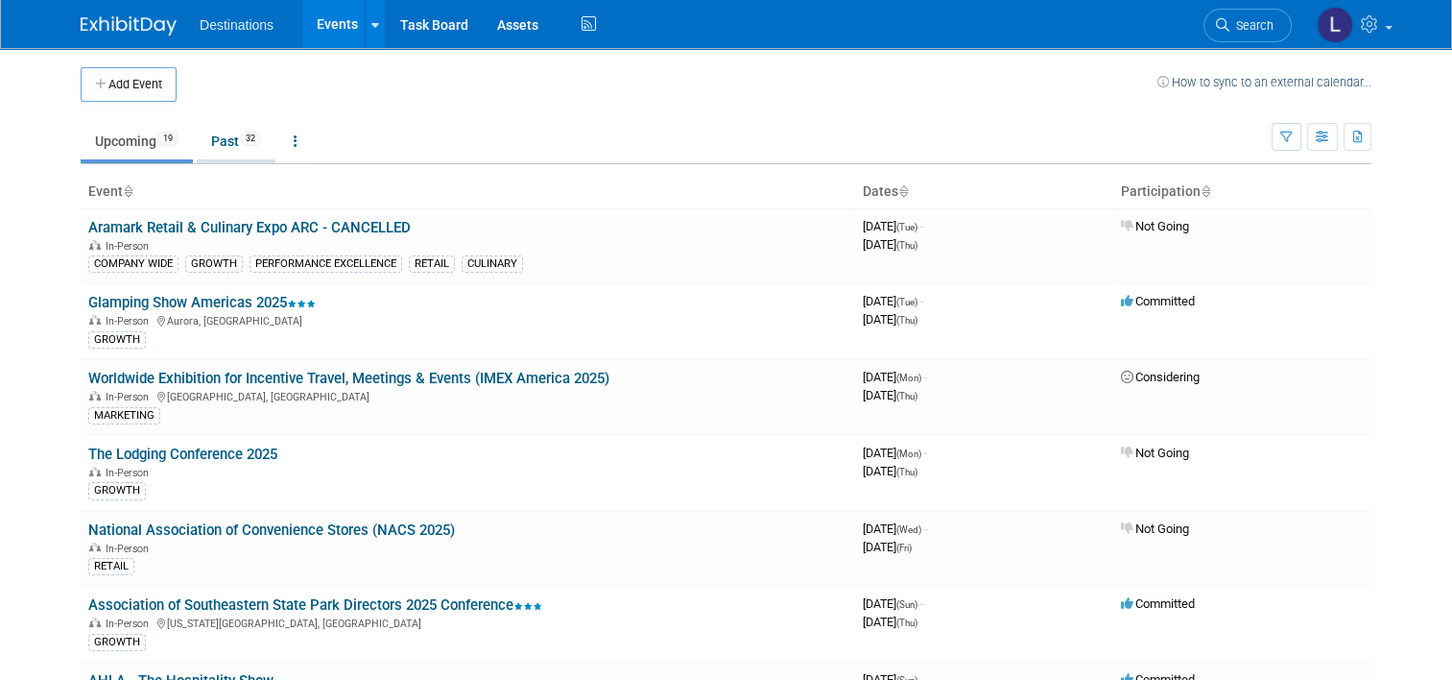
click at [215, 135] on link "Past 32" at bounding box center [236, 141] width 79 height 36
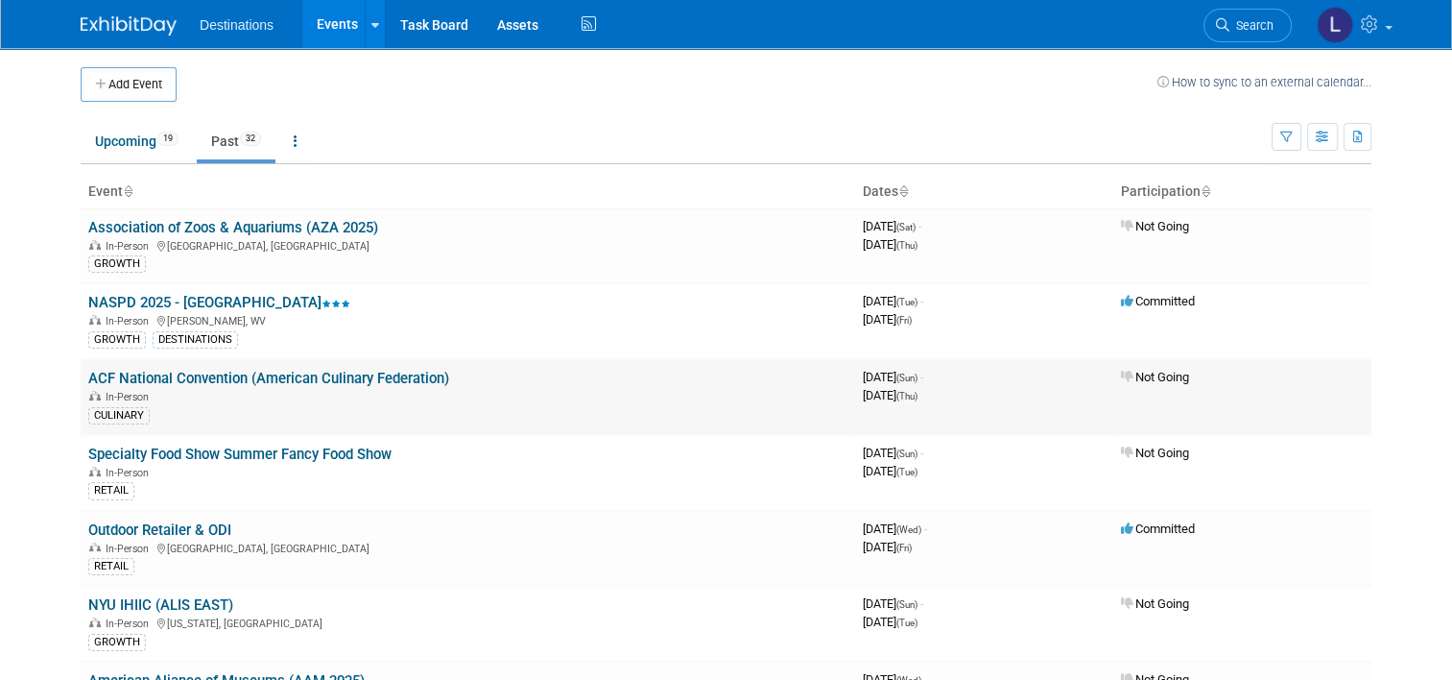
click at [119, 372] on link "ACF National Convention (American Culinary Federation)" at bounding box center [268, 378] width 361 height 17
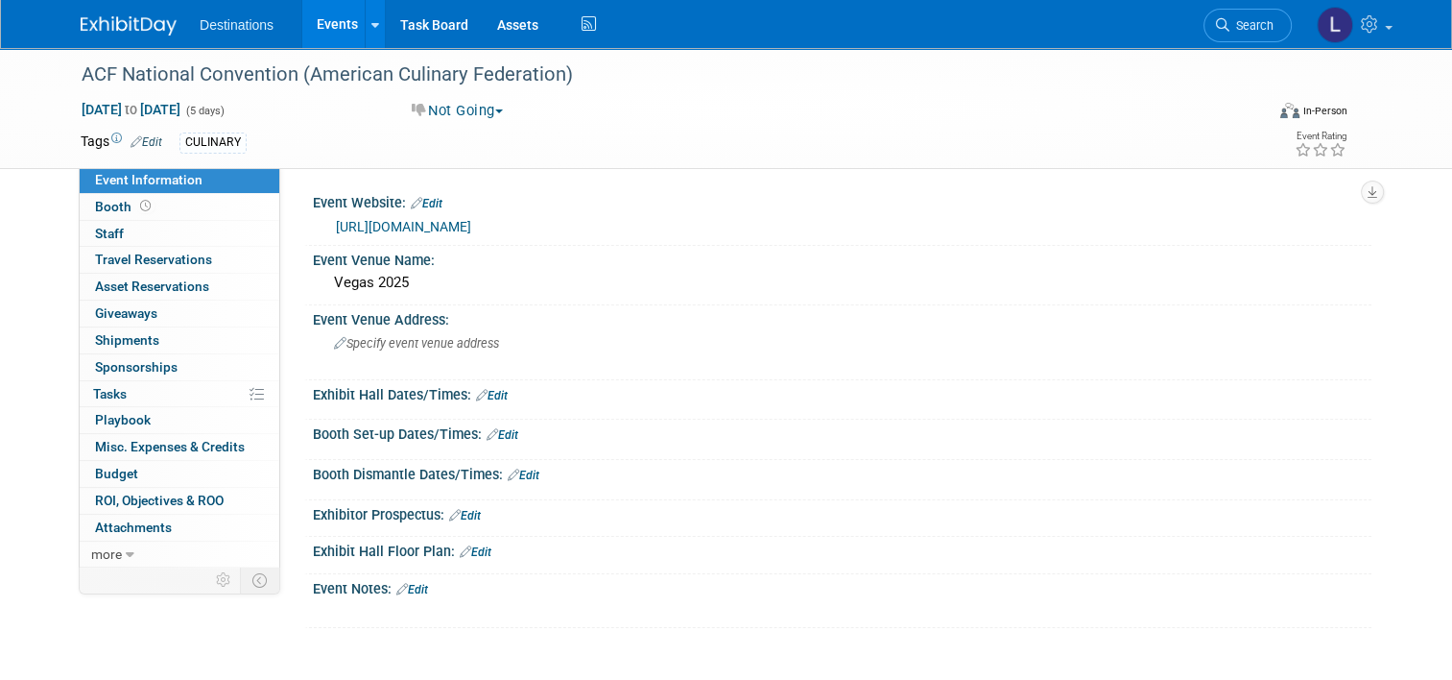
click at [408, 583] on link "Edit" at bounding box center [412, 589] width 32 height 13
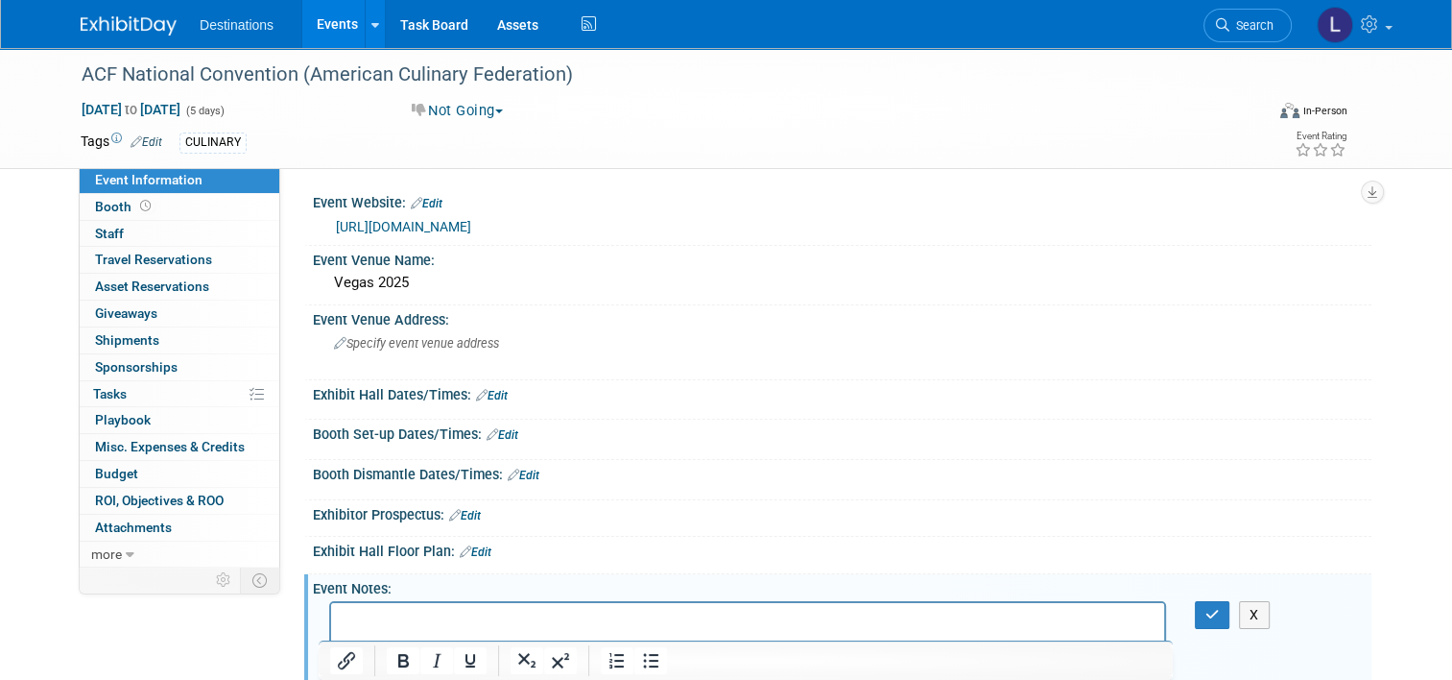
scroll to position [192, 0]
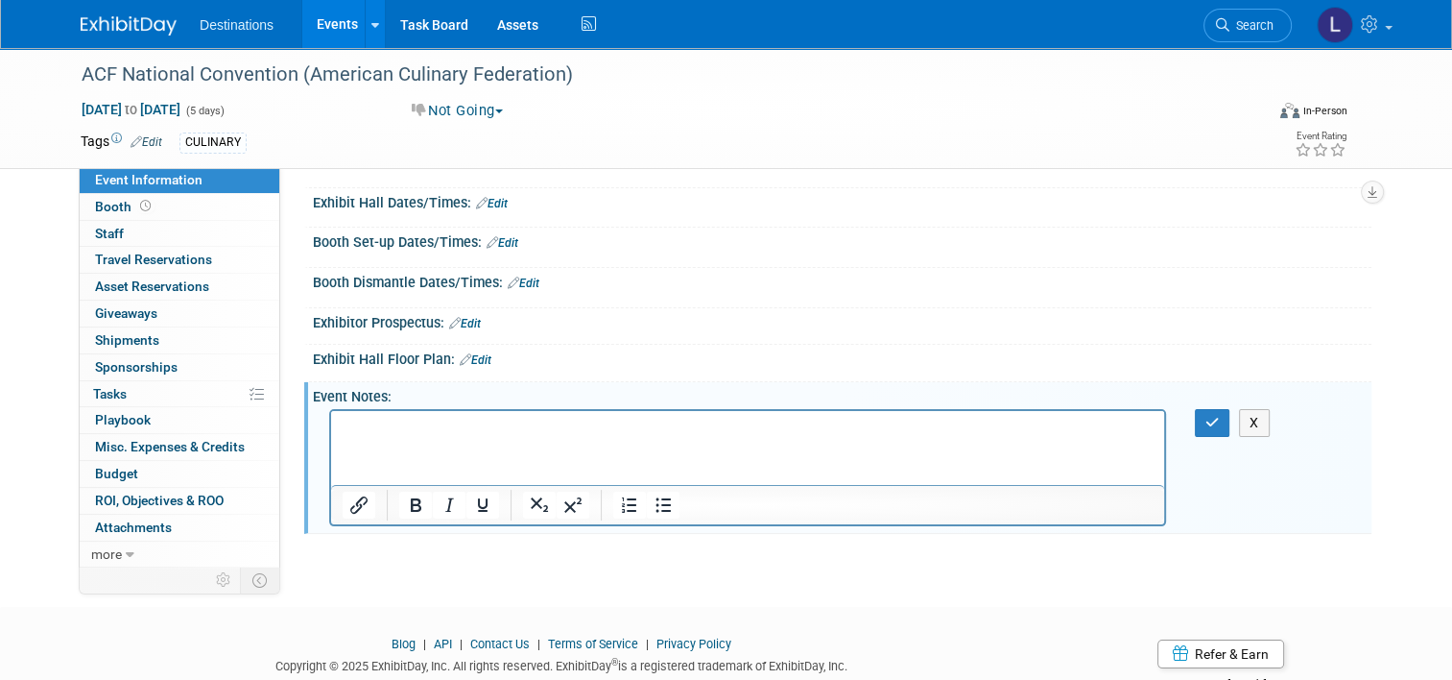
click at [376, 434] on p "Rich Text Area. Press ALT-0 for help." at bounding box center [748, 428] width 811 height 19
click at [1219, 417] on icon "button" at bounding box center [1213, 422] width 14 height 13
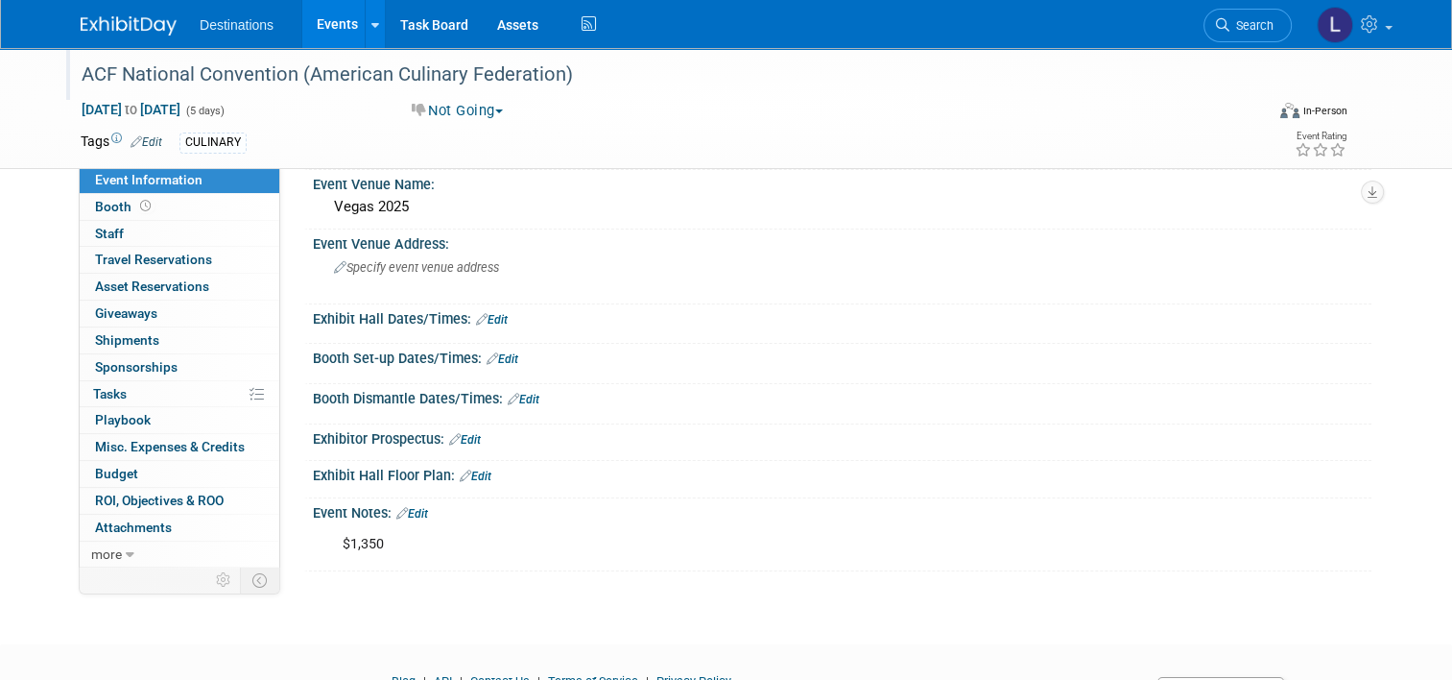
scroll to position [0, 0]
